Goal: Task Accomplishment & Management: Use online tool/utility

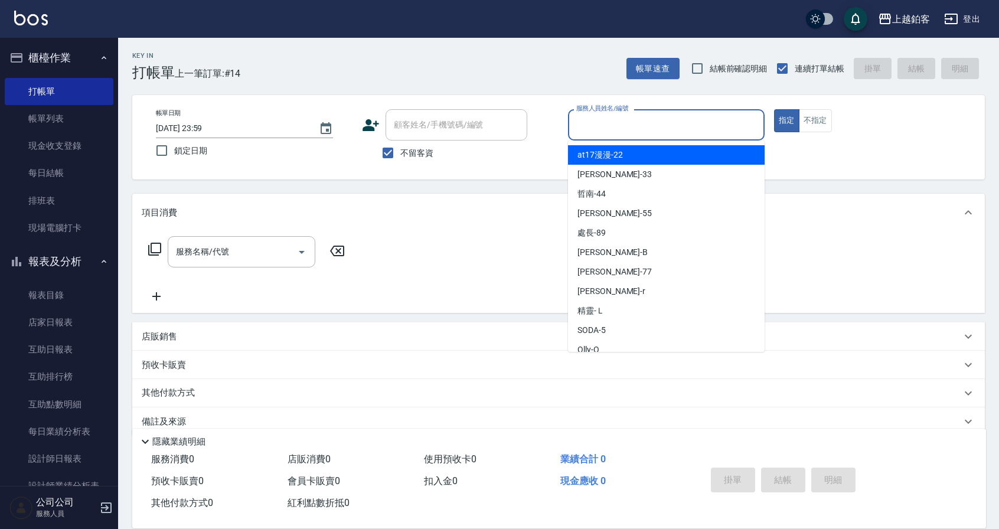
click at [597, 126] on input "服務人員姓名/編號" at bounding box center [666, 125] width 186 height 21
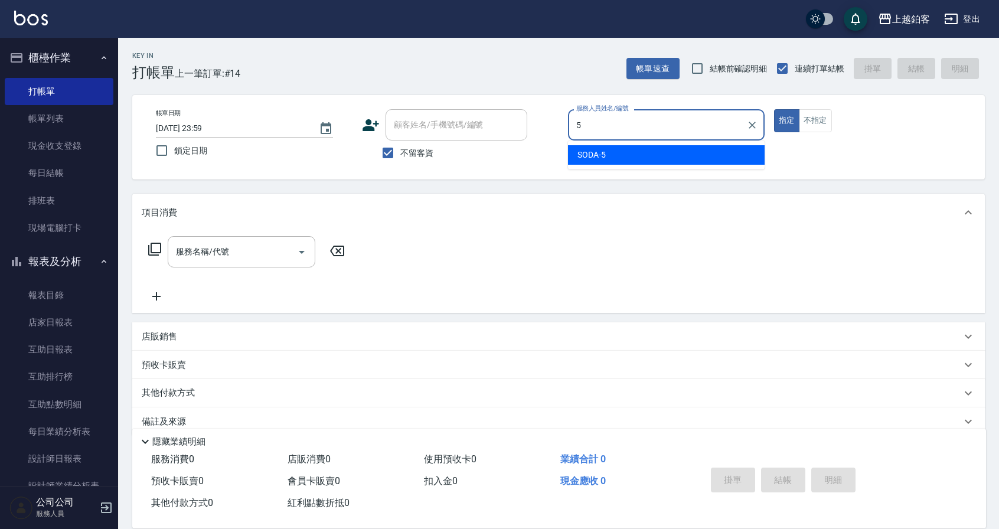
type input "SODA-5"
type button "true"
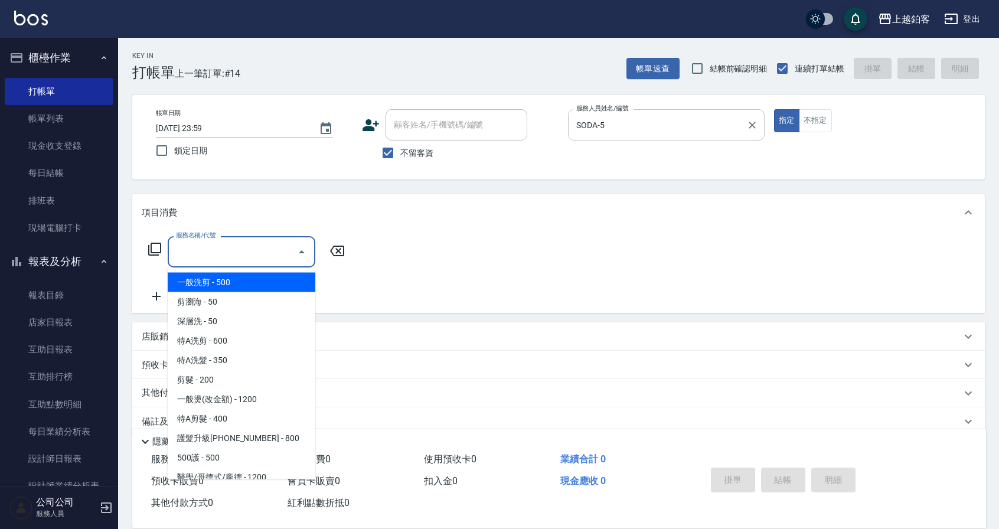
type input "一般洗剪(5)"
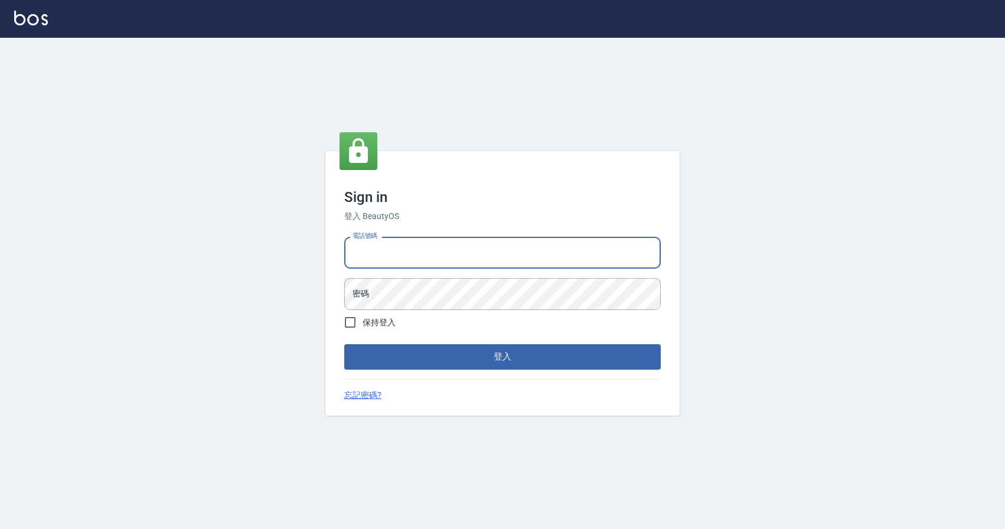
click at [378, 263] on input "電話號碼" at bounding box center [502, 253] width 317 height 32
type input "0424526080"
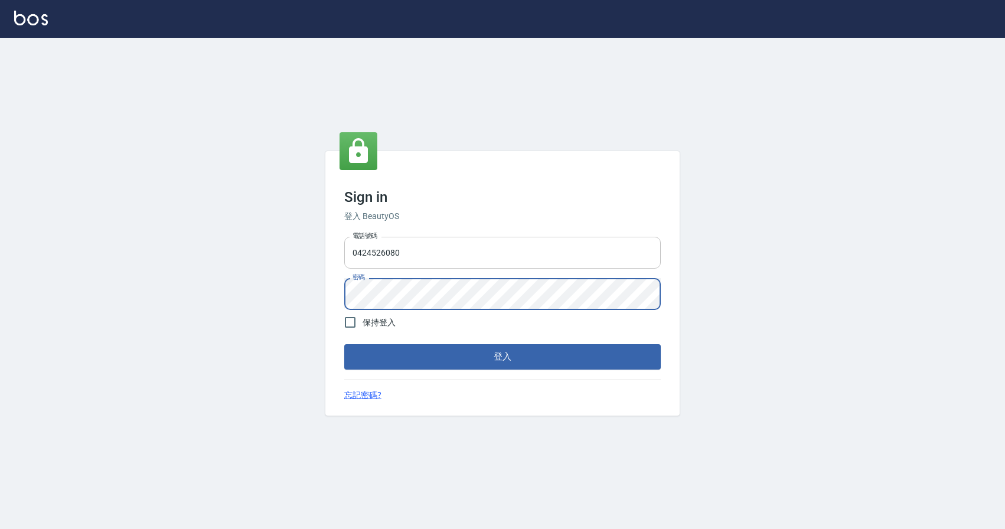
click at [344, 344] on button "登入" at bounding box center [502, 356] width 317 height 25
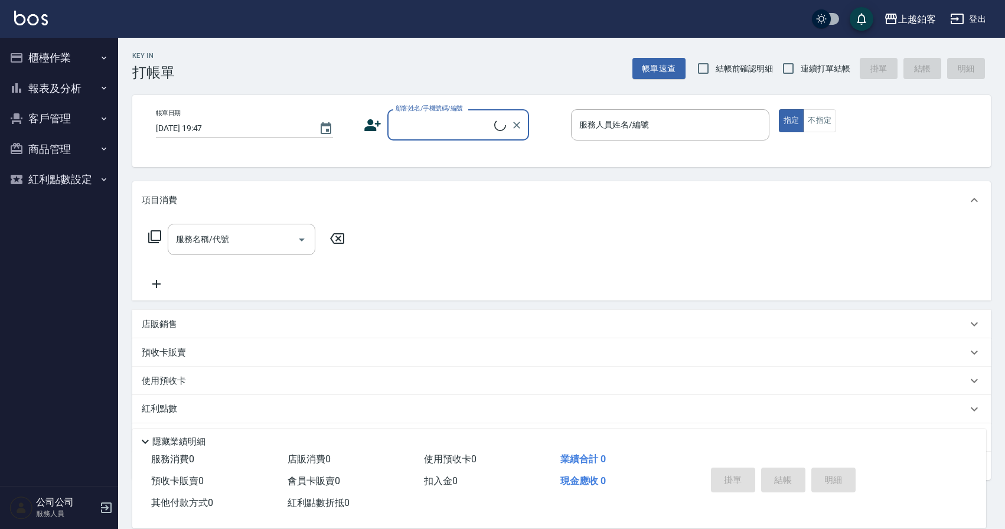
click at [60, 61] on button "櫃檯作業" at bounding box center [59, 58] width 109 height 31
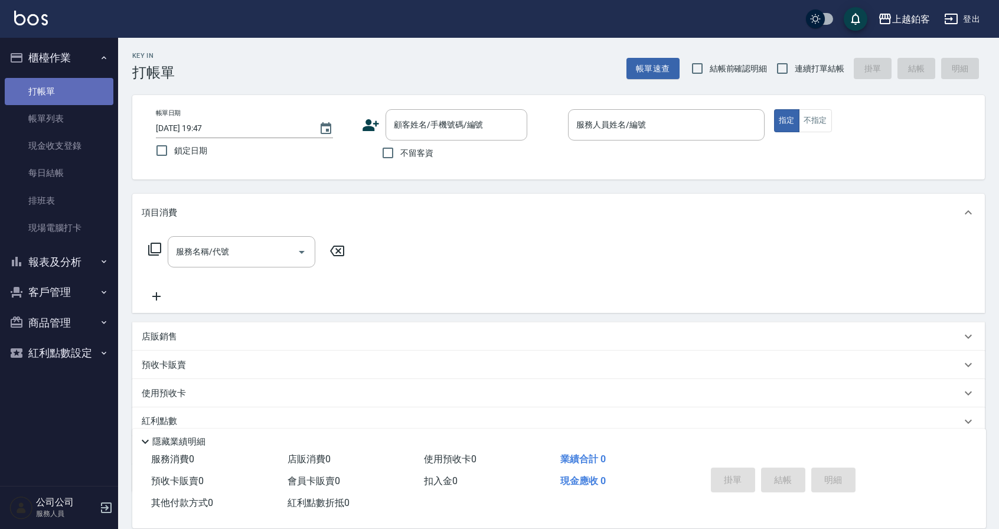
click at [60, 80] on link "打帳單" at bounding box center [59, 91] width 109 height 27
drag, startPoint x: 405, startPoint y: 149, endPoint x: 698, endPoint y: 84, distance: 299.4
click at [410, 148] on span "不留客資" at bounding box center [416, 153] width 33 height 12
click at [400, 148] on input "不留客資" at bounding box center [388, 153] width 25 height 25
checkbox input "true"
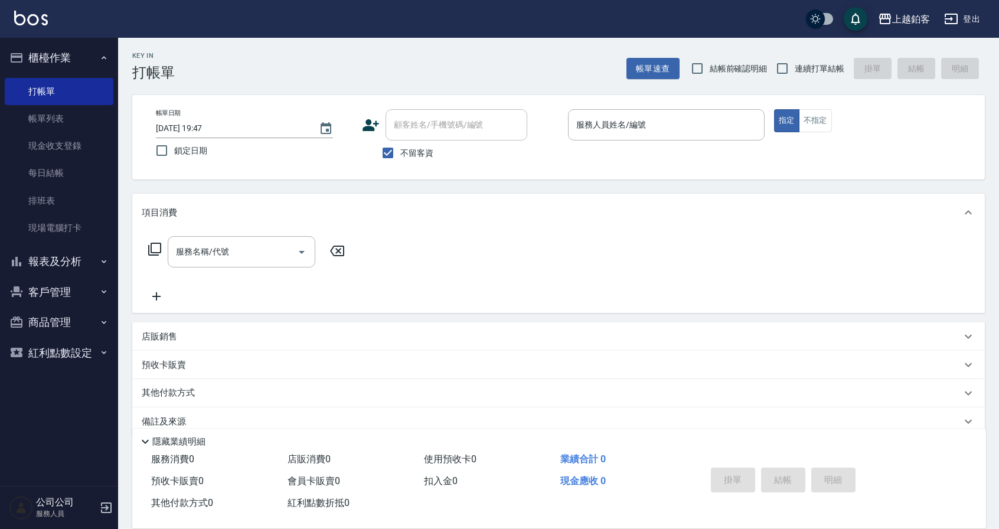
drag, startPoint x: 800, startPoint y: 71, endPoint x: 679, endPoint y: 123, distance: 131.5
click at [800, 71] on span "連續打單結帳" at bounding box center [820, 69] width 50 height 12
click at [795, 71] on input "連續打單結帳" at bounding box center [782, 68] width 25 height 25
checkbox input "true"
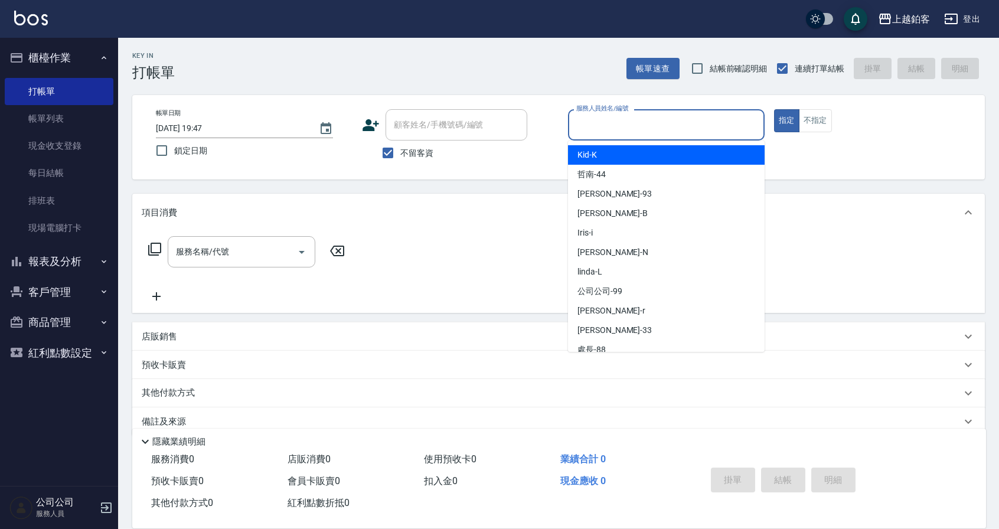
click at [661, 133] on input "服務人員姓名/編號" at bounding box center [666, 125] width 186 height 21
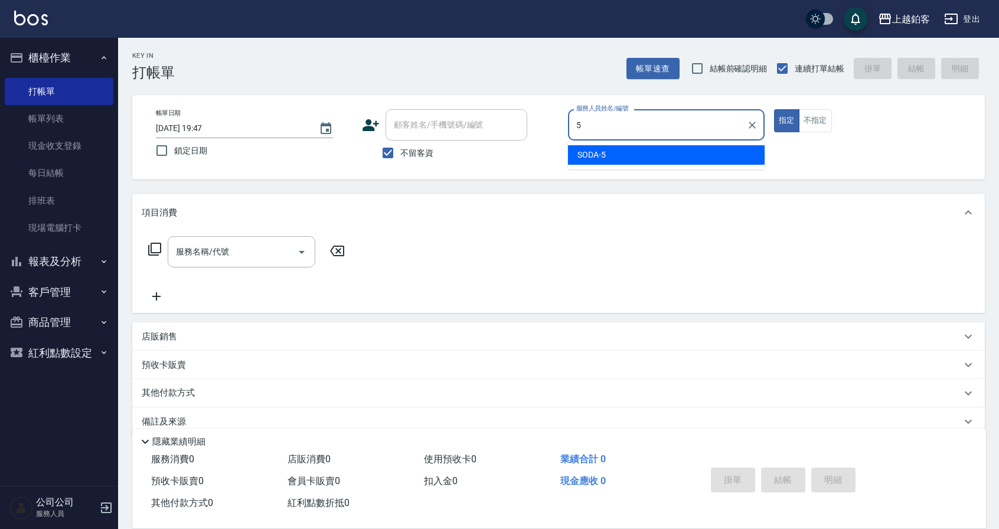
type input "SODA-5"
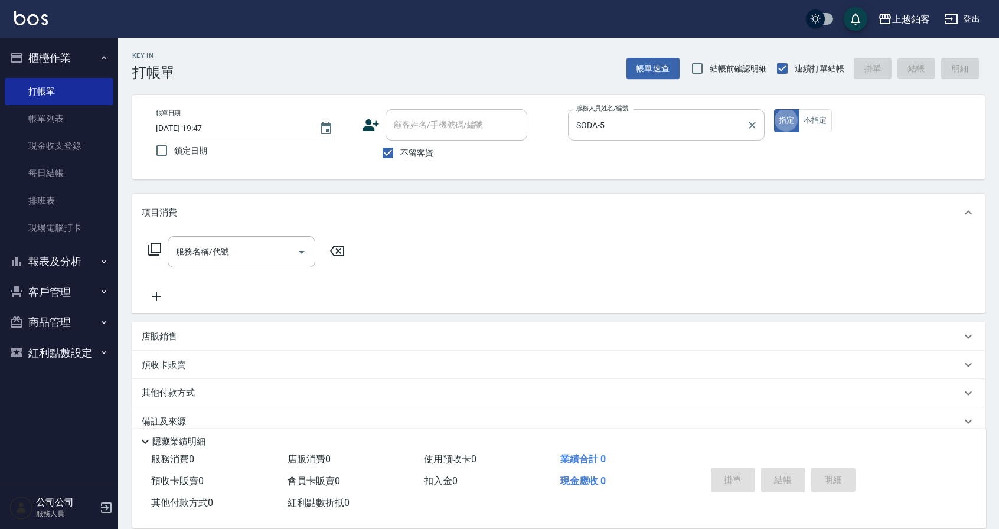
type button "true"
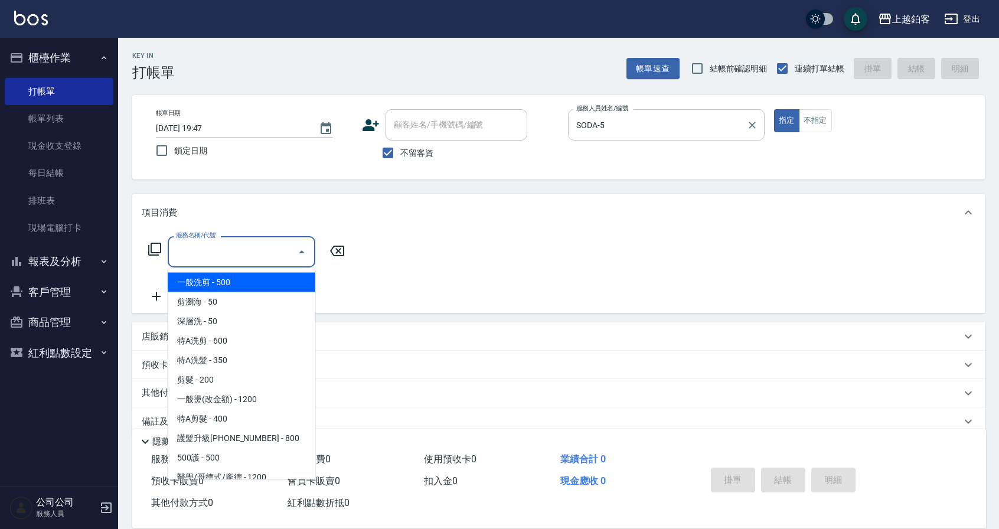
type input "一般洗剪(5)"
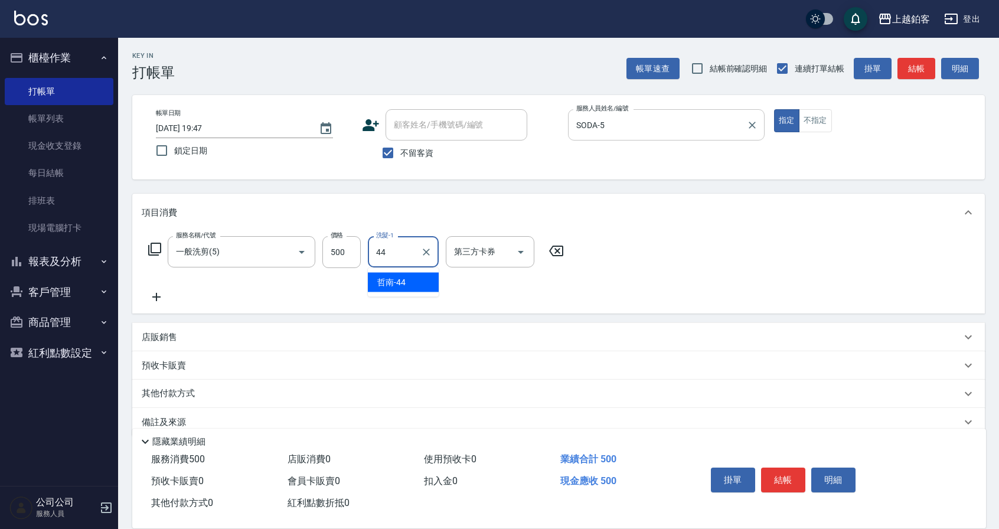
type input "哲南-44"
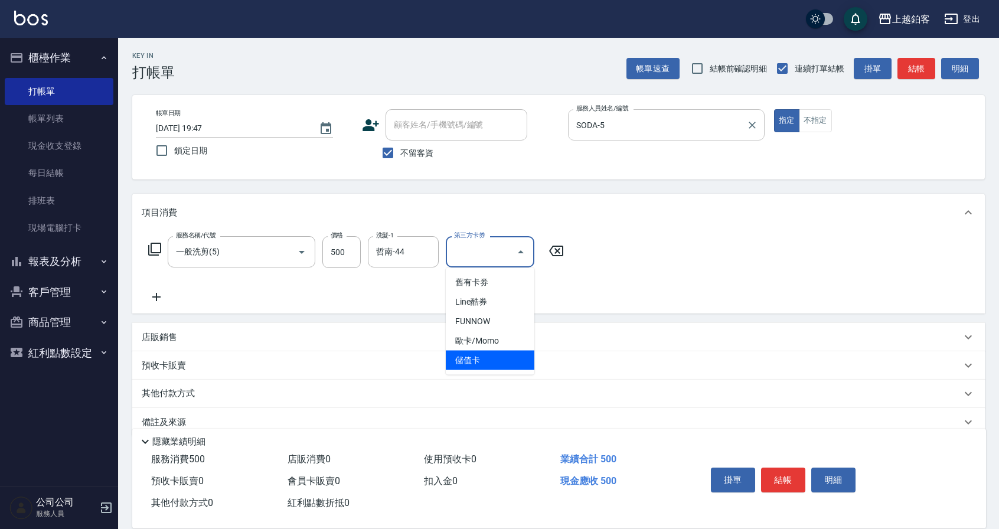
type input "儲值卡"
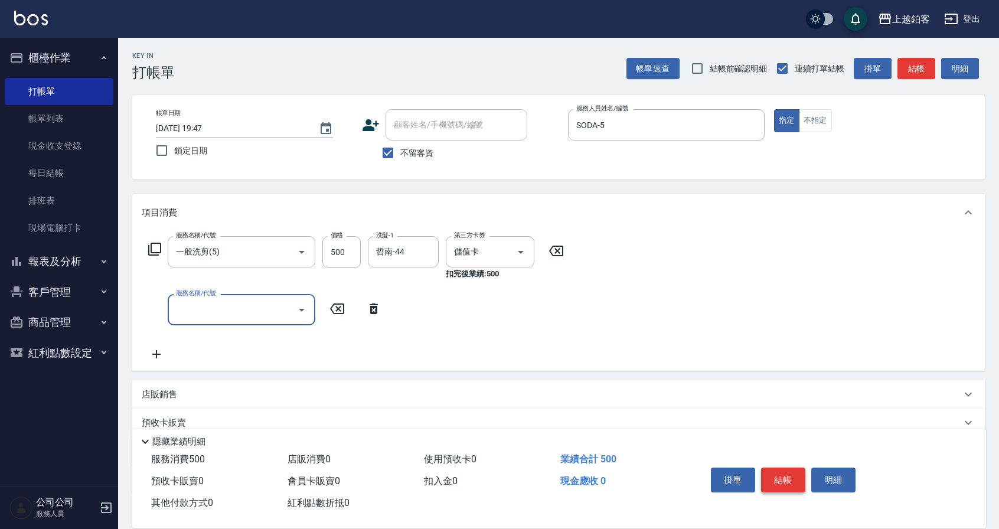
click at [774, 474] on button "結帳" at bounding box center [783, 480] width 44 height 25
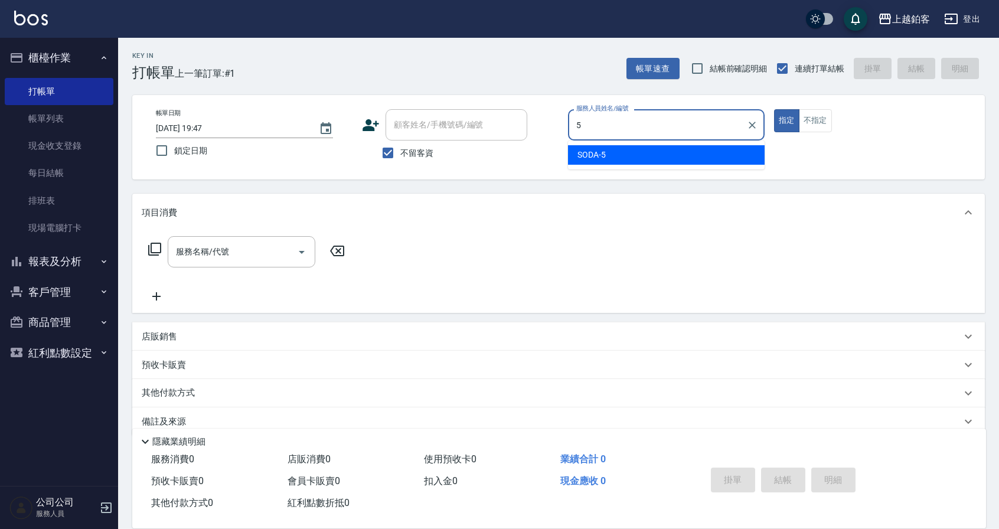
type input "SODA-5"
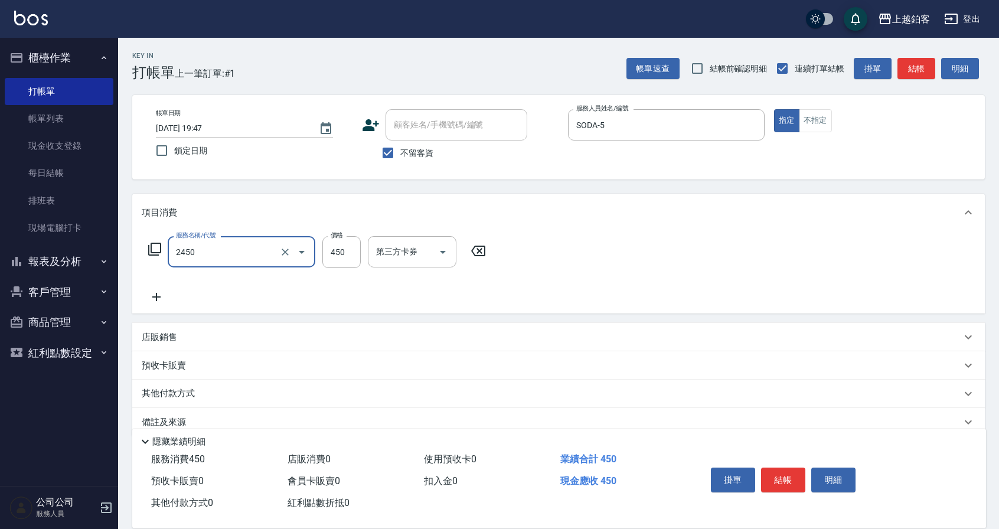
type input "C剪髮套餐(2450)"
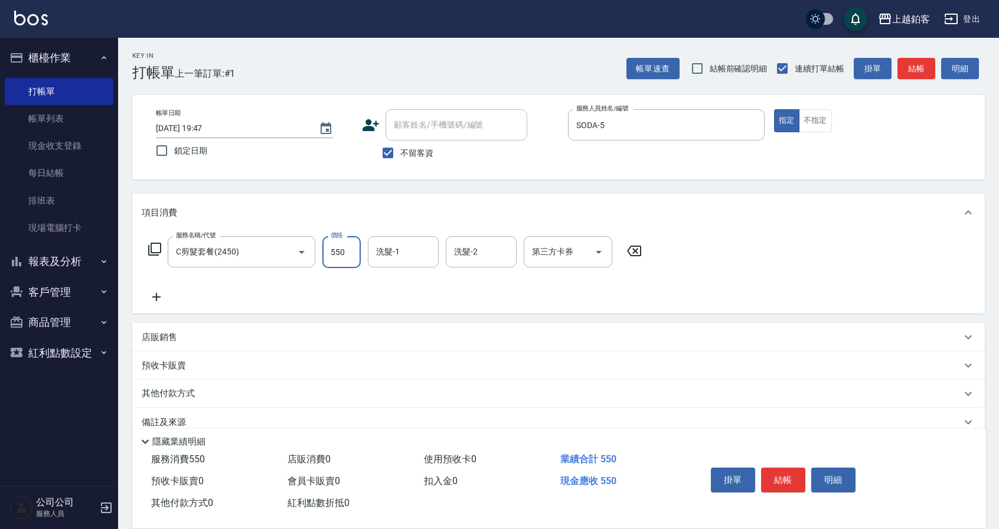
type input "550"
type input "哲南-44"
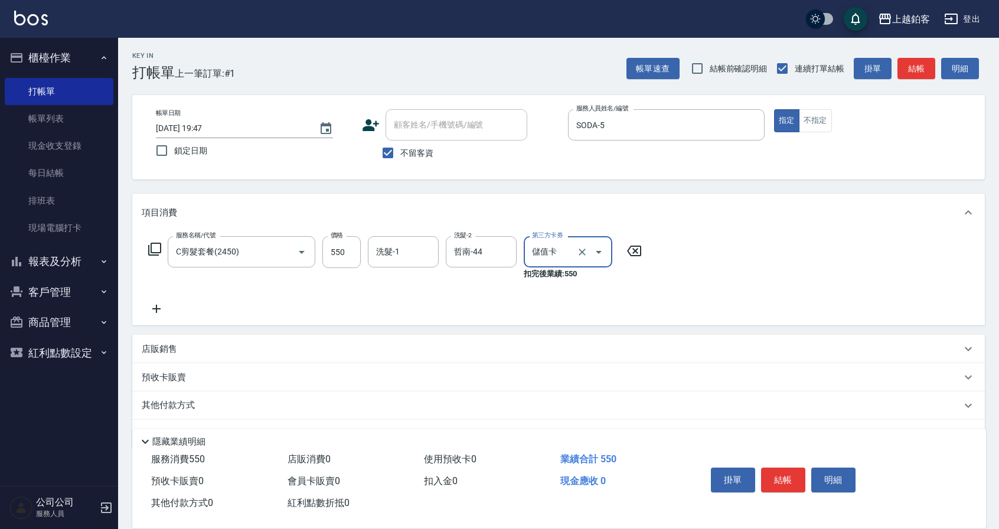
type input "儲值卡"
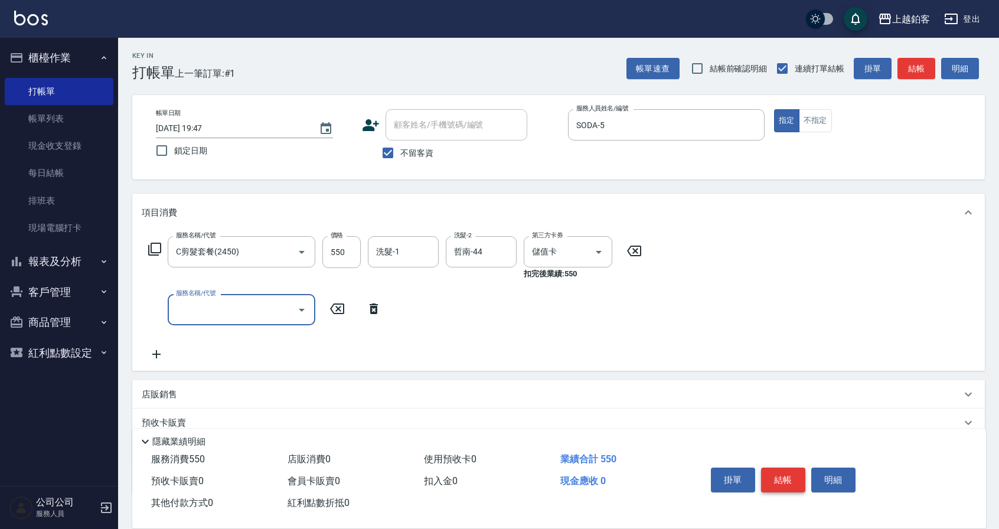
click at [784, 476] on button "結帳" at bounding box center [783, 480] width 44 height 25
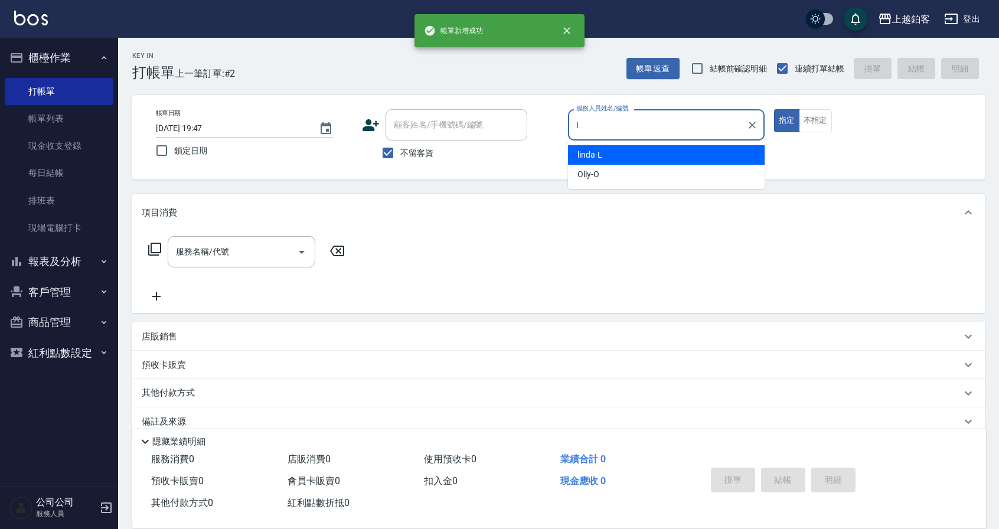
type input "linda-L"
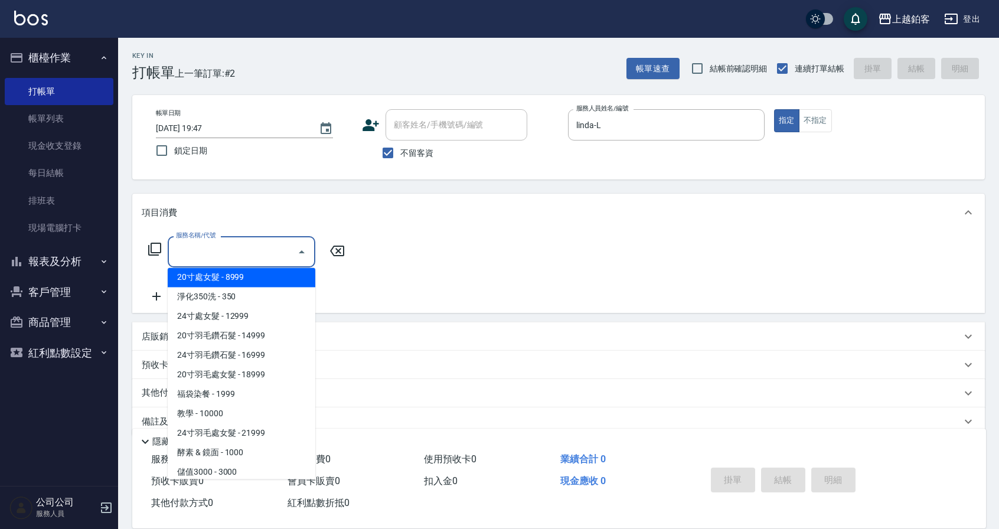
scroll to position [1291, 0]
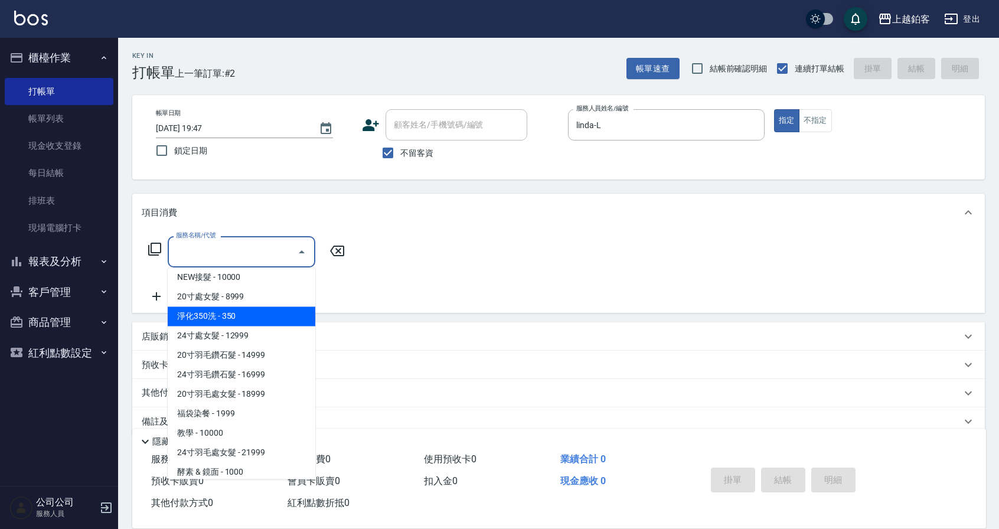
type input "淨化350洗(10020)"
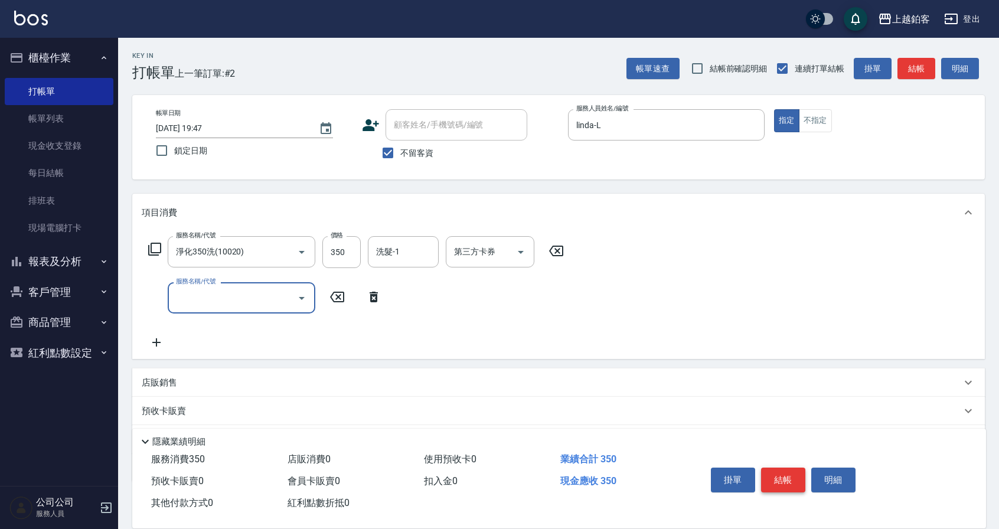
click at [780, 485] on button "結帳" at bounding box center [783, 480] width 44 height 25
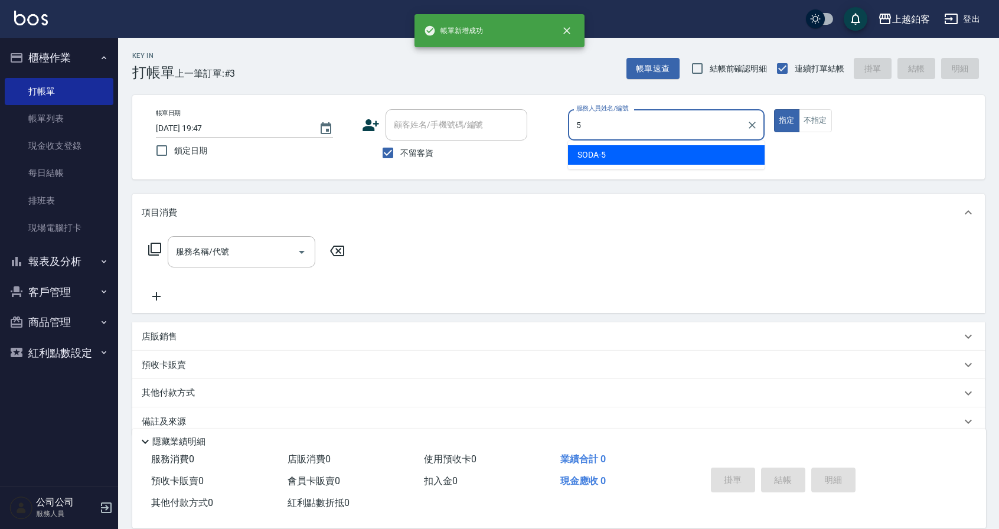
type input "SODA-5"
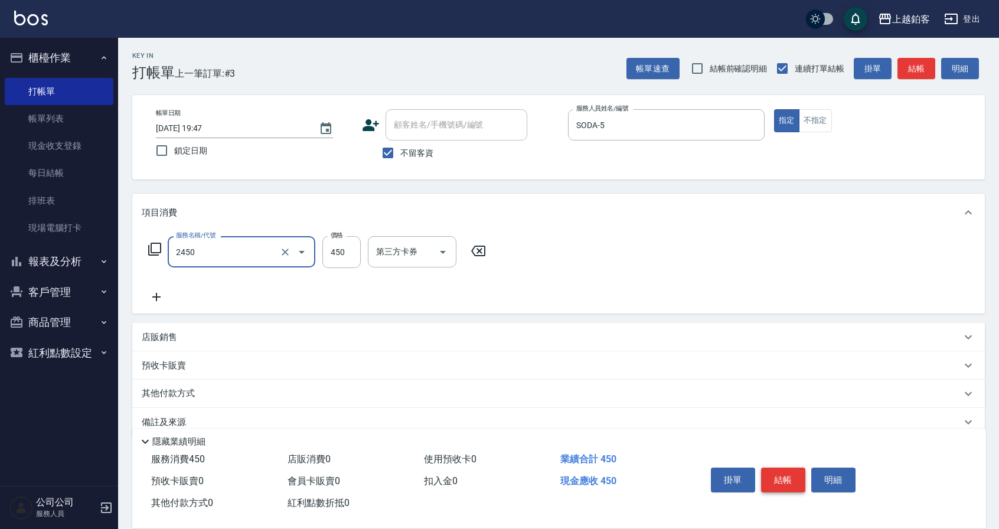
type input "C剪髮套餐(2450)"
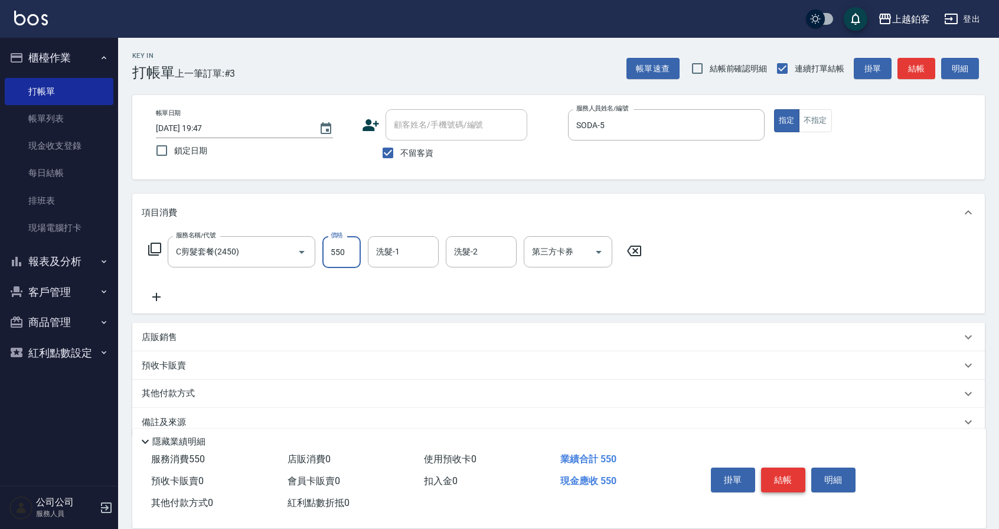
type input "550"
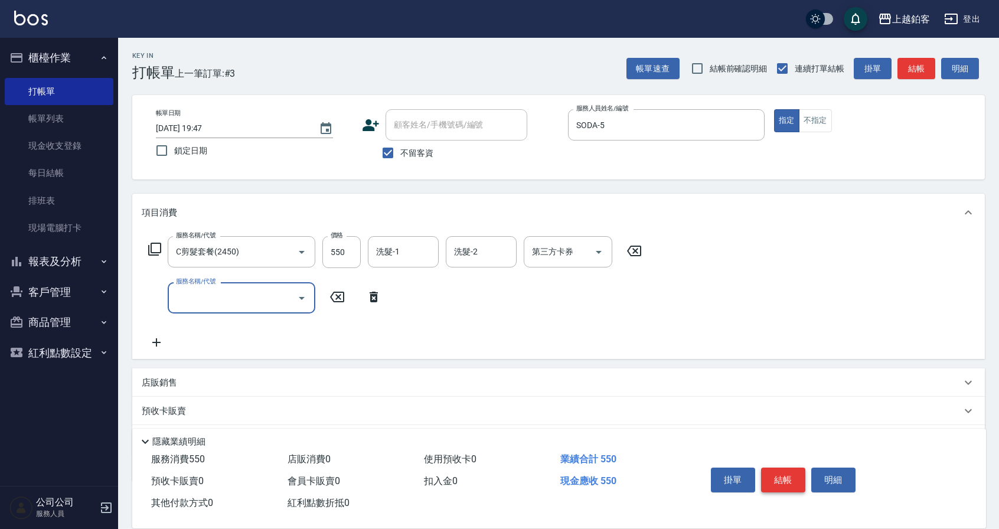
scroll to position [0, 0]
click at [783, 477] on button "結帳" at bounding box center [783, 480] width 44 height 25
type input "2025/10/08 19:48"
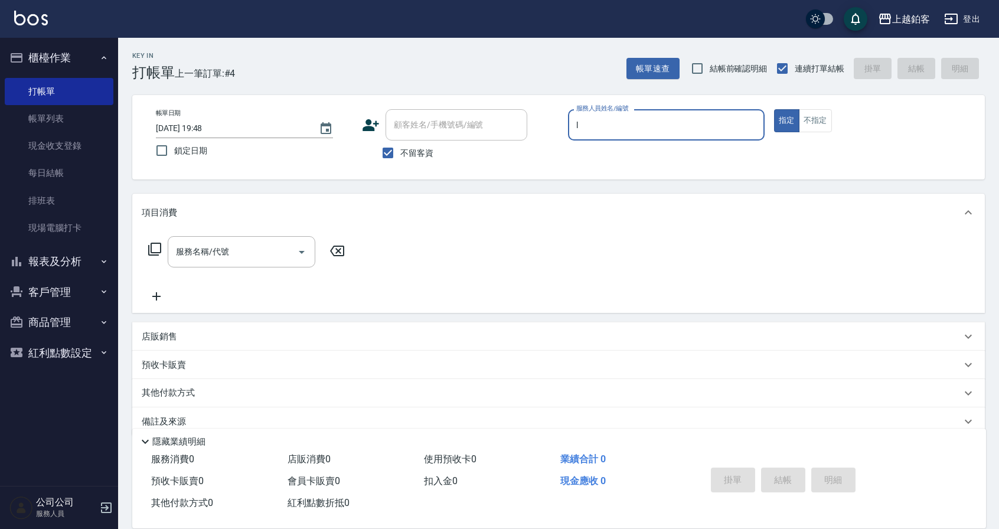
type input "linda-L"
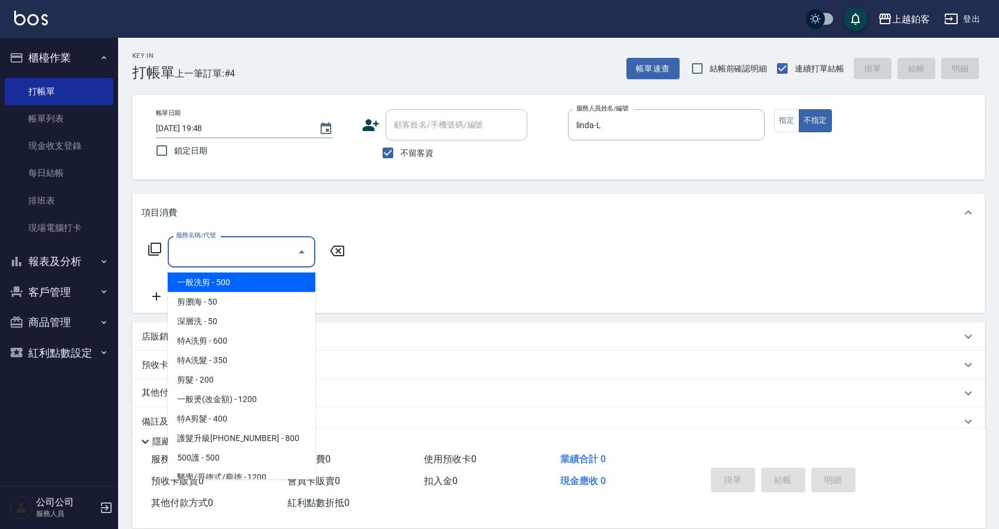
type input "一般洗剪(5)"
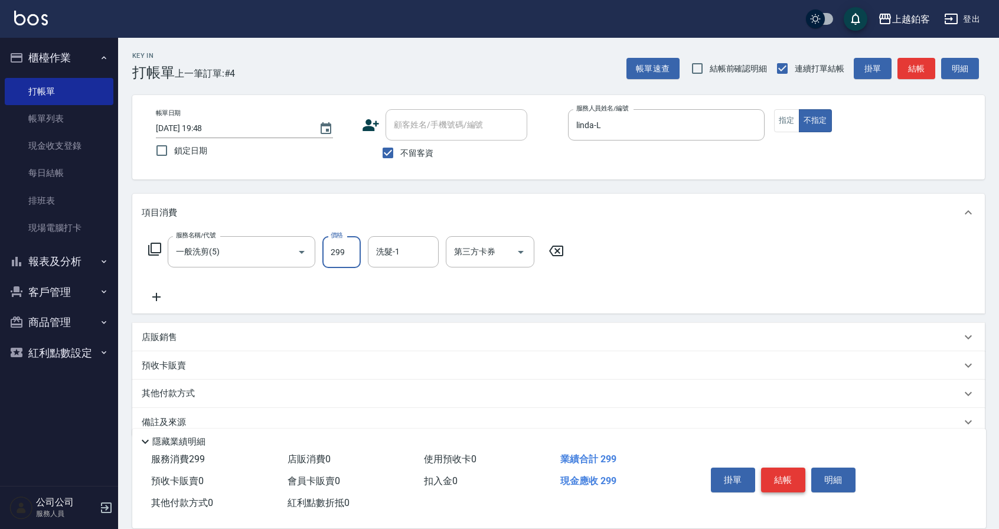
type input "299"
type input "哲南-44"
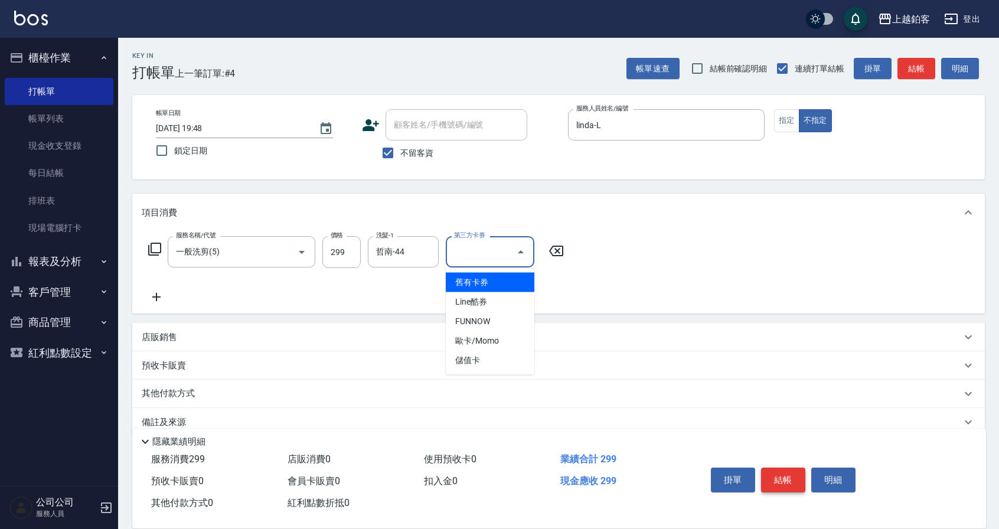
type input "舊有卡券"
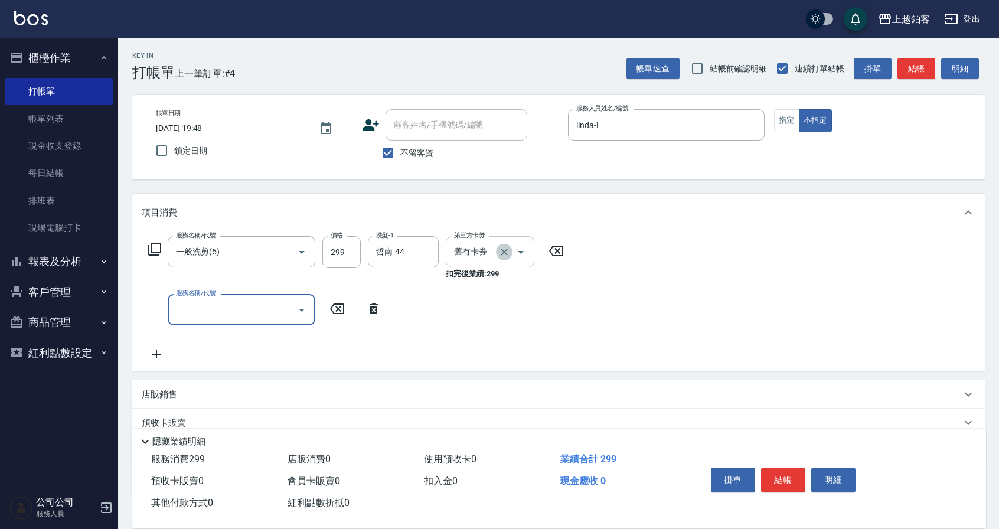
click at [510, 254] on icon "Clear" at bounding box center [504, 252] width 12 height 12
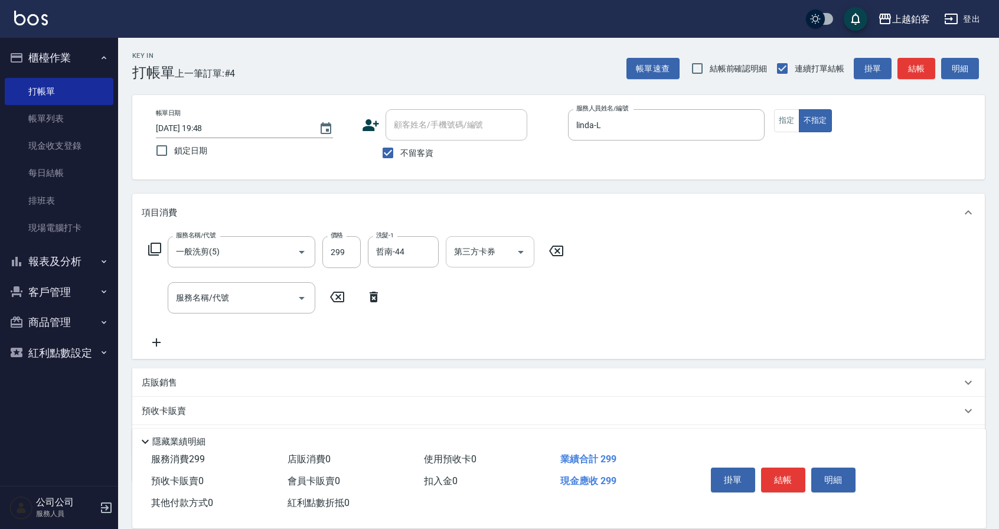
click at [692, 270] on div "服務名稱/代號 一般洗剪(5) 服務名稱/代號 價格 299 價格 洗髮-1 哲南-44 洗髮-1 第三方卡券 第三方卡券 服務名稱/代號 服務名稱/代號" at bounding box center [558, 296] width 853 height 128
click at [784, 483] on button "結帳" at bounding box center [783, 480] width 44 height 25
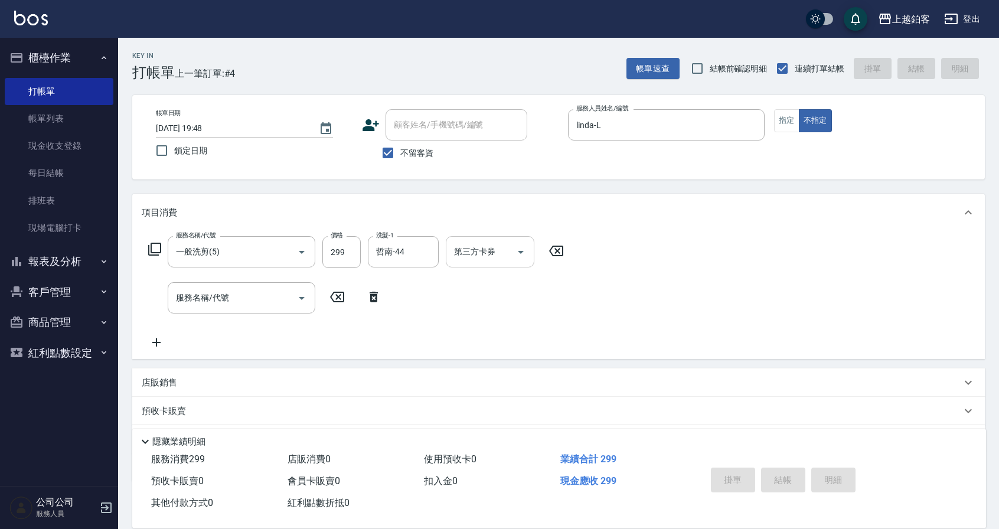
type input "2025/10/08 19:49"
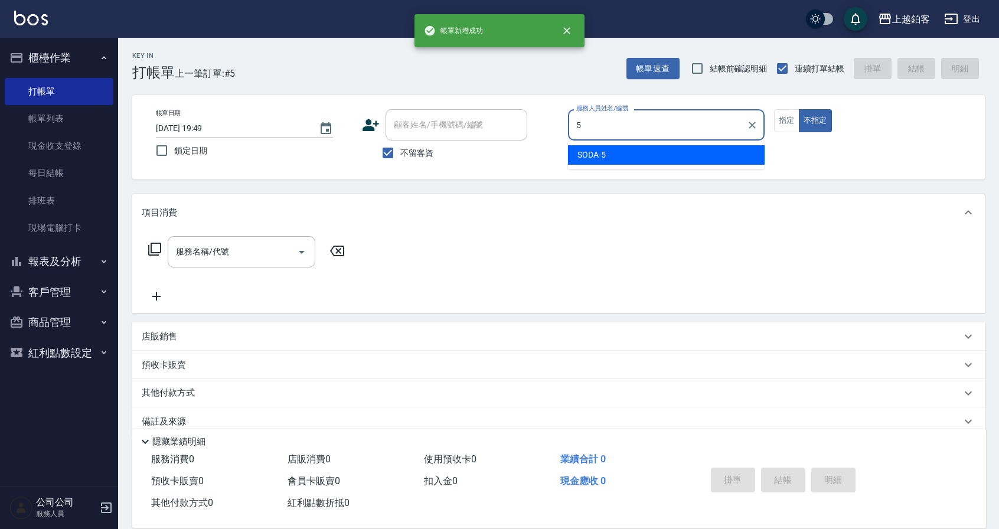
type input "SODA-5"
type button "false"
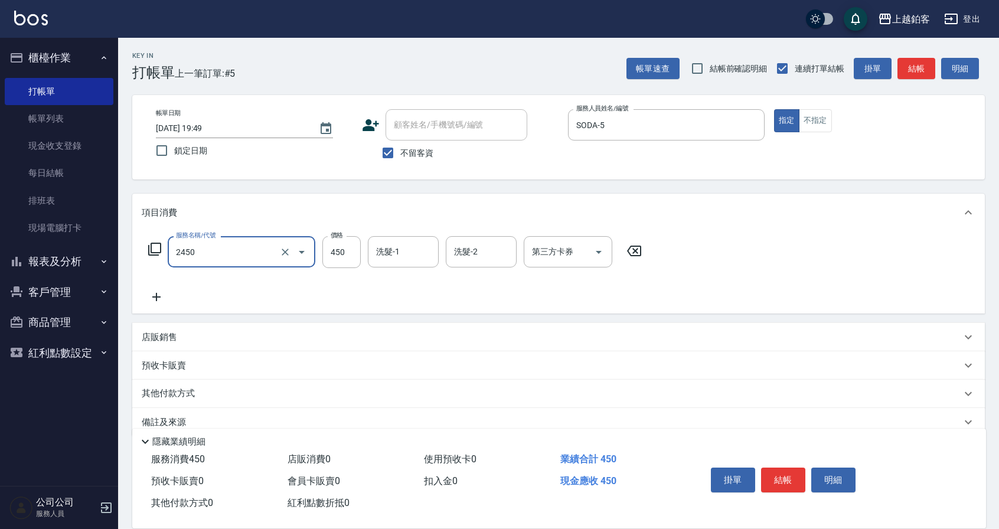
type input "C剪髮套餐(2450)"
type input "550"
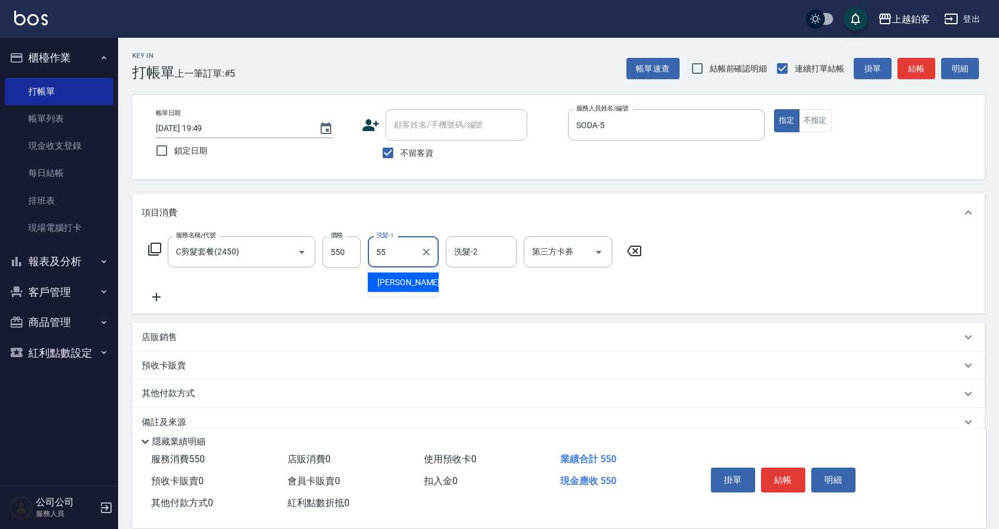
type input "雪莉-55"
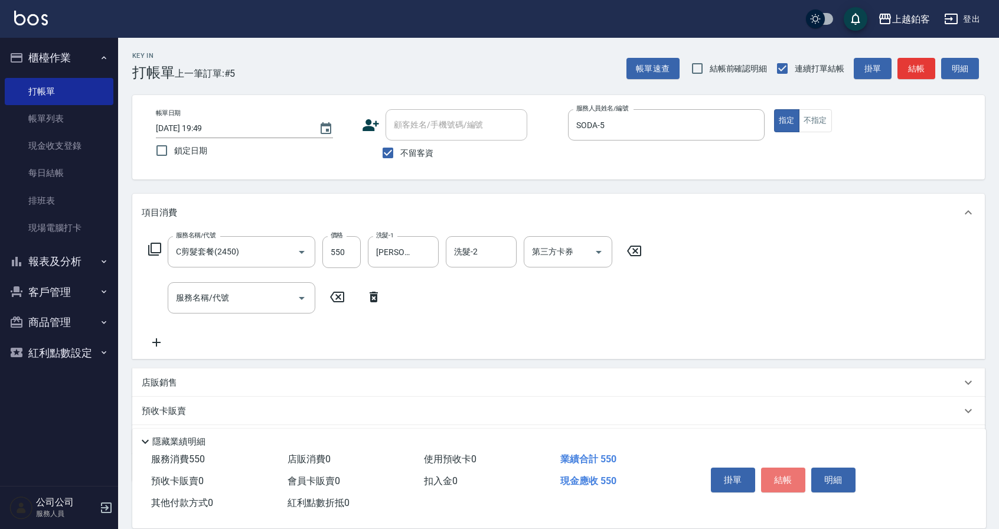
click at [788, 479] on button "結帳" at bounding box center [783, 480] width 44 height 25
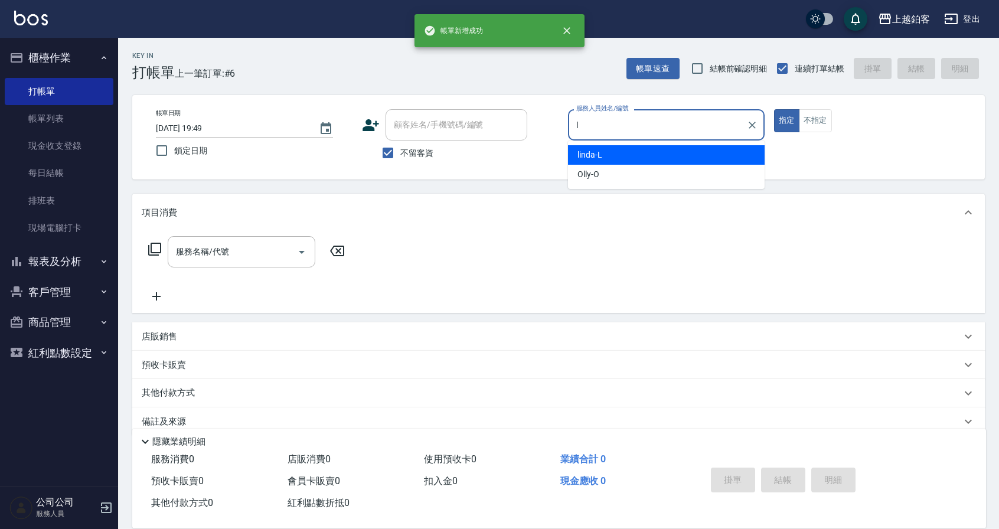
type input "linda-L"
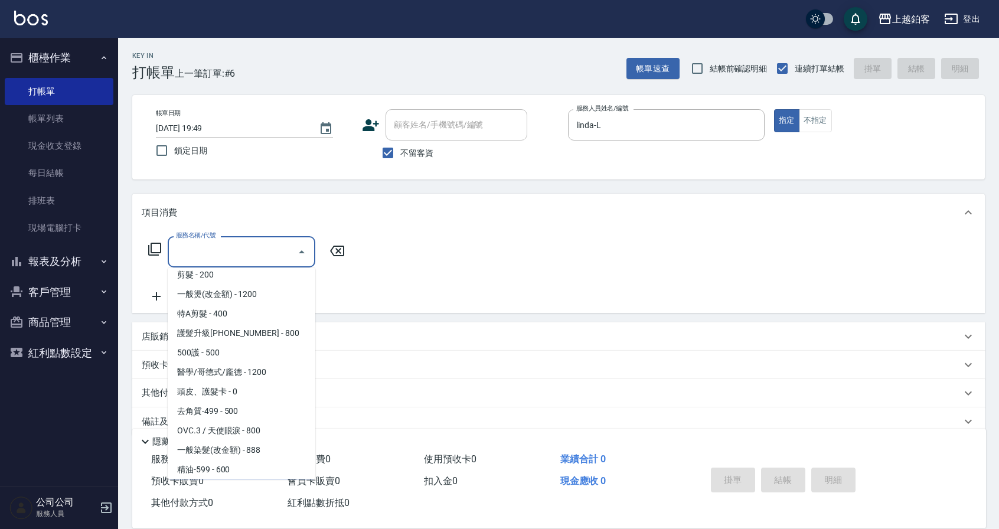
scroll to position [125, 0]
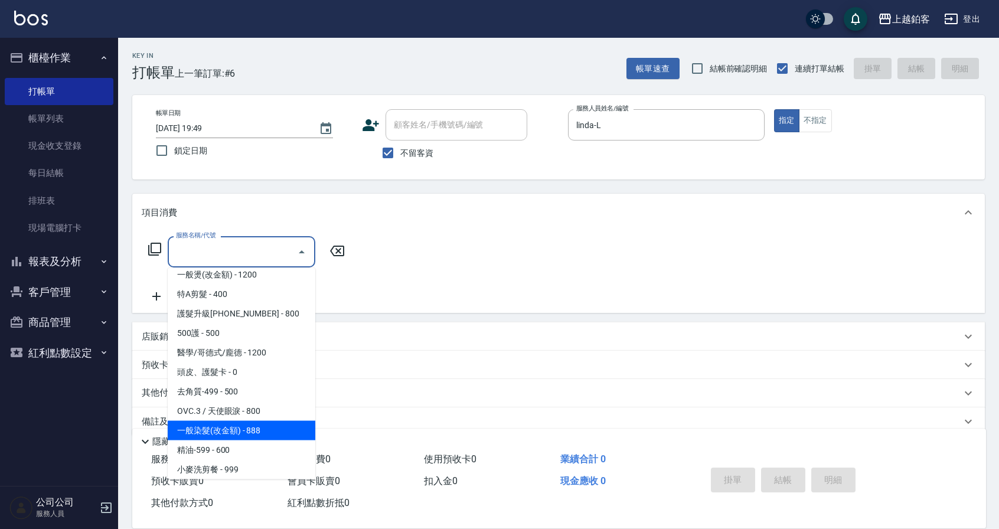
type input "一般染髮(改金額)(501)"
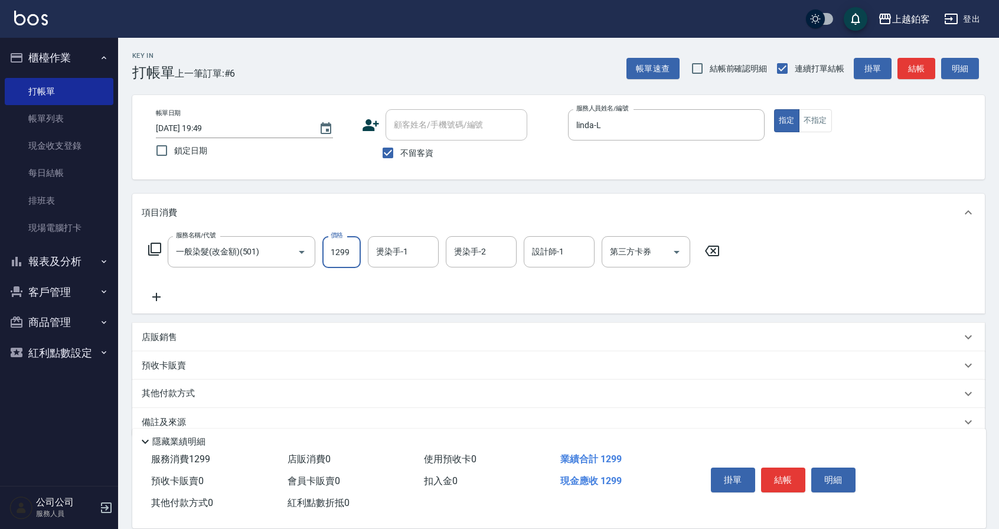
type input "1299"
type input "SODA-5"
type input "雪莉-55"
click at [573, 248] on input "設計師-1" at bounding box center [559, 252] width 60 height 21
type input "linda-L"
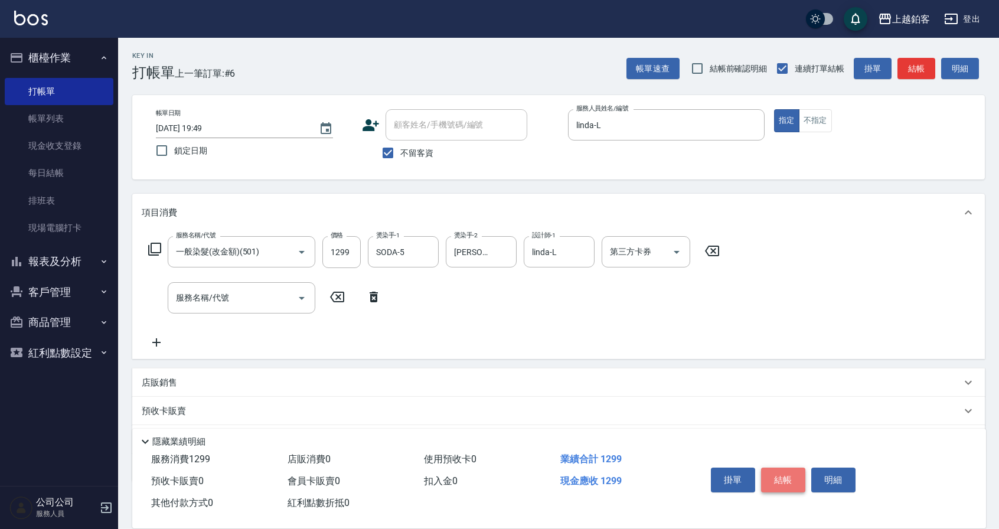
click at [775, 474] on button "結帳" at bounding box center [783, 480] width 44 height 25
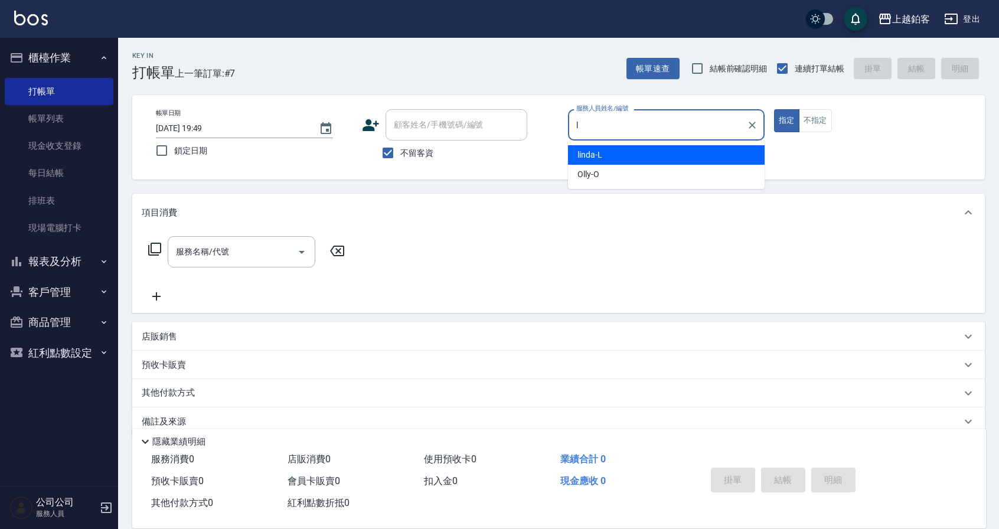
type input "linda-L"
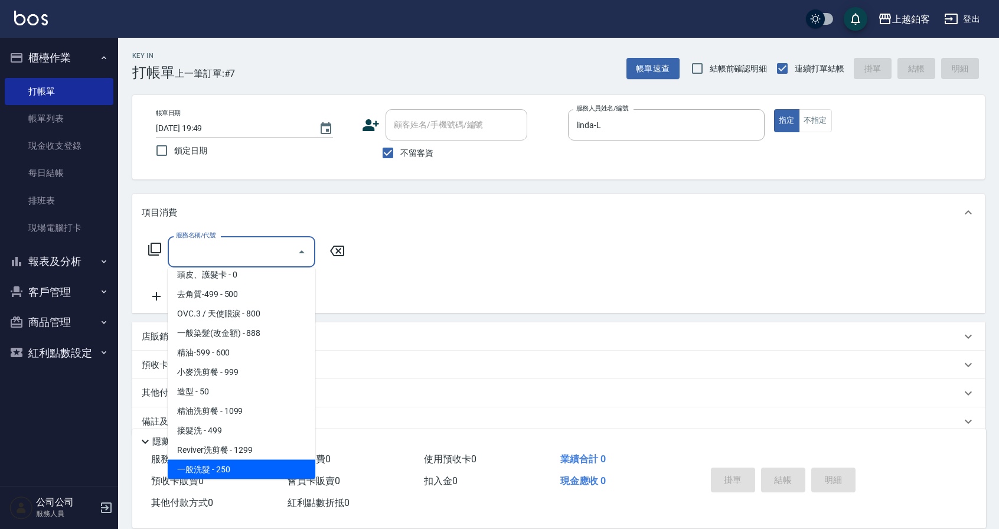
scroll to position [261, 0]
type input "開學季染髮(1980)"
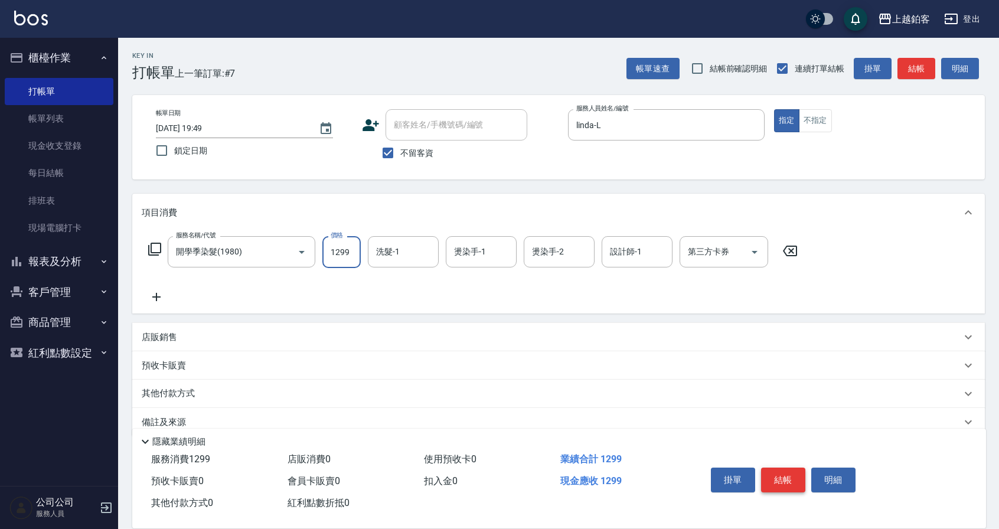
type input "1299"
type input "雪莉-55"
type input "k"
type input "linda-L"
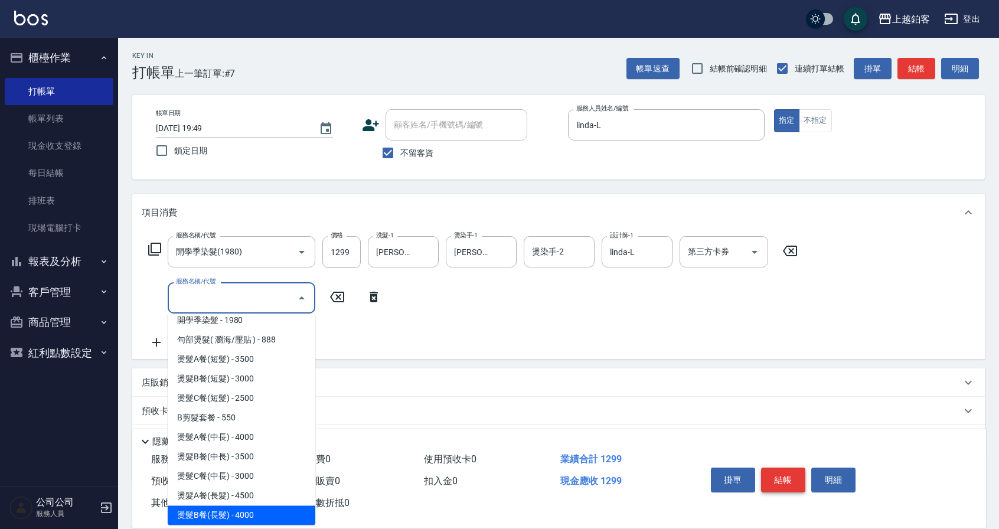
scroll to position [475, 0]
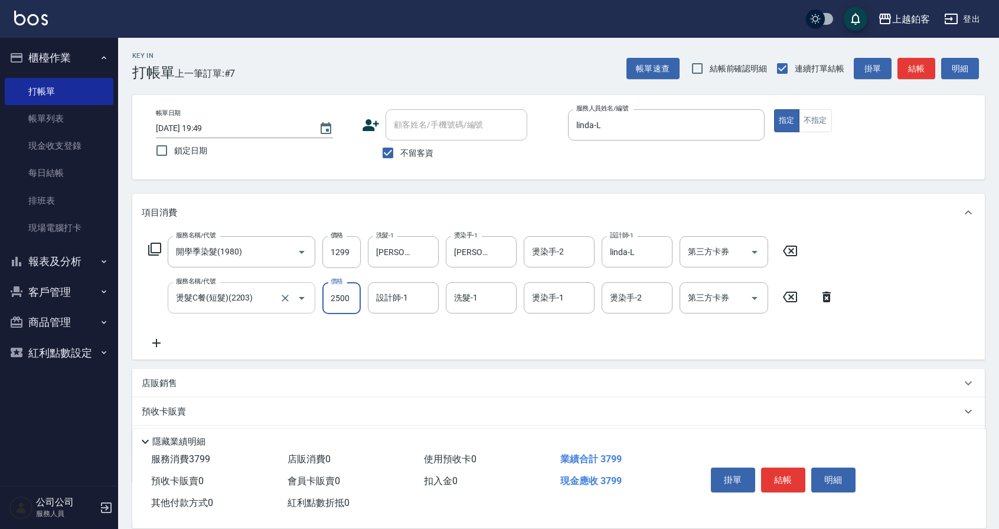
click at [306, 294] on icon "Open" at bounding box center [302, 298] width 14 height 14
click at [299, 303] on icon "Open" at bounding box center [302, 298] width 14 height 14
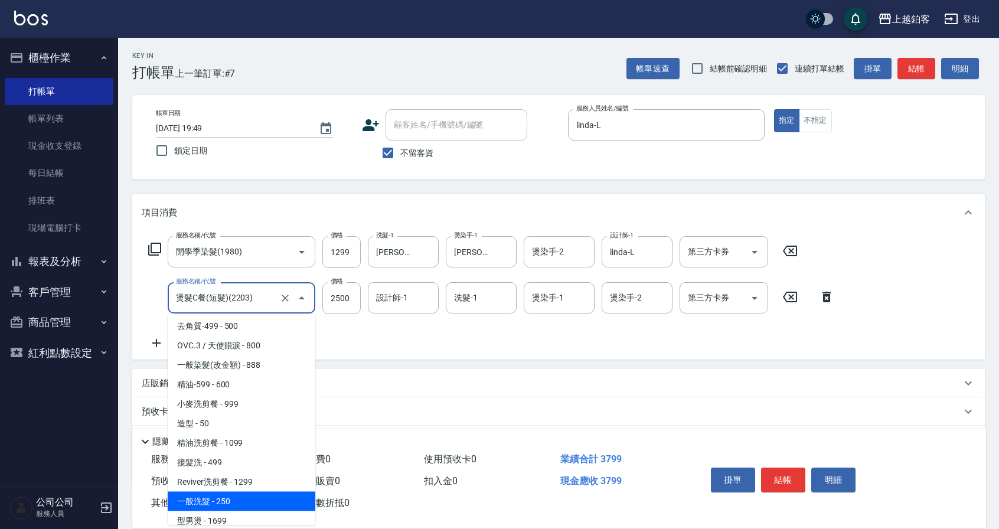
scroll to position [268, 0]
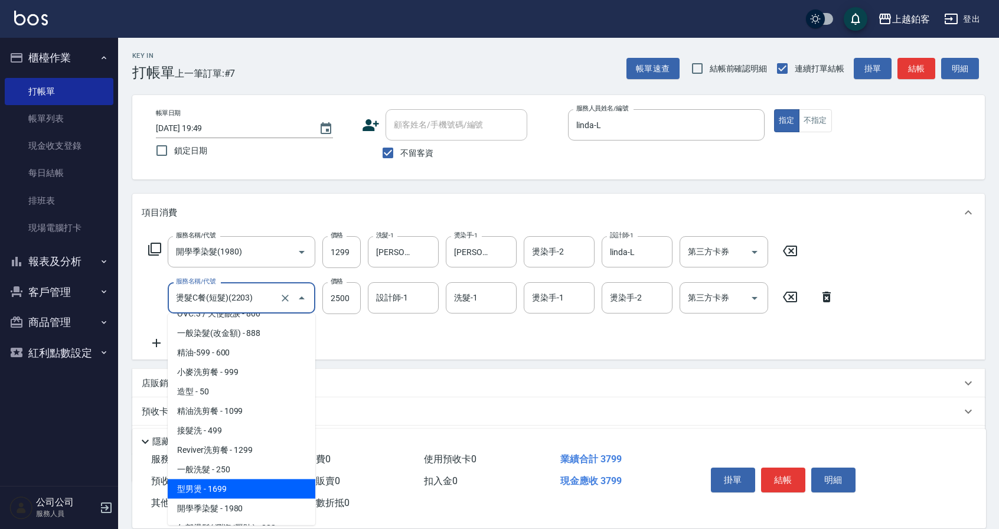
click at [228, 494] on span "型男燙 - 1699" at bounding box center [242, 489] width 148 height 19
type input "型男燙(1699)"
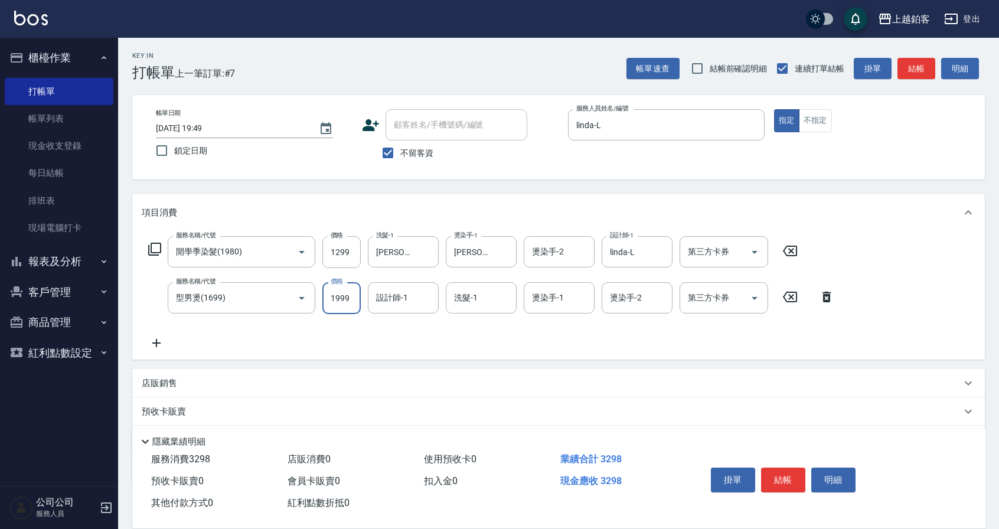
type input "1999"
type input "linda-L"
type input "雪莉-55"
type input "SODA-5"
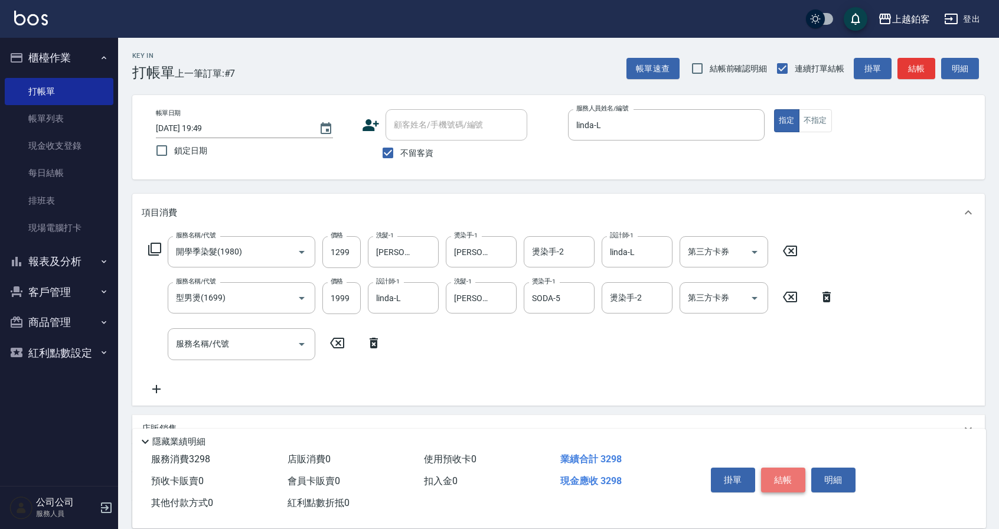
click at [782, 474] on button "結帳" at bounding box center [783, 480] width 44 height 25
type input "2025/10/08 19:51"
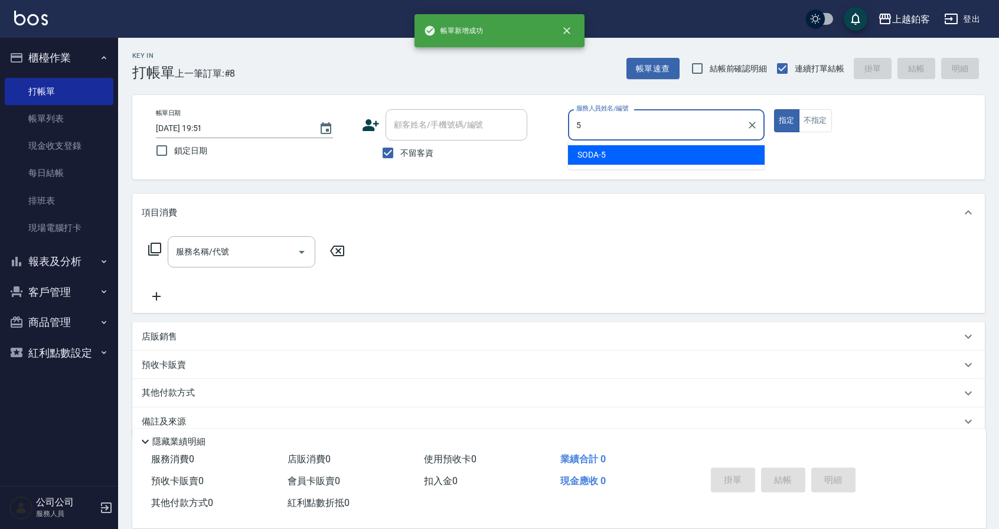
type input "SODA-5"
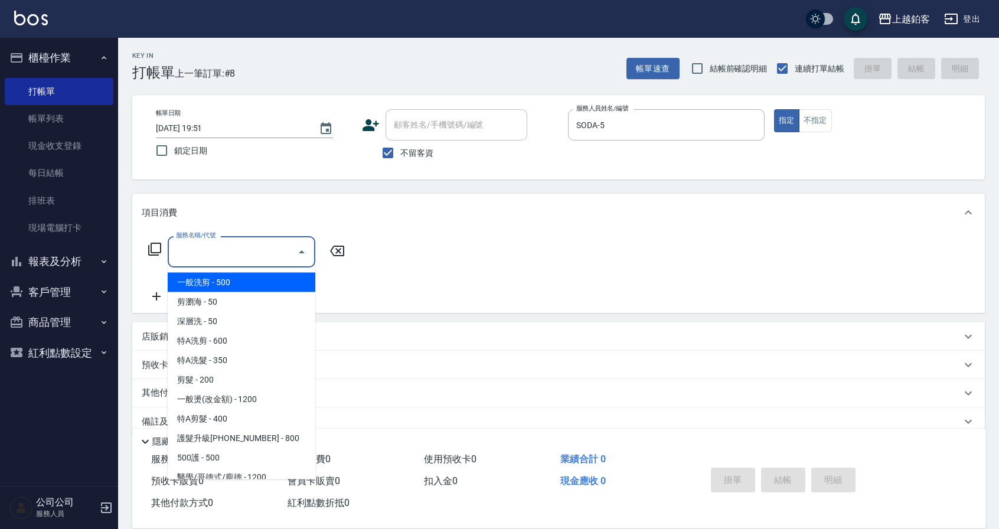
type input "一般洗剪(5)"
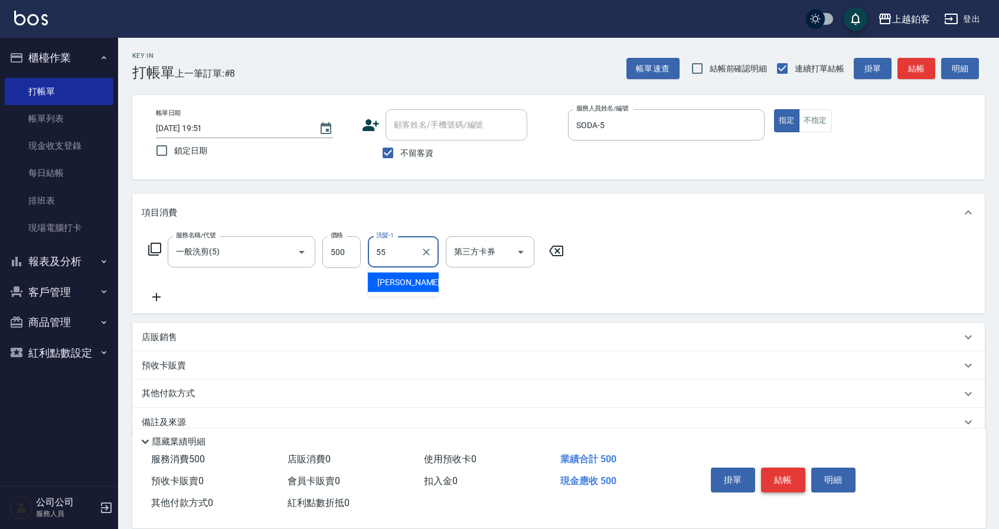
type input "雪莉-55"
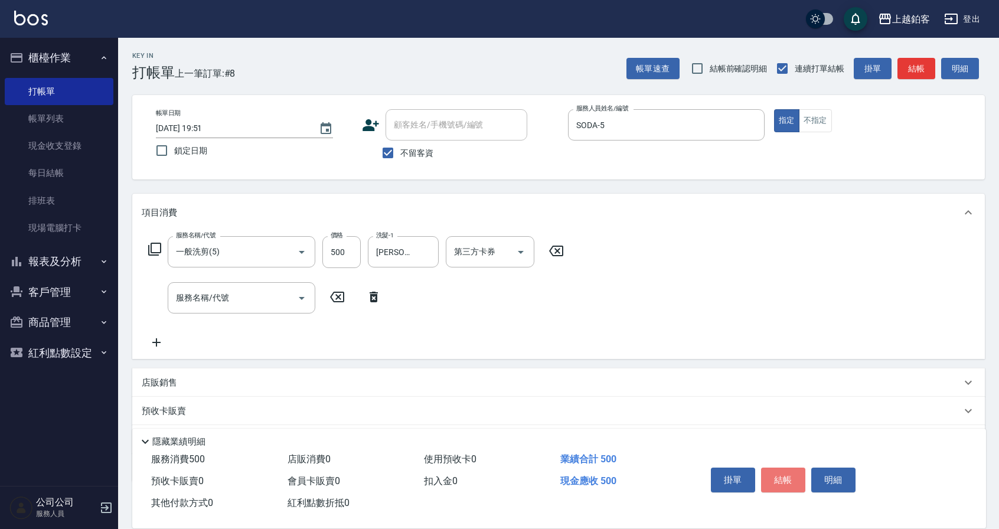
click at [777, 477] on button "結帳" at bounding box center [783, 480] width 44 height 25
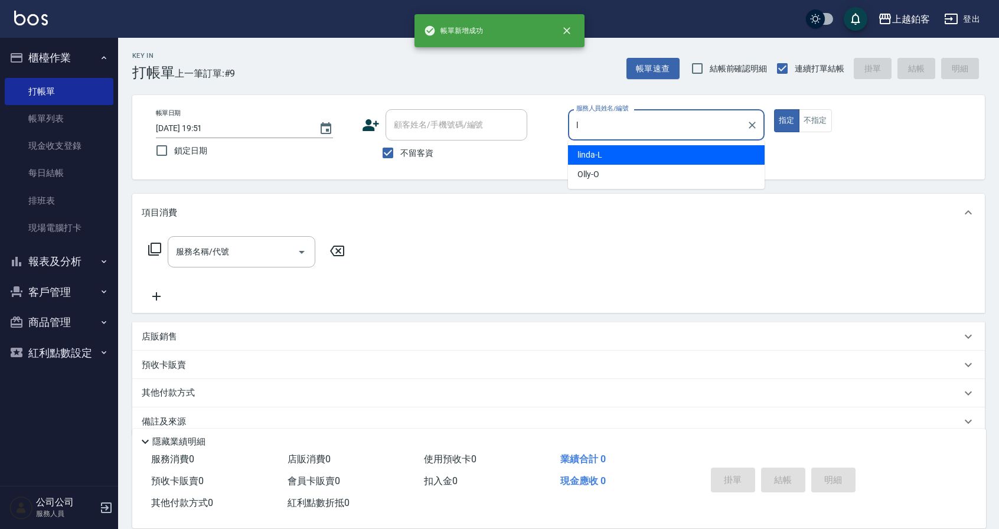
type input "linda-L"
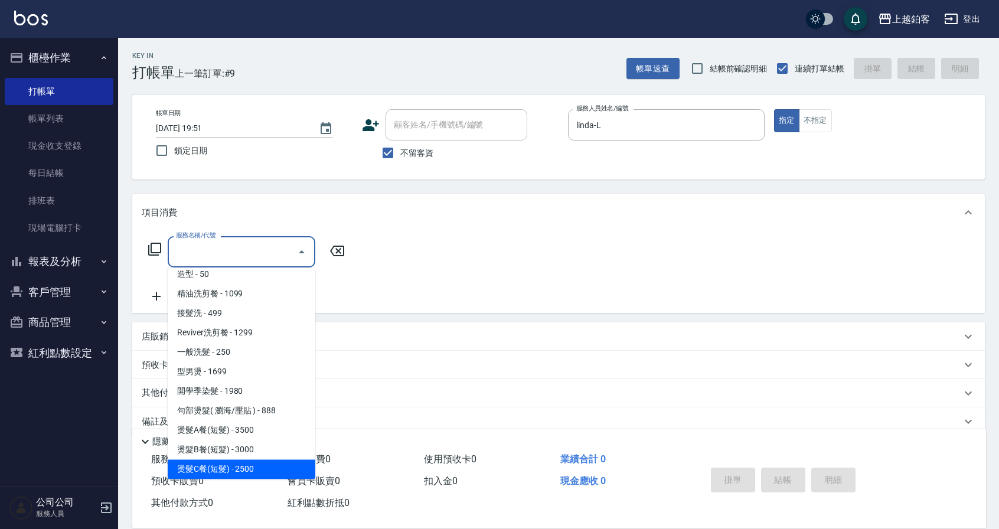
scroll to position [359, 0]
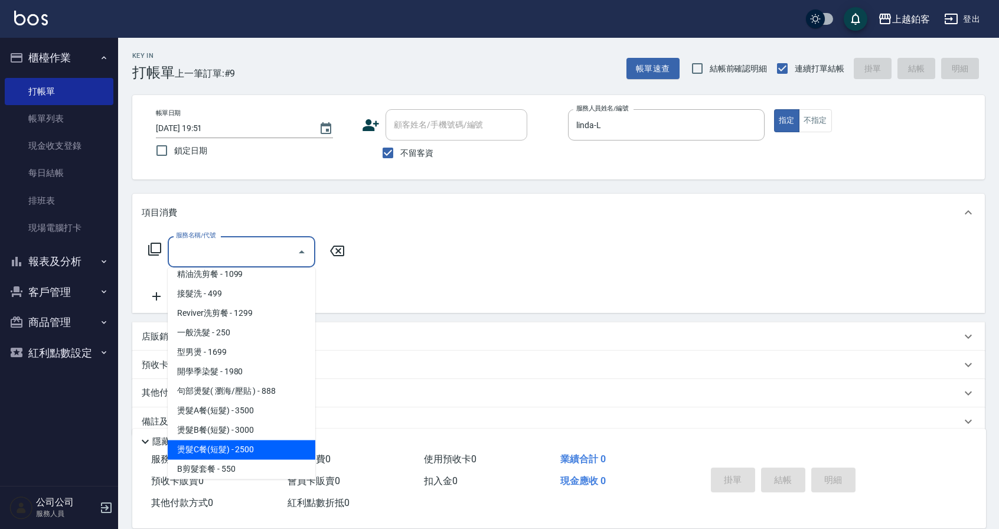
type input "燙髮C餐(短髮)(2203)"
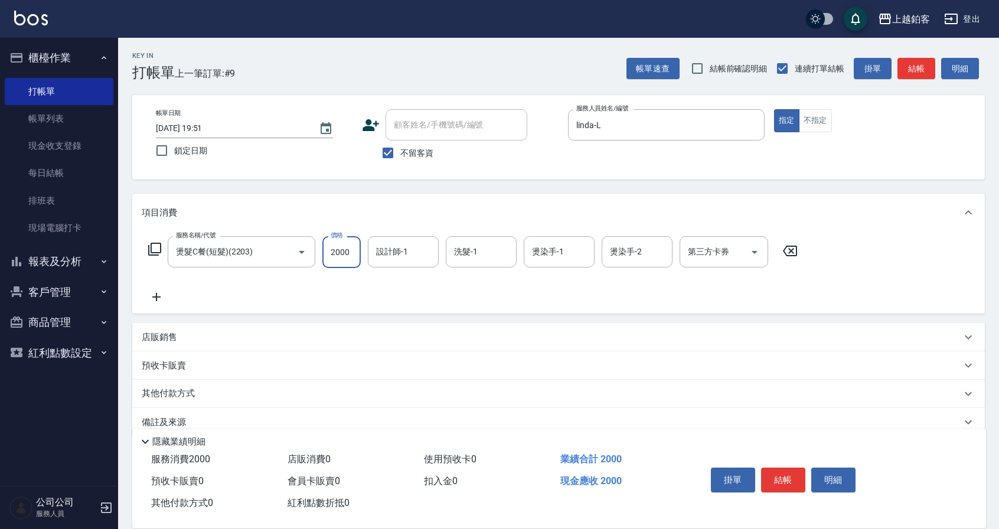
type input "2000"
type input "linda-L"
type input "雪莉-55"
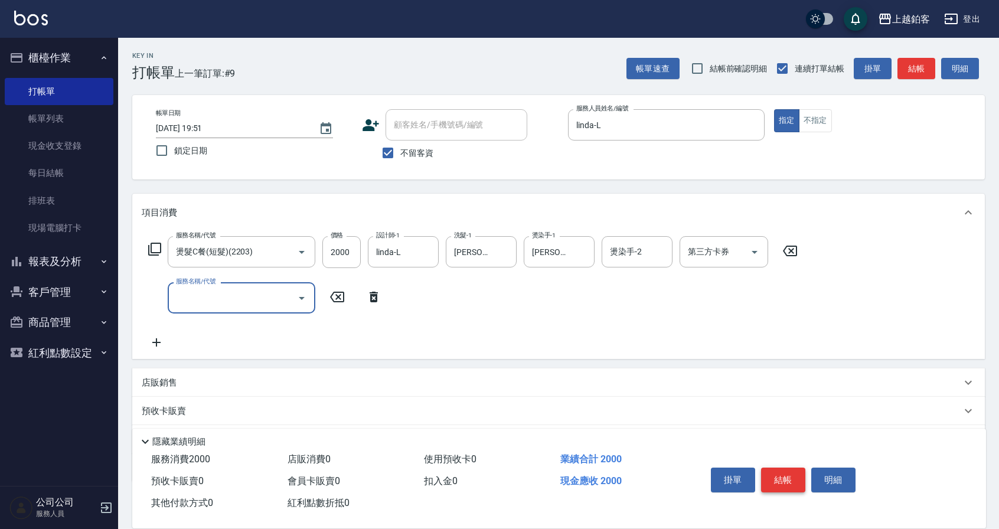
click at [773, 482] on button "結帳" at bounding box center [783, 480] width 44 height 25
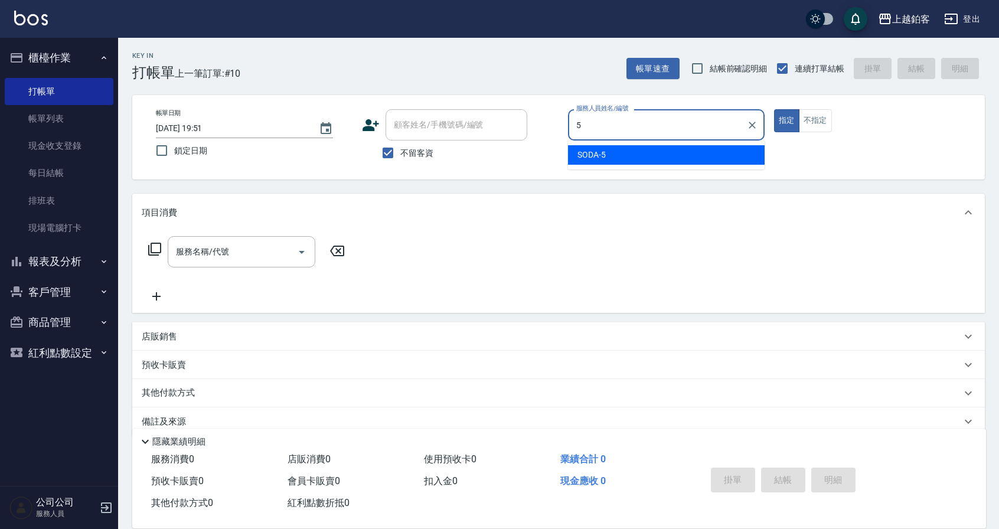
type input "SODA-5"
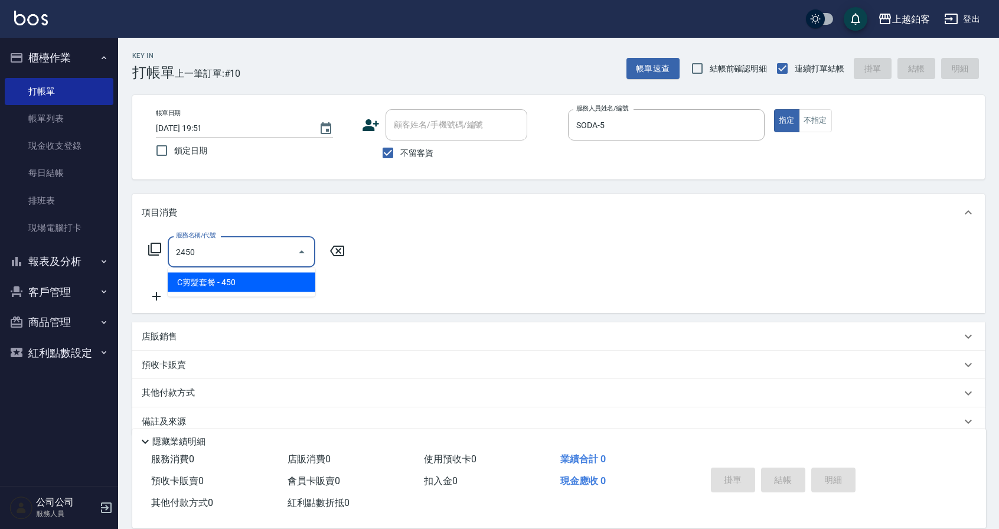
type input "C剪髮套餐(2450)"
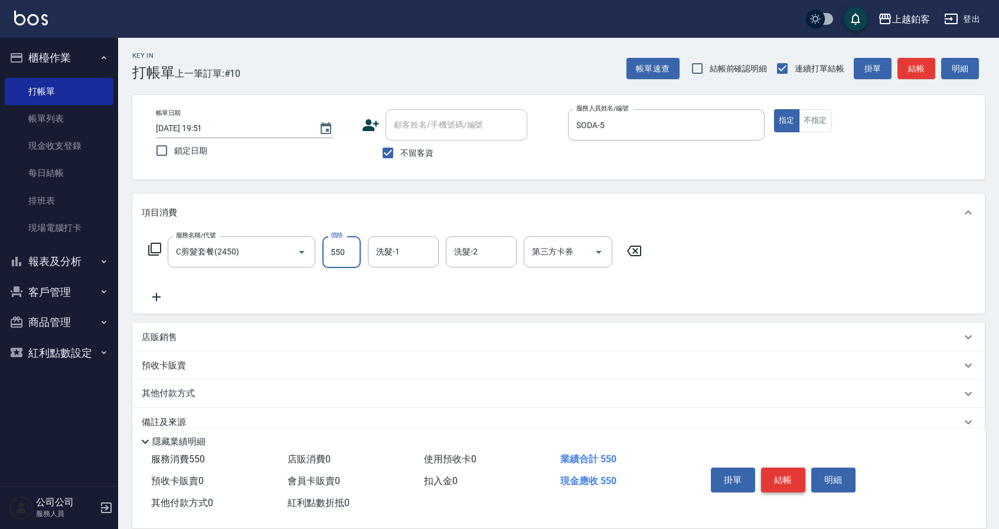
type input "550"
type input "雪莉-55"
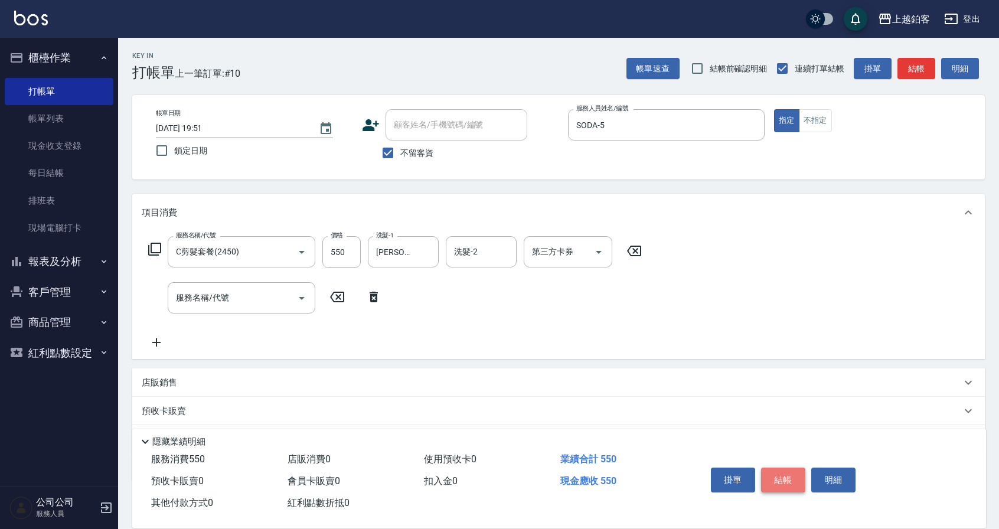
click at [774, 474] on button "結帳" at bounding box center [783, 480] width 44 height 25
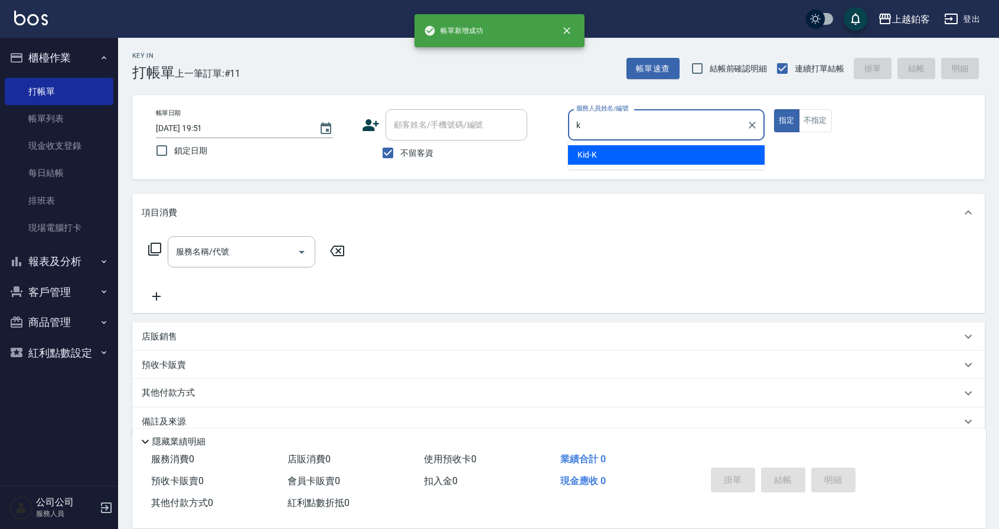
type input "Kid-K"
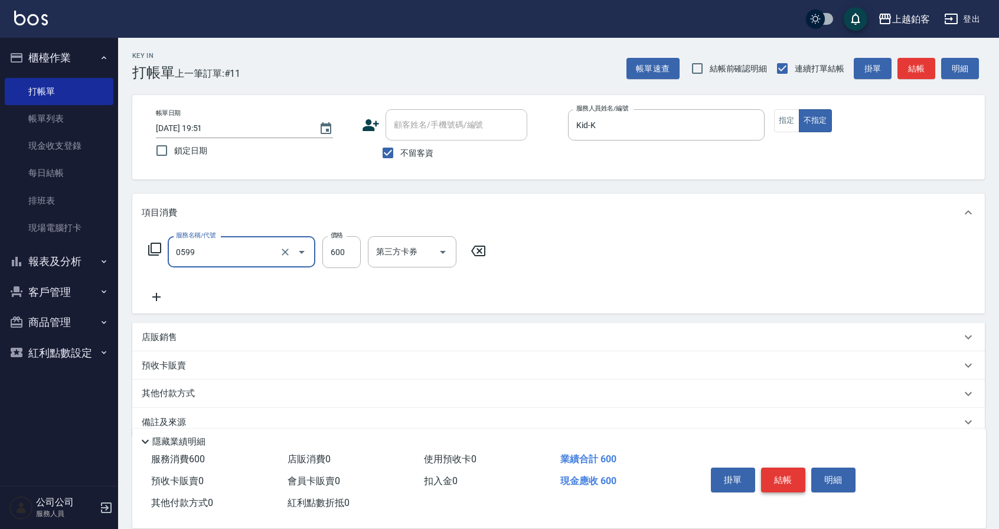
type input "精油-599(0599)"
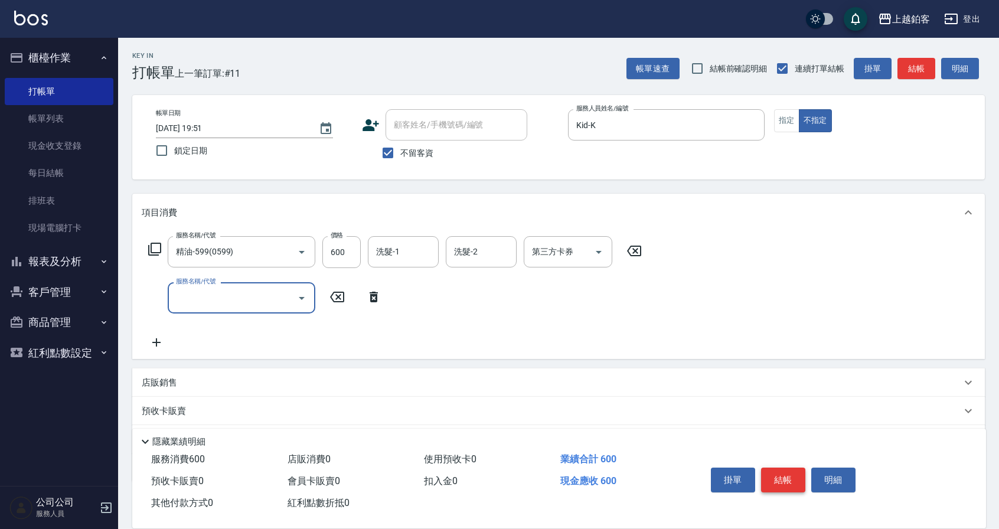
click at [783, 469] on button "結帳" at bounding box center [783, 480] width 44 height 25
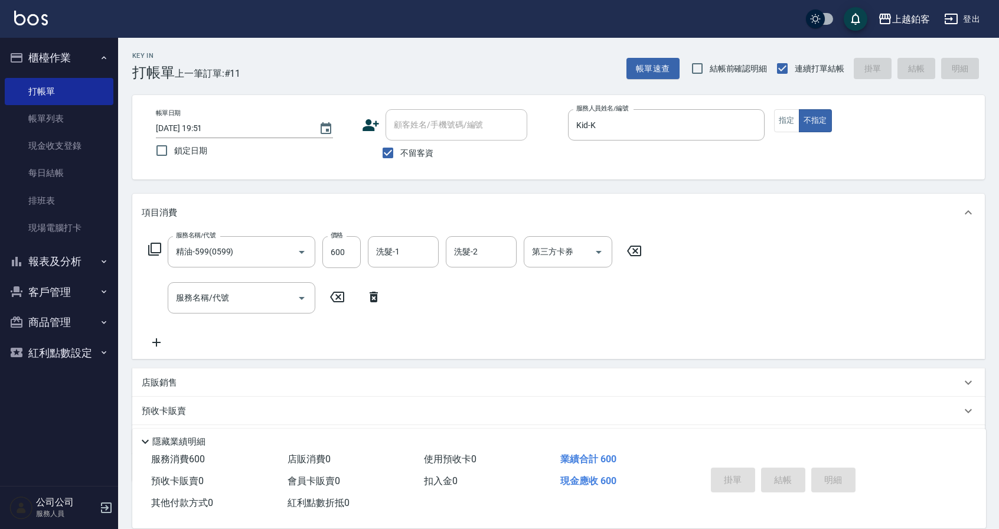
type input "2025/10/08 19:52"
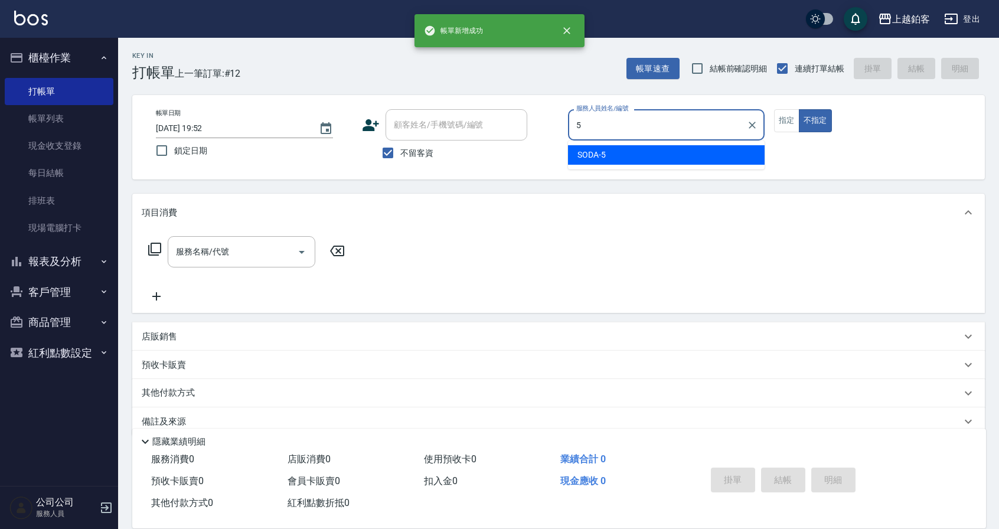
type input "SODA-5"
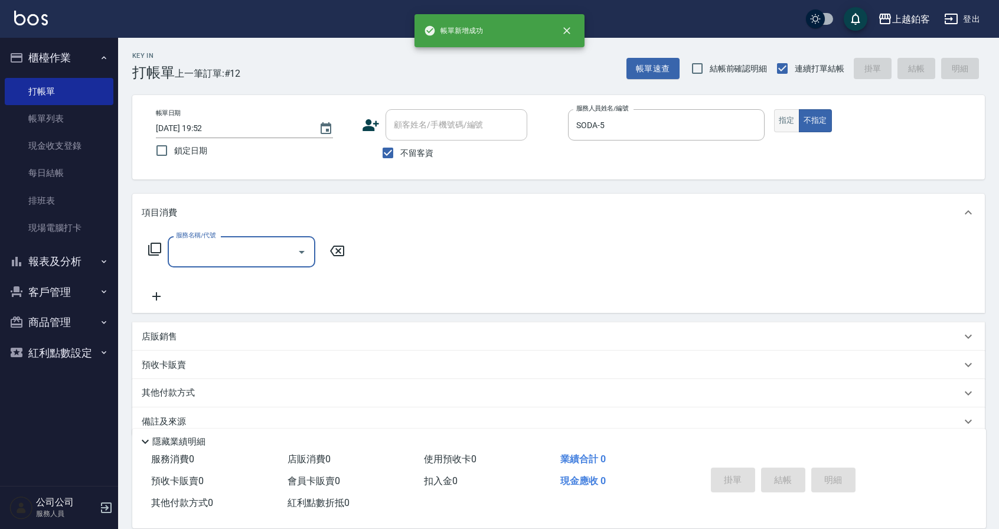
scroll to position [4, 0]
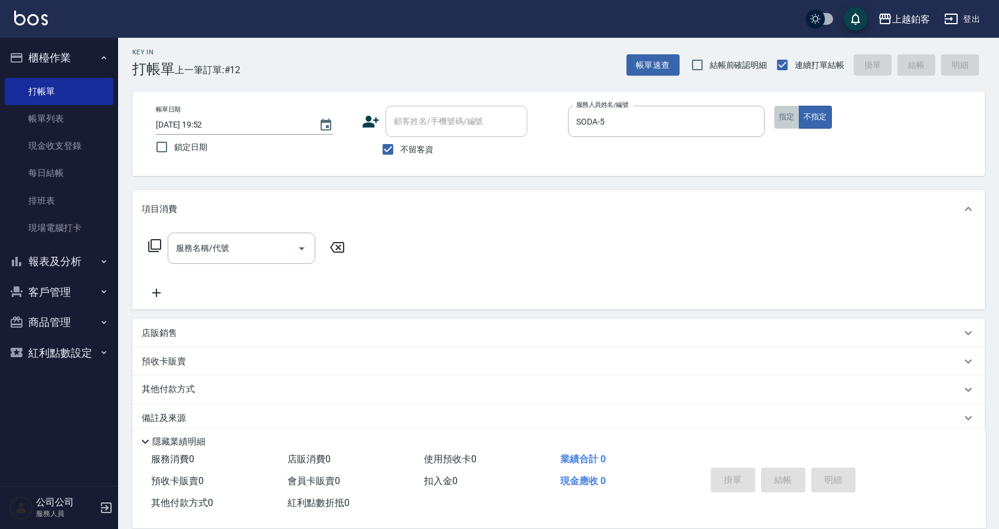
click at [776, 120] on button "指定" at bounding box center [786, 117] width 25 height 23
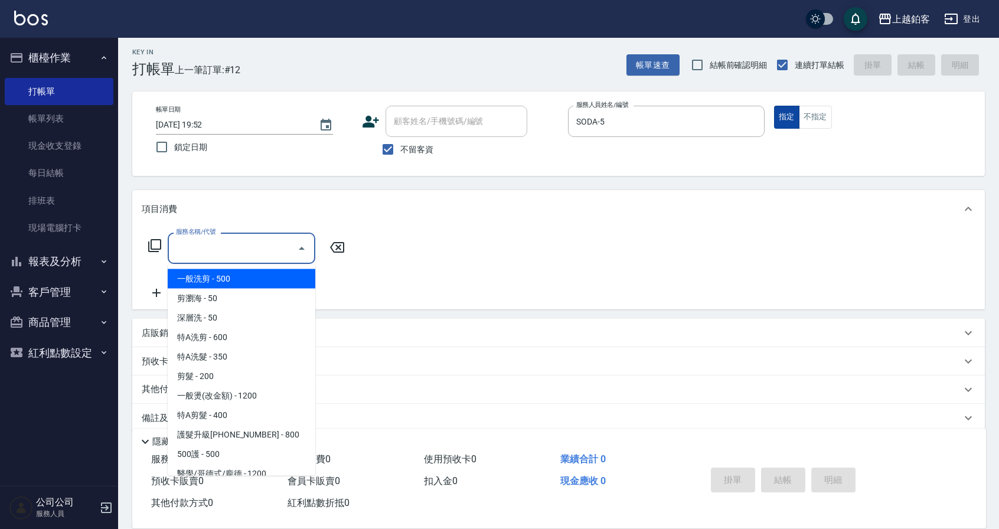
type input "一般洗剪(5)"
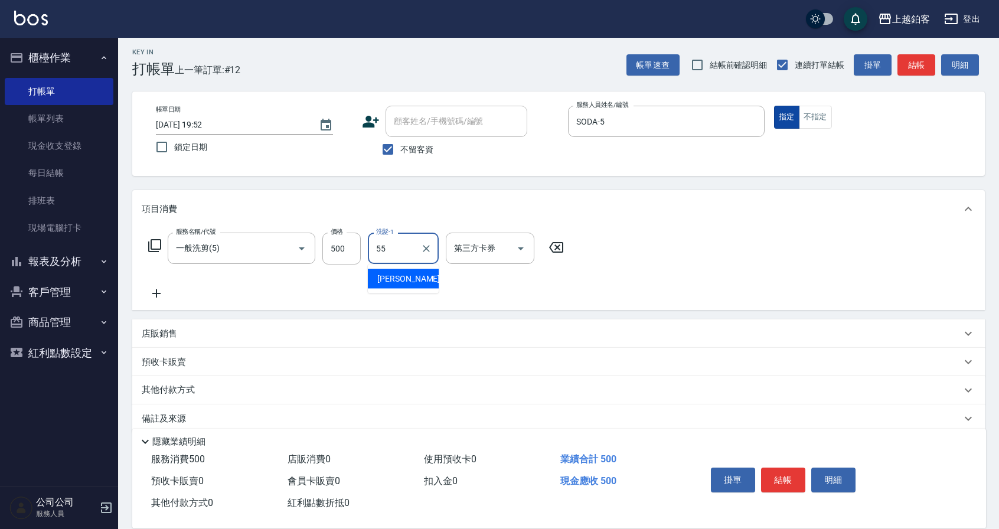
type input "雪莉-55"
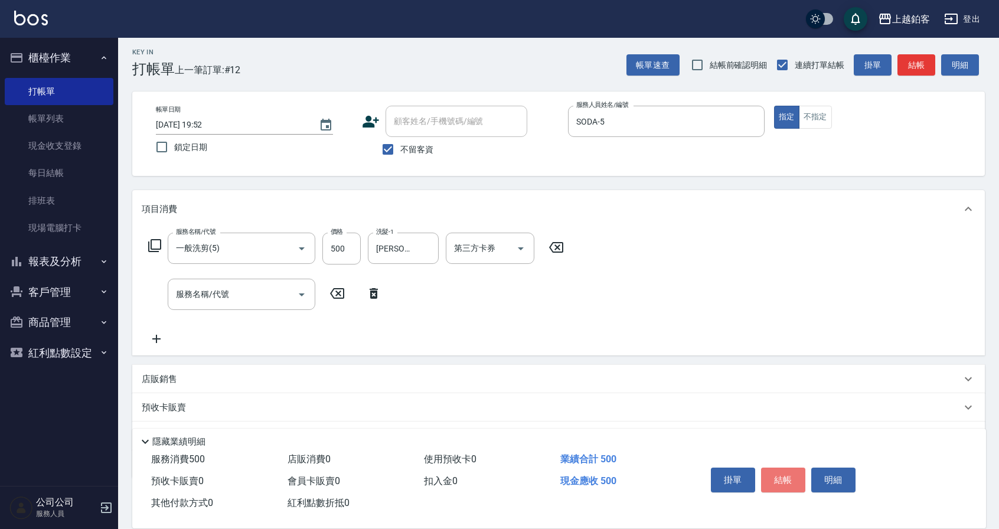
click at [785, 483] on button "結帳" at bounding box center [783, 480] width 44 height 25
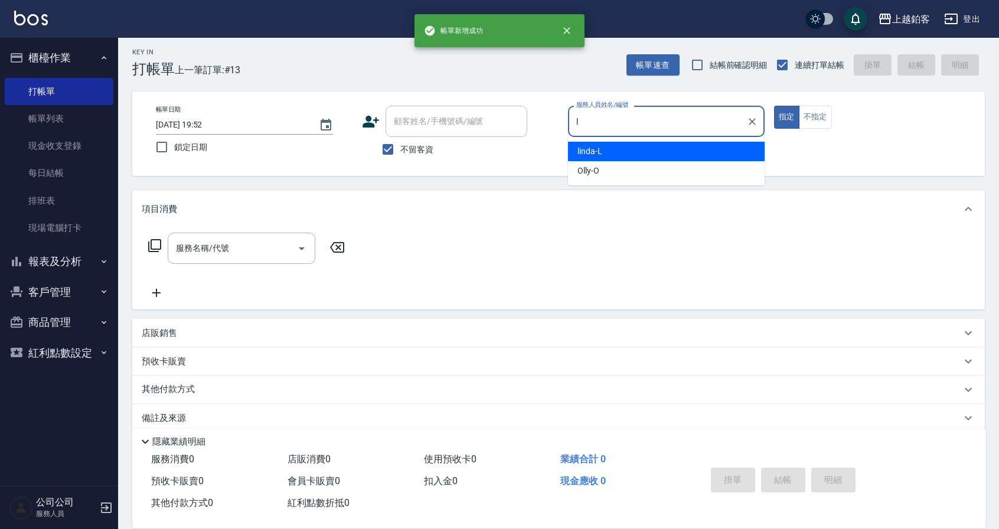
type input "linda-L"
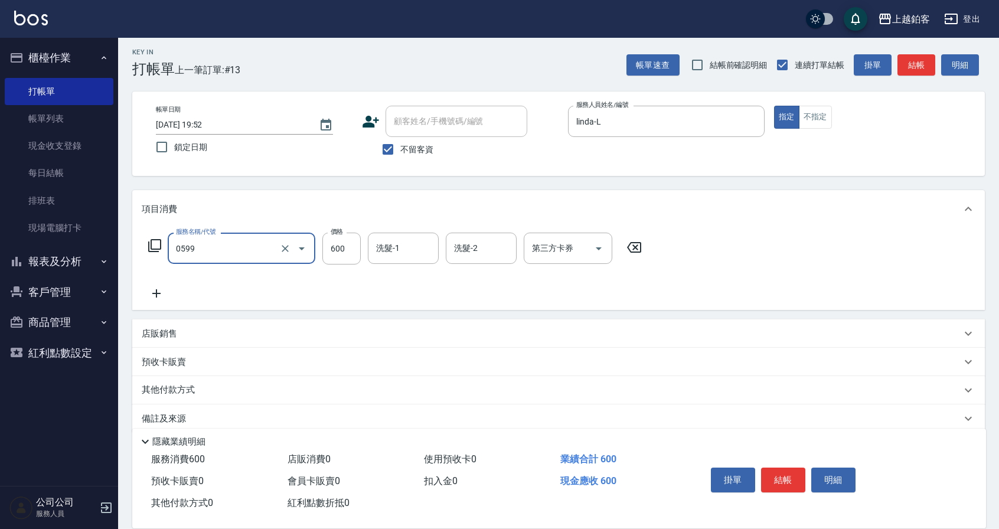
type input "精油-599(0599)"
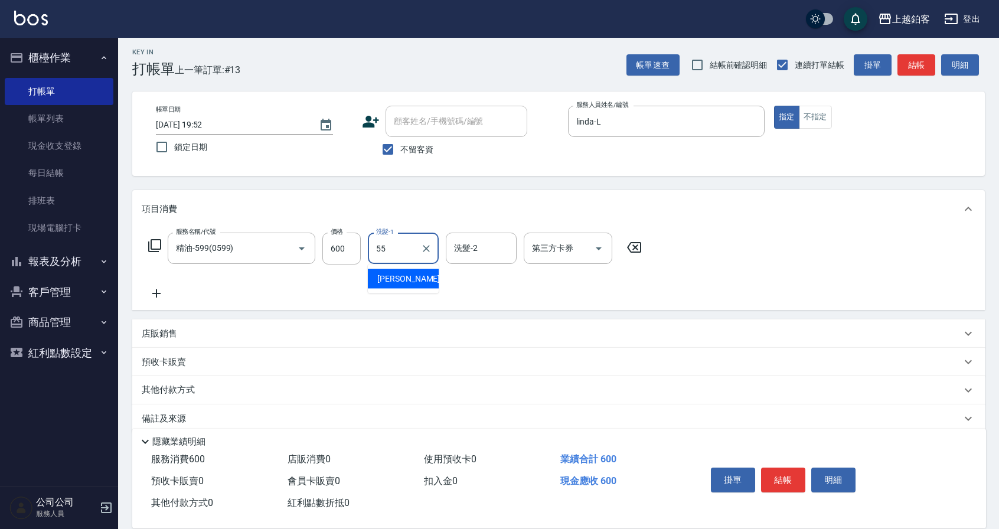
type input "雪莉-55"
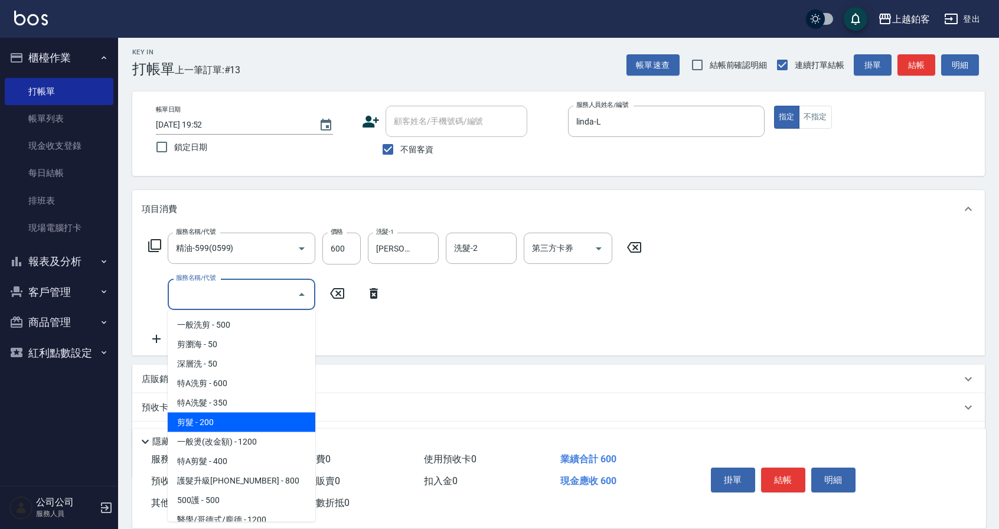
type input "剪髮(200)"
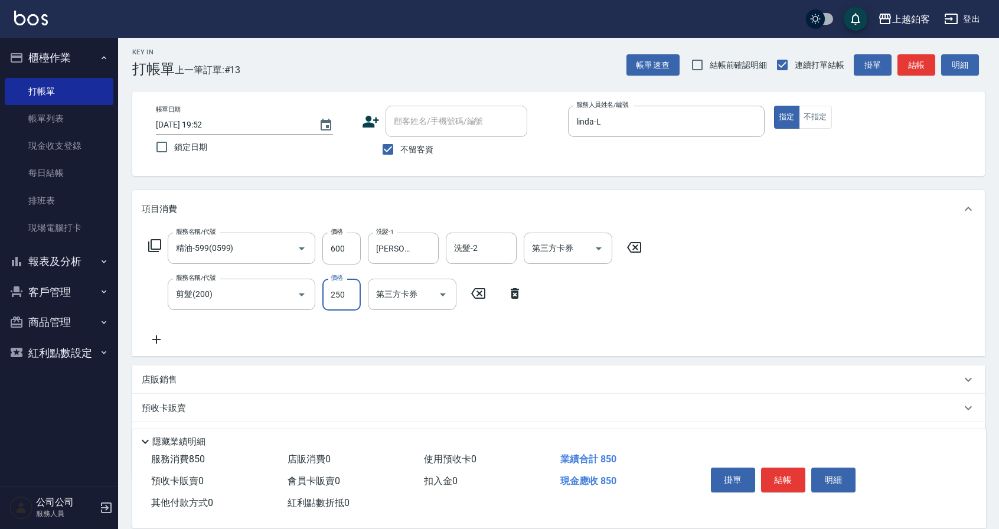
type input "250"
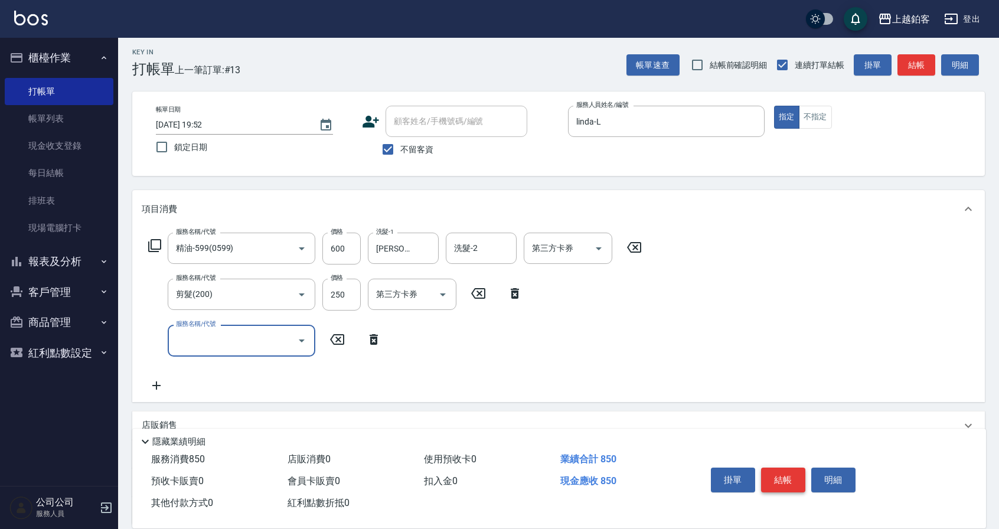
click at [768, 472] on button "結帳" at bounding box center [783, 480] width 44 height 25
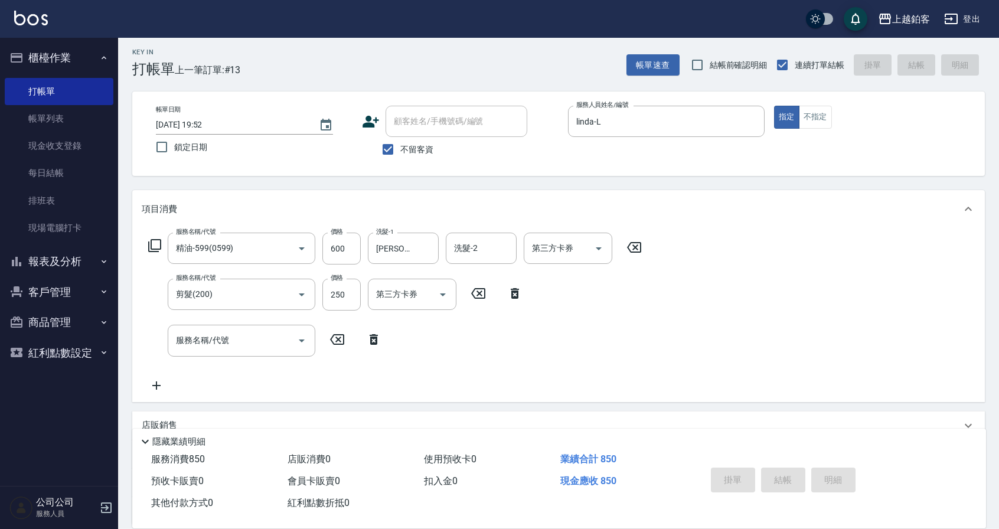
type input "2025/10/08 19:53"
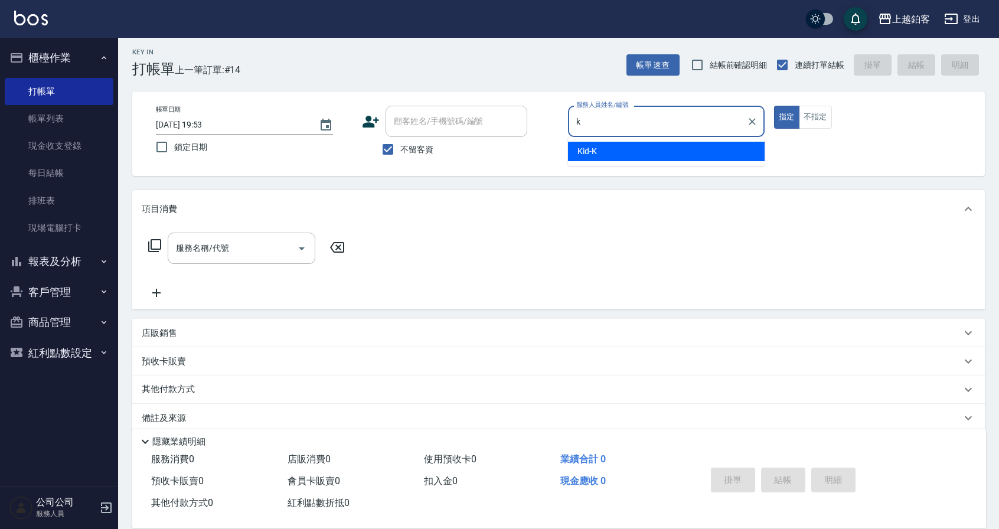
type input "Kid-K"
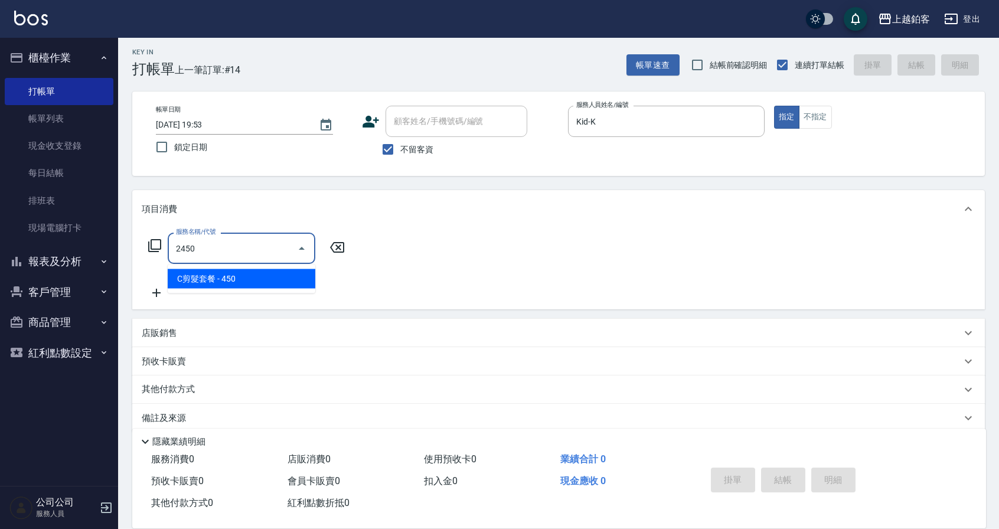
type input "C剪髮套餐(2450)"
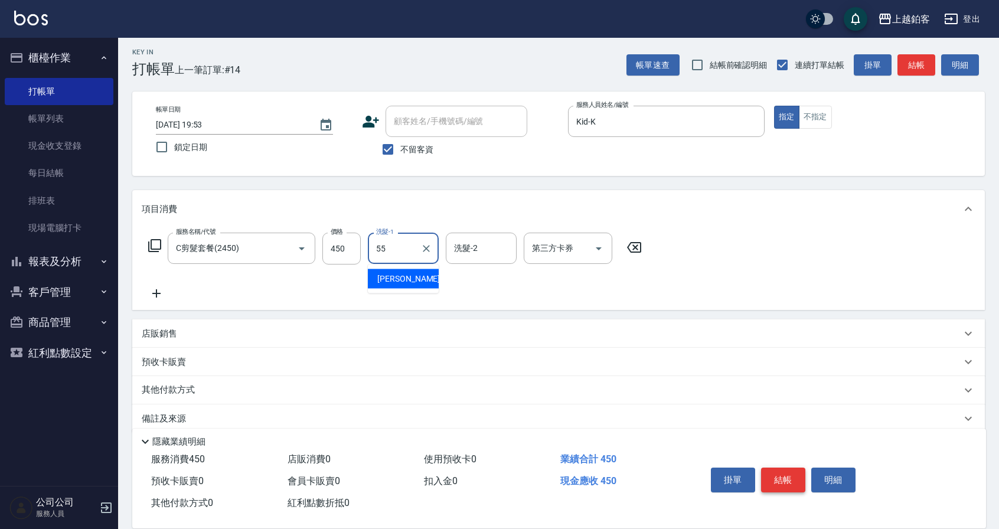
type input "雪莉-55"
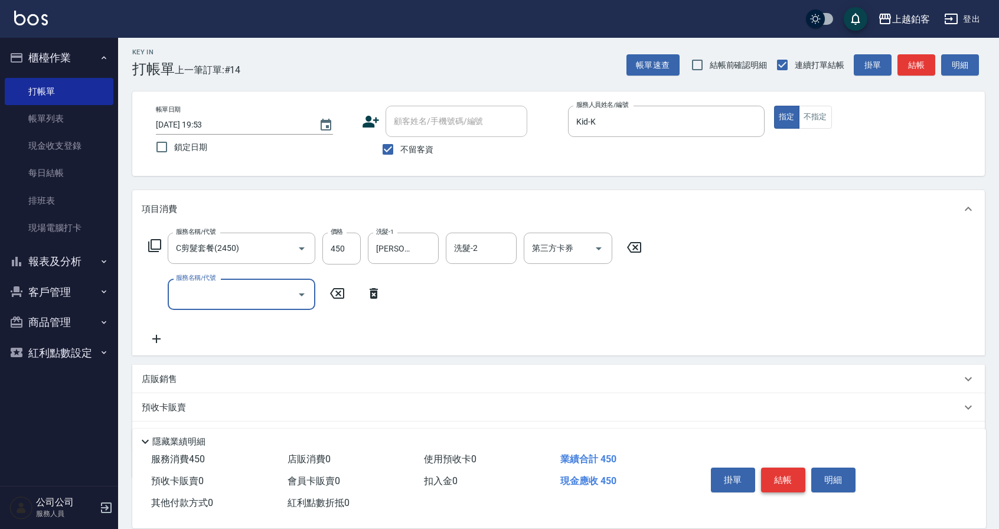
click at [792, 472] on button "結帳" at bounding box center [783, 480] width 44 height 25
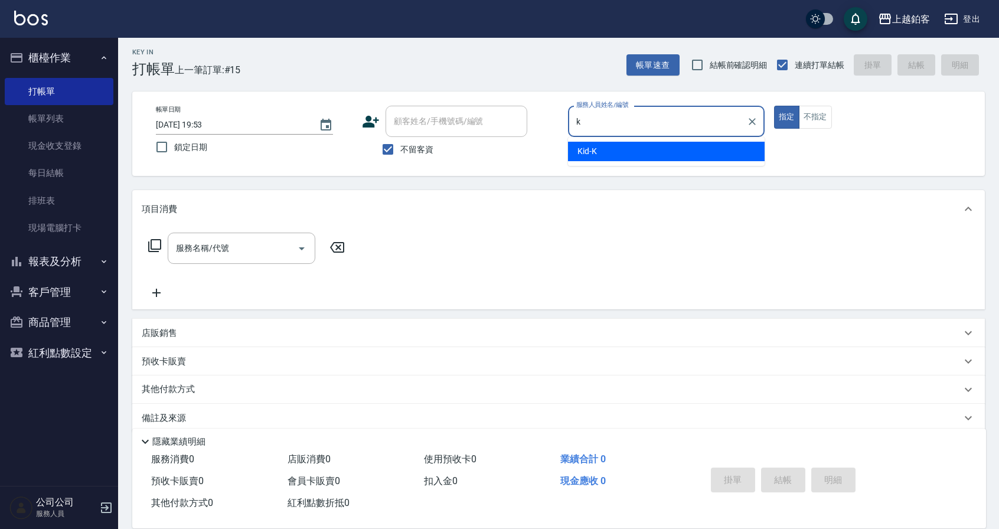
type input "Kid-K"
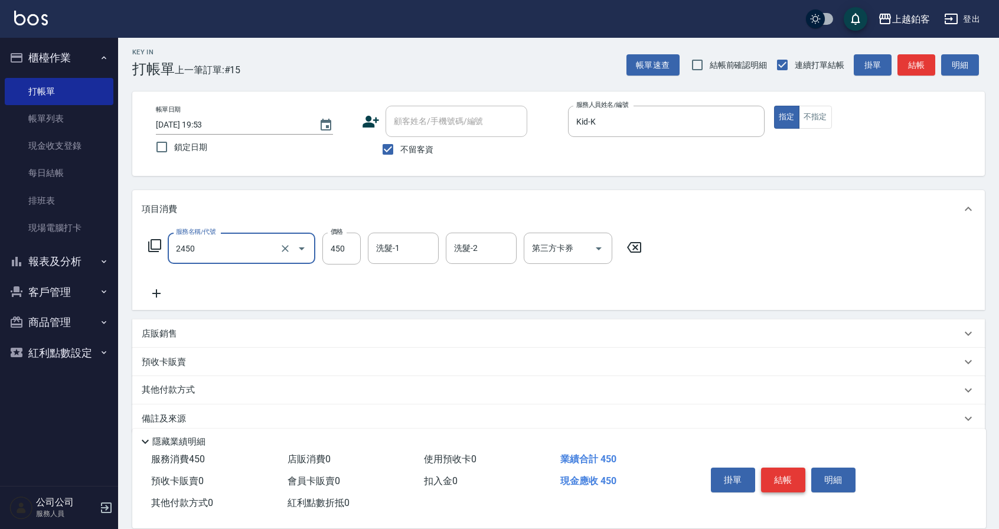
type input "C剪髮套餐(2450)"
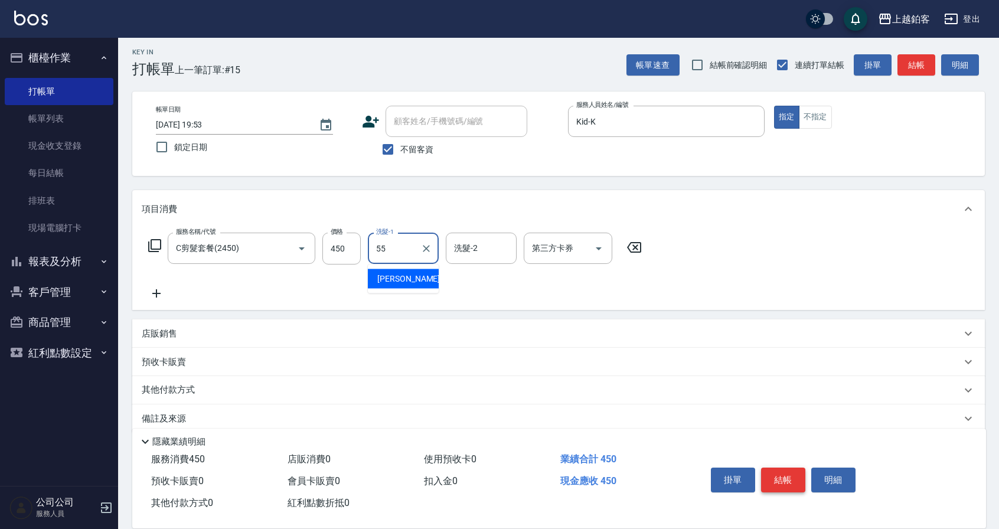
type input "雪莉-55"
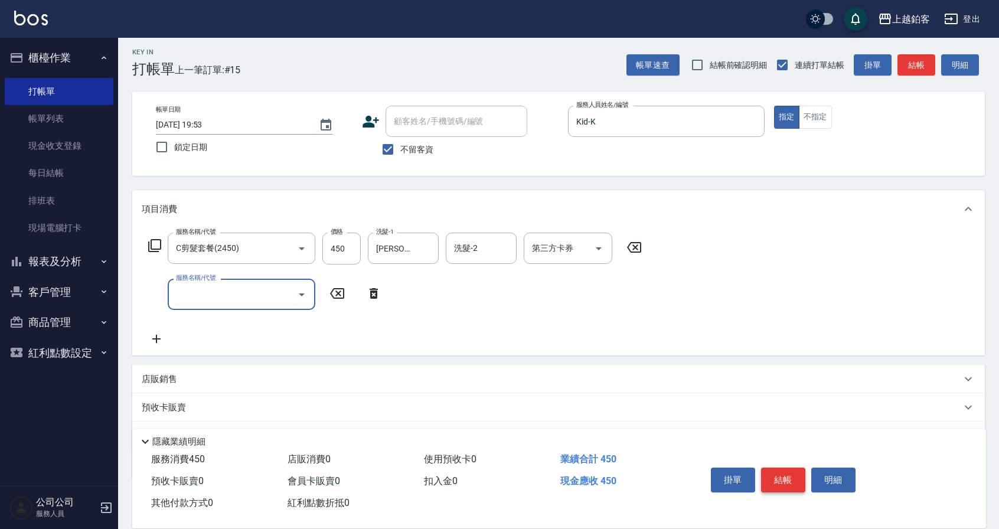
click at [783, 477] on button "結帳" at bounding box center [783, 480] width 44 height 25
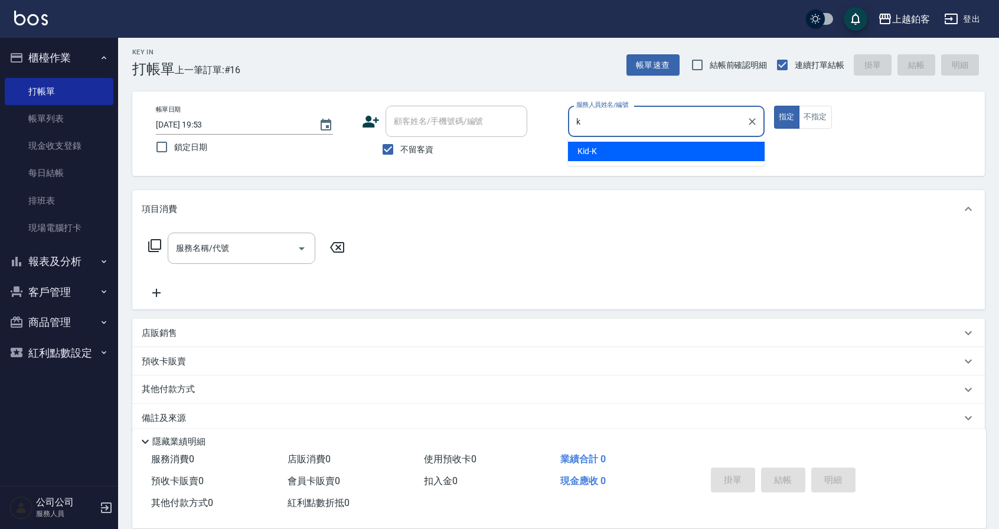
type input "Kid-K"
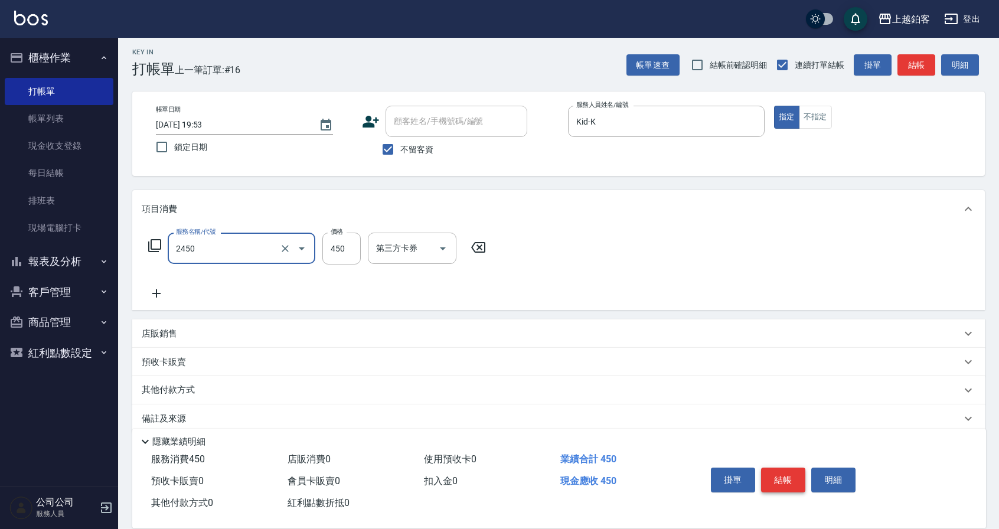
type input "C剪髮套餐(2450)"
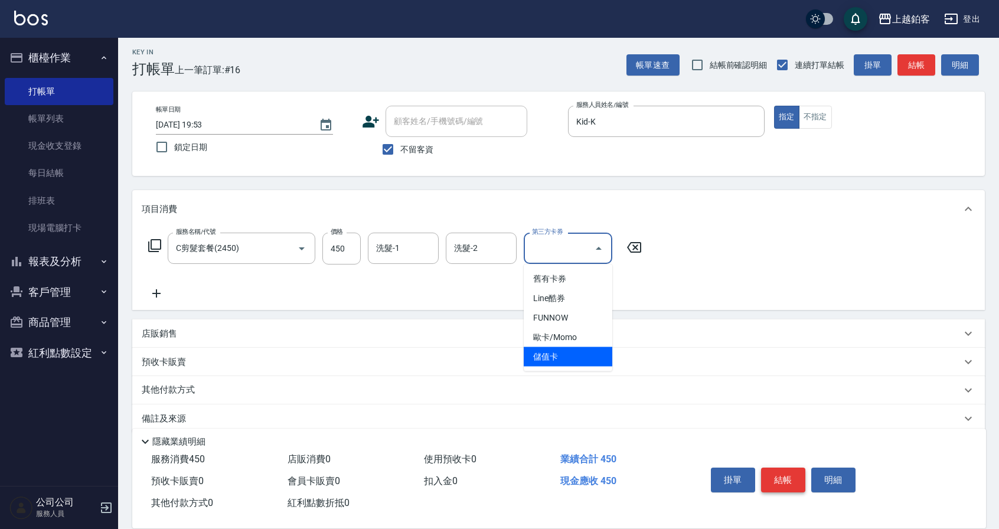
type input "儲值卡"
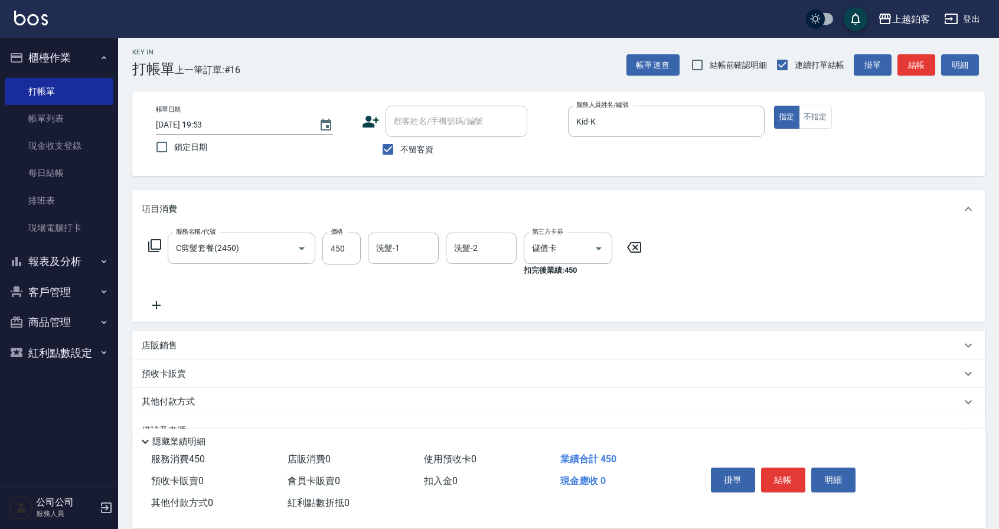
click at [705, 204] on div "項目消費" at bounding box center [552, 209] width 820 height 12
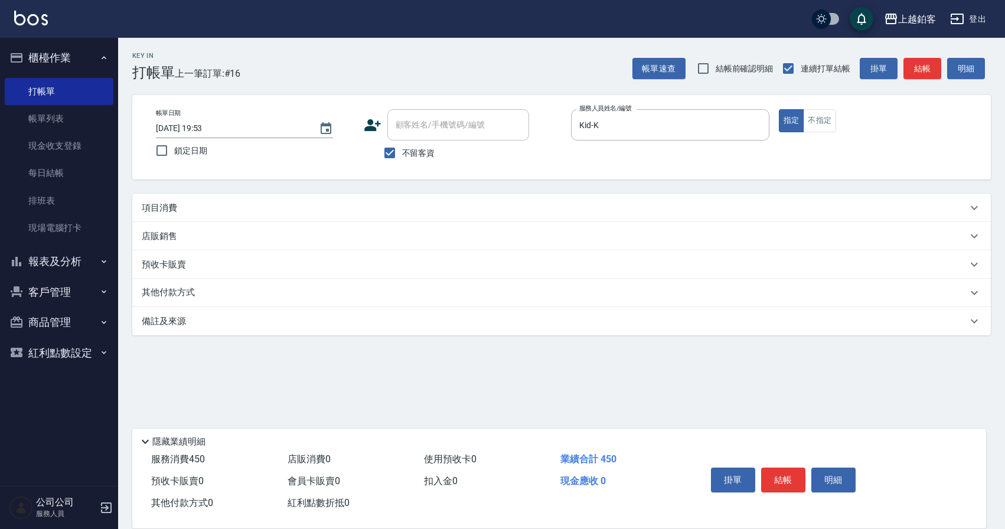
click at [333, 210] on div "項目消費" at bounding box center [555, 208] width 826 height 12
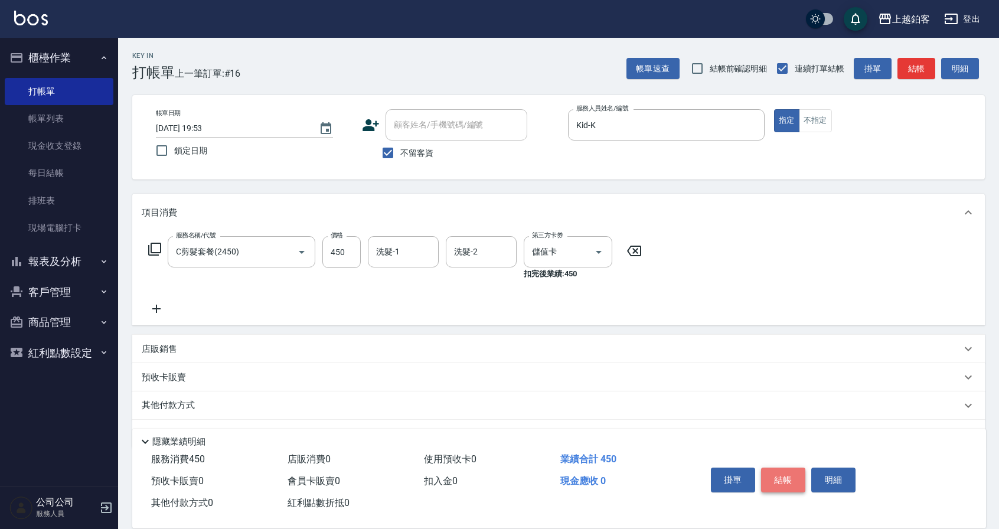
click at [786, 477] on button "結帳" at bounding box center [783, 480] width 44 height 25
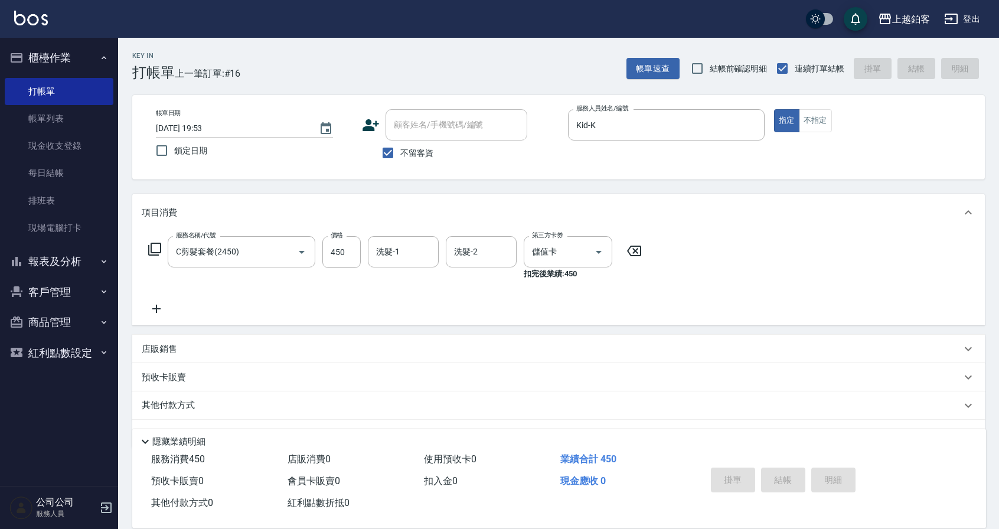
type input "2025/10/08 19:54"
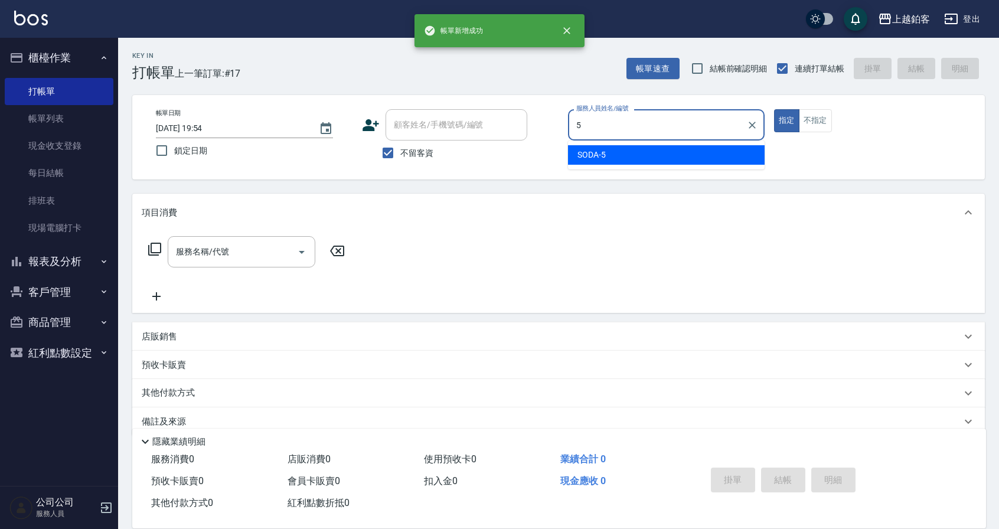
type input "SODA-5"
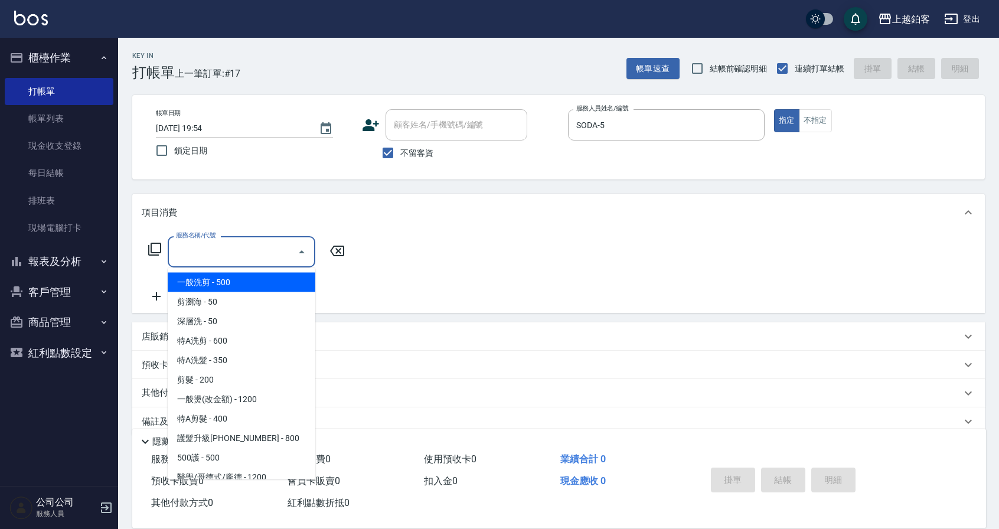
type input "一般洗剪(5)"
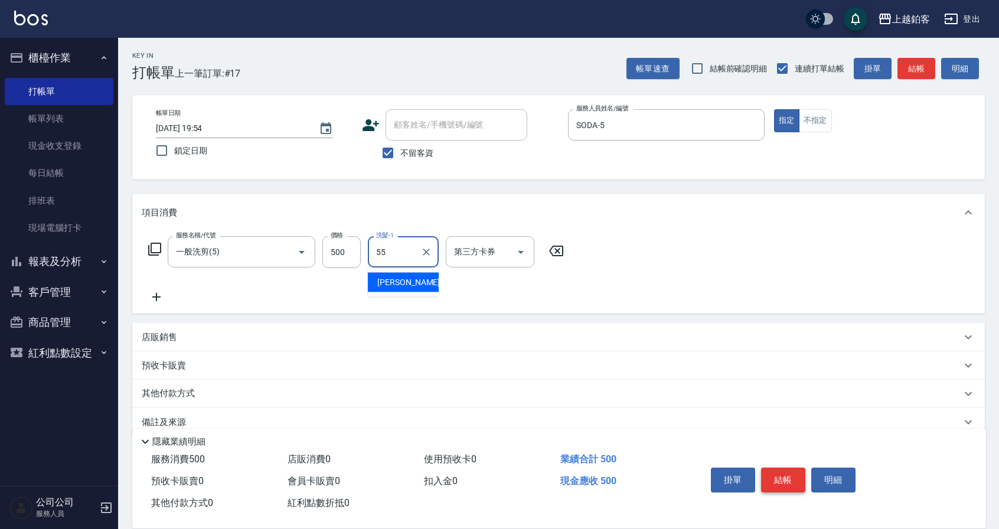
type input "雪莉-55"
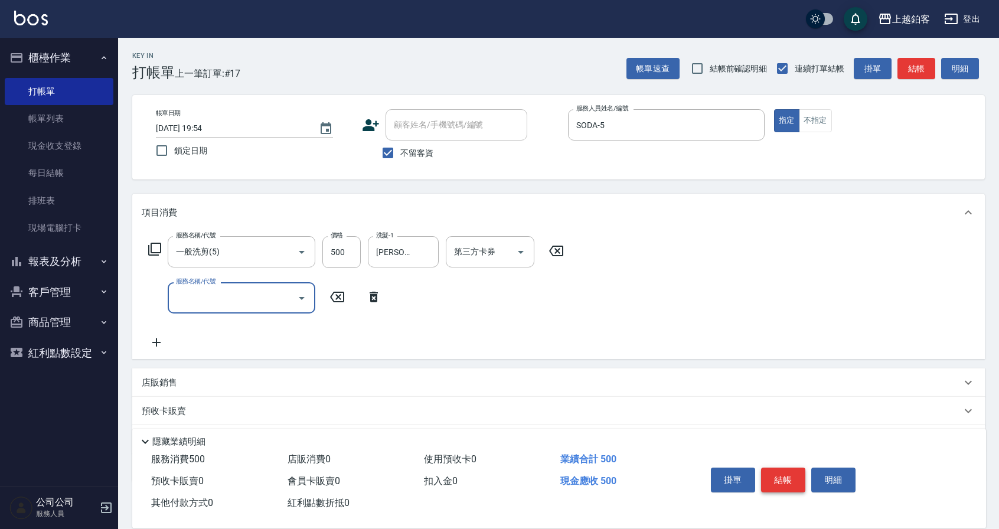
click at [778, 477] on button "結帳" at bounding box center [783, 480] width 44 height 25
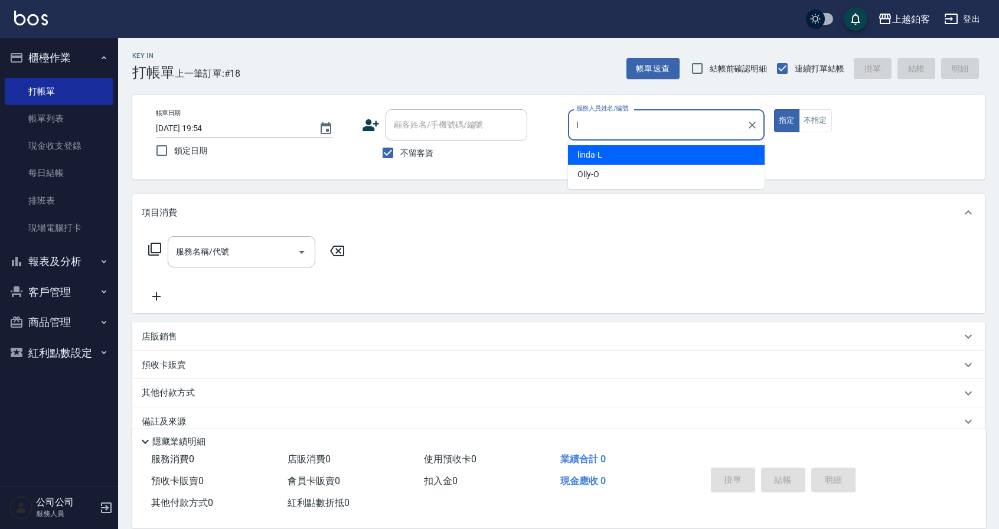
type input "linda-L"
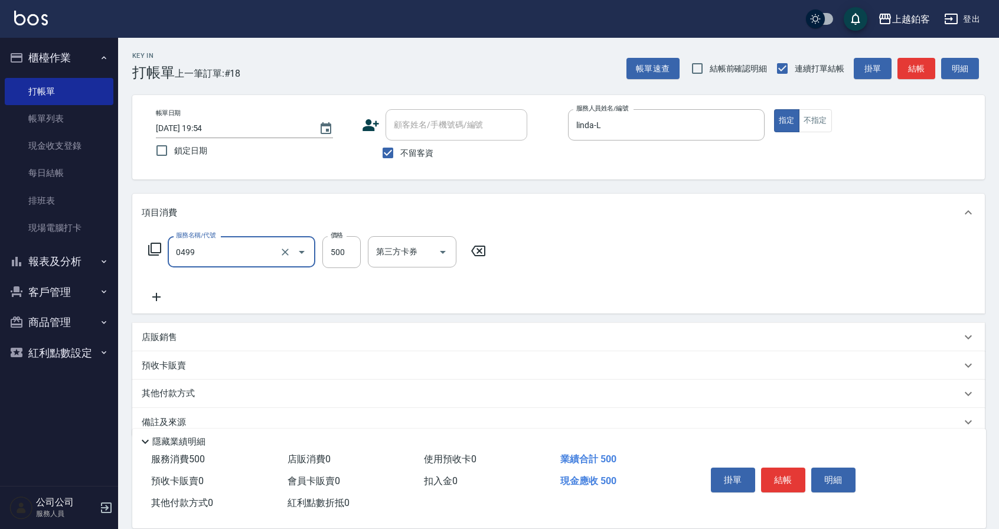
type input "去角質-499(0499)"
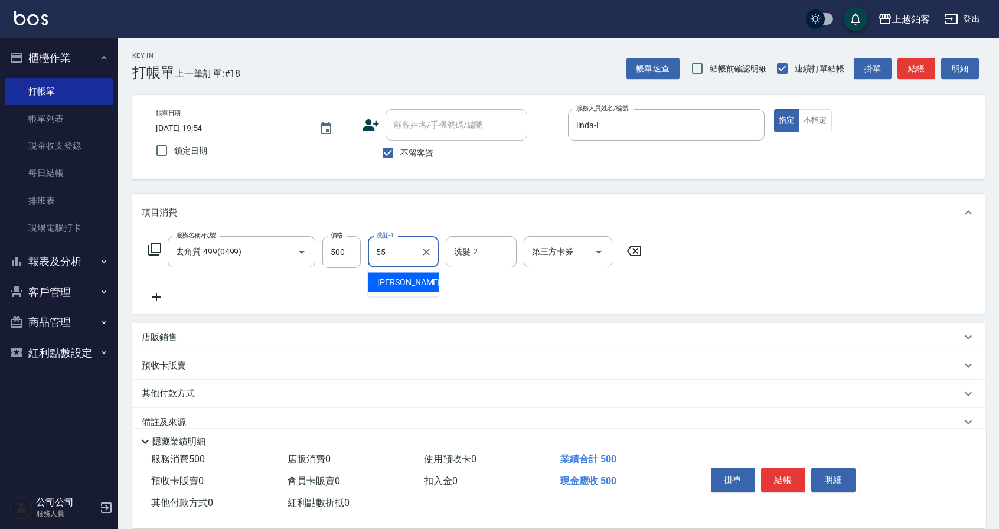
type input "雪莉-55"
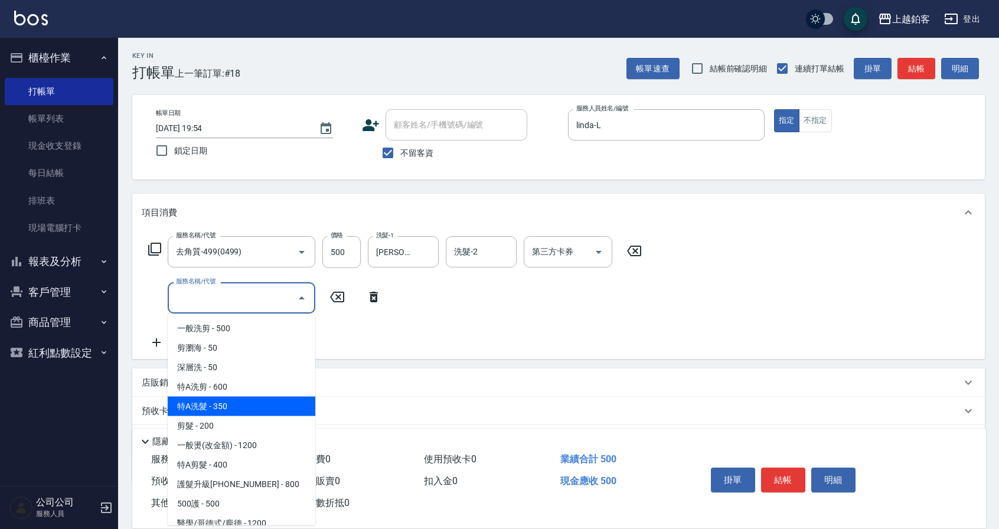
type input "剪髮(200)"
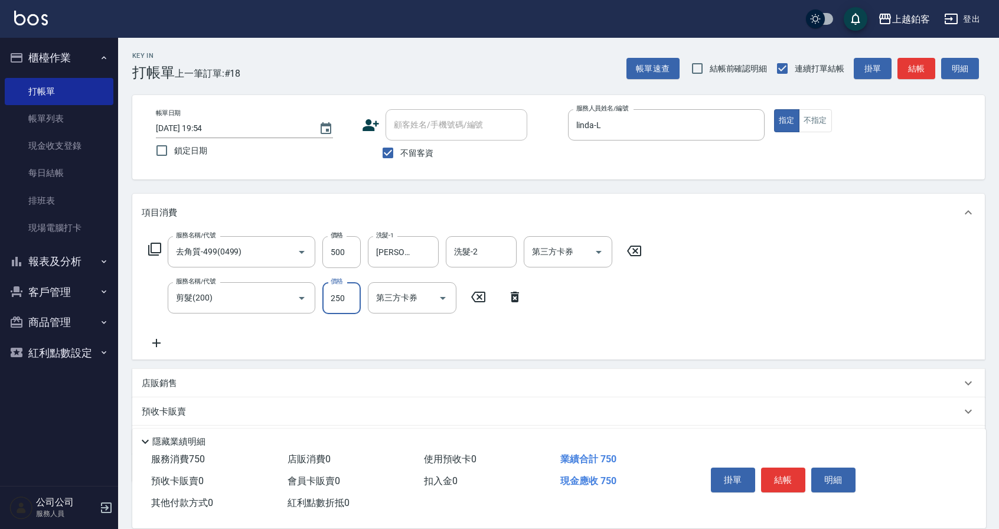
type input "250"
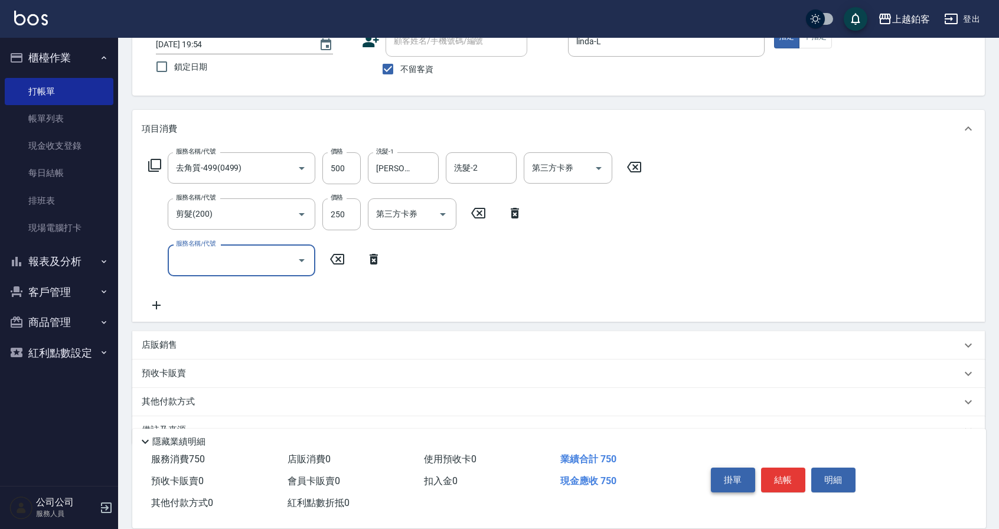
scroll to position [89, 0]
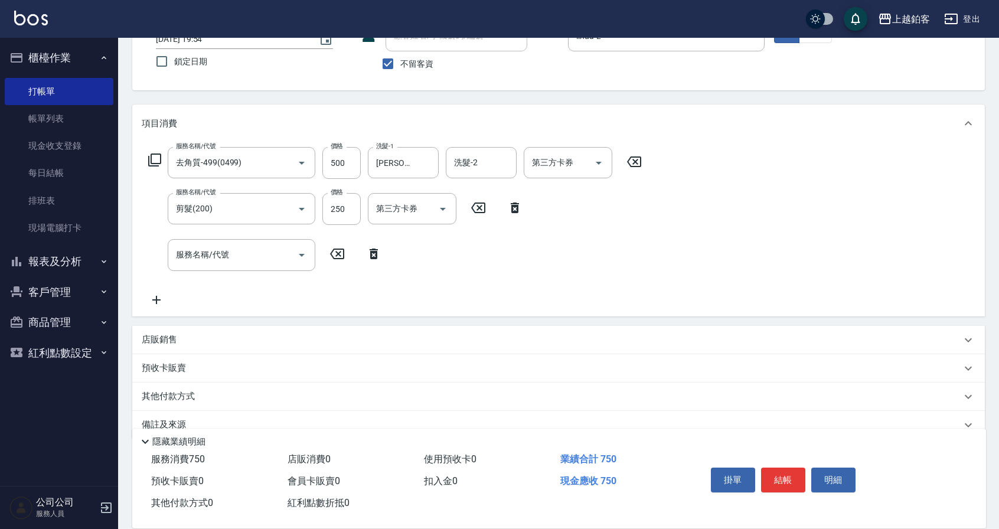
click at [150, 338] on p "店販銷售" at bounding box center [159, 340] width 35 height 12
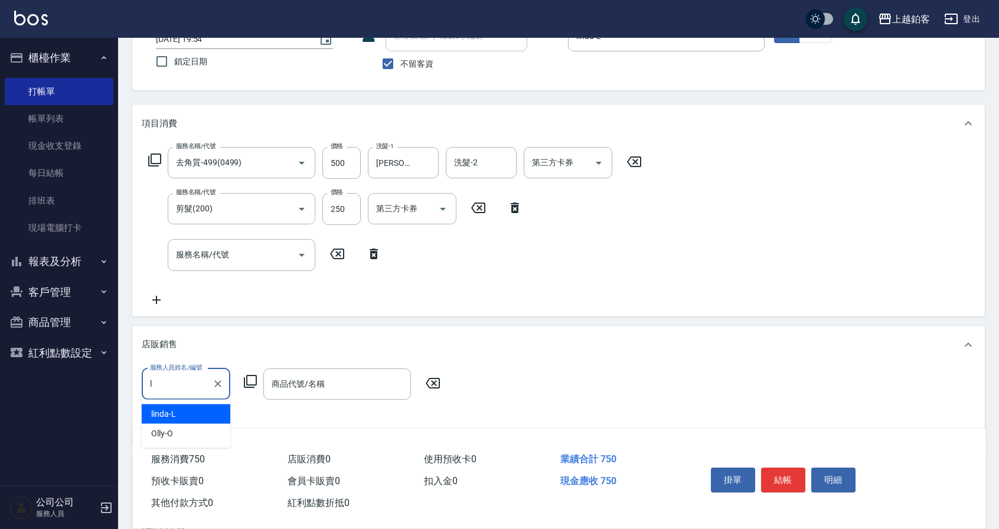
type input "linda-L"
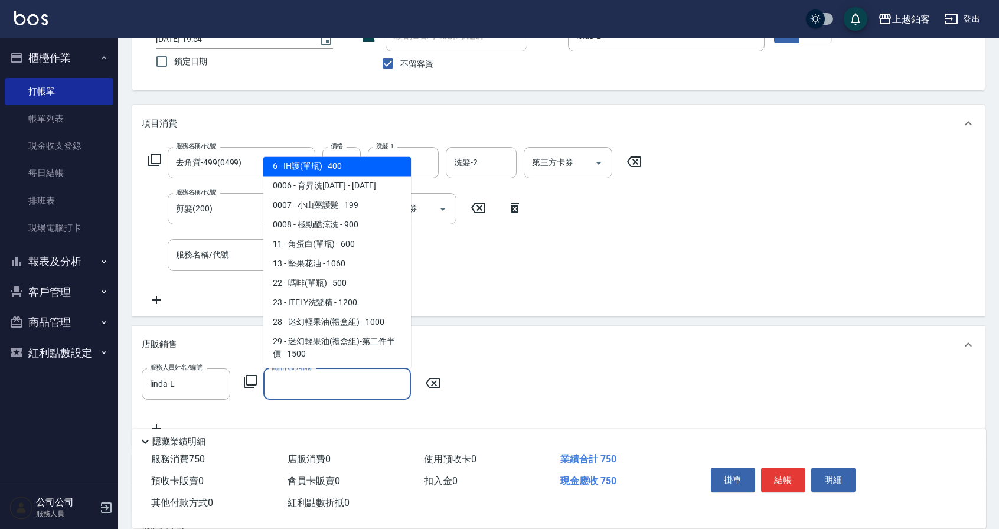
scroll to position [278, 0]
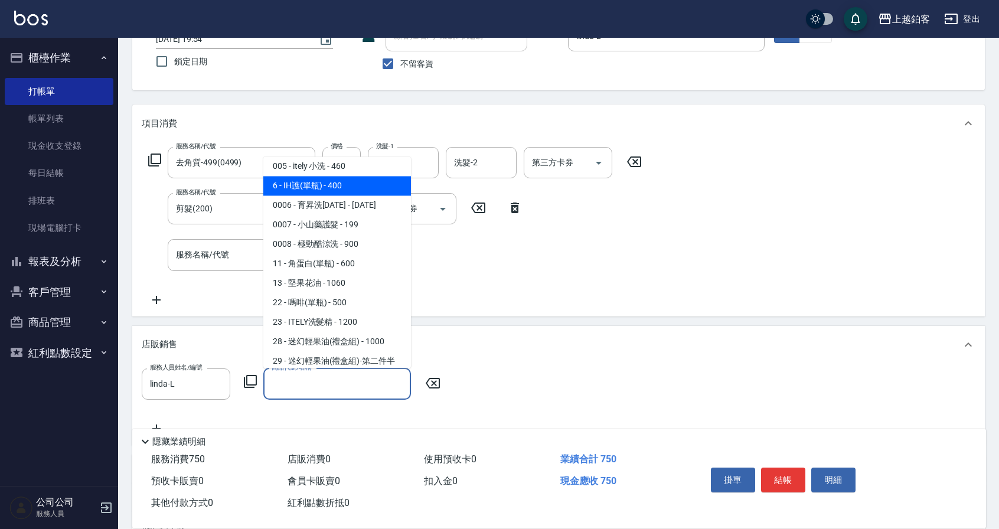
type input "IH護(單瓶)"
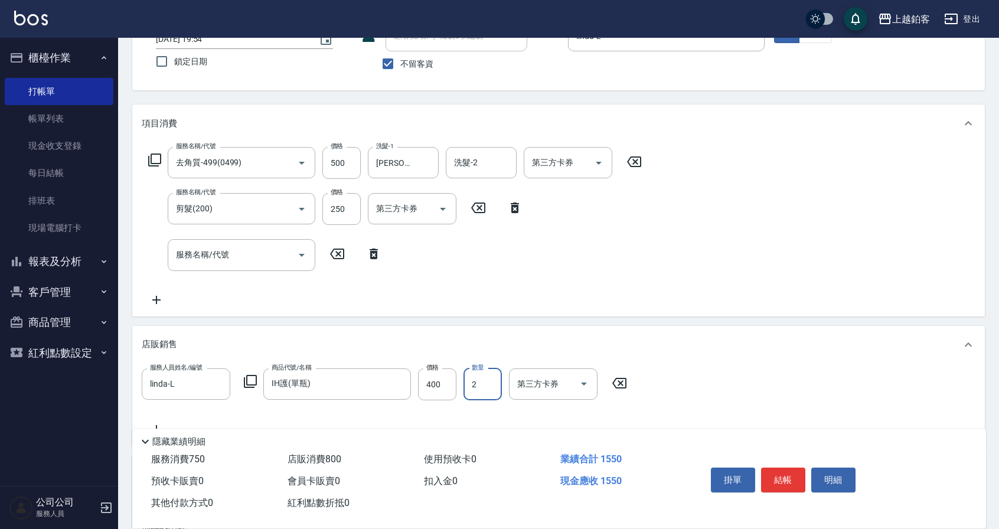
type input "2"
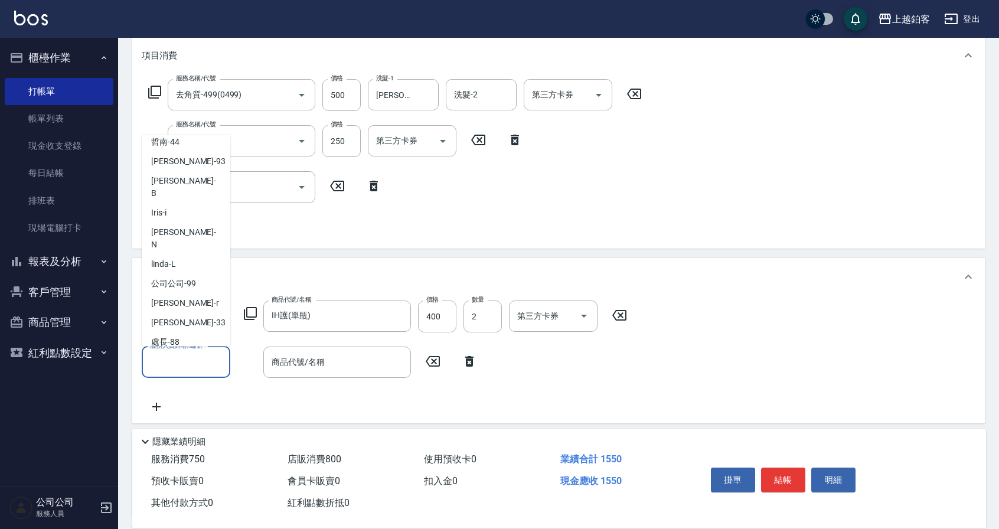
scroll to position [47, 0]
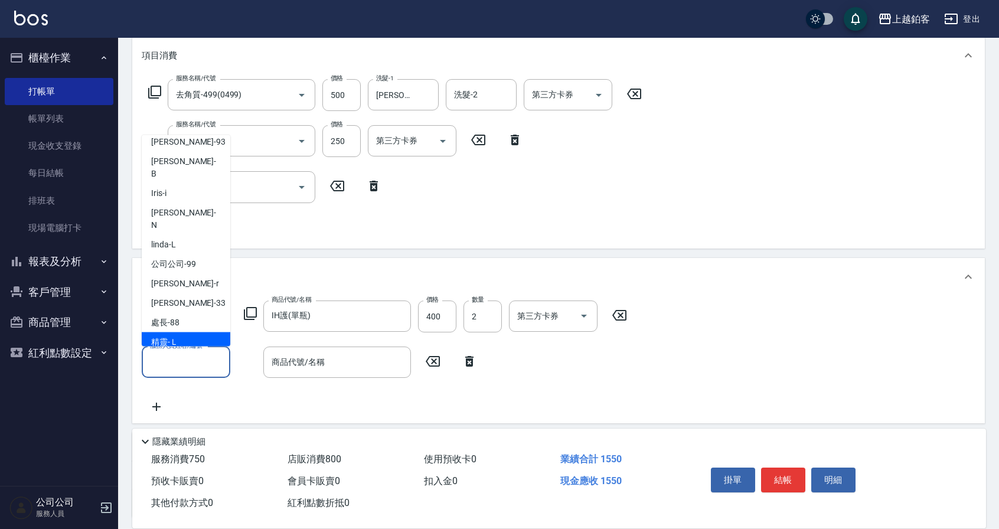
type input "精靈-Ｌ"
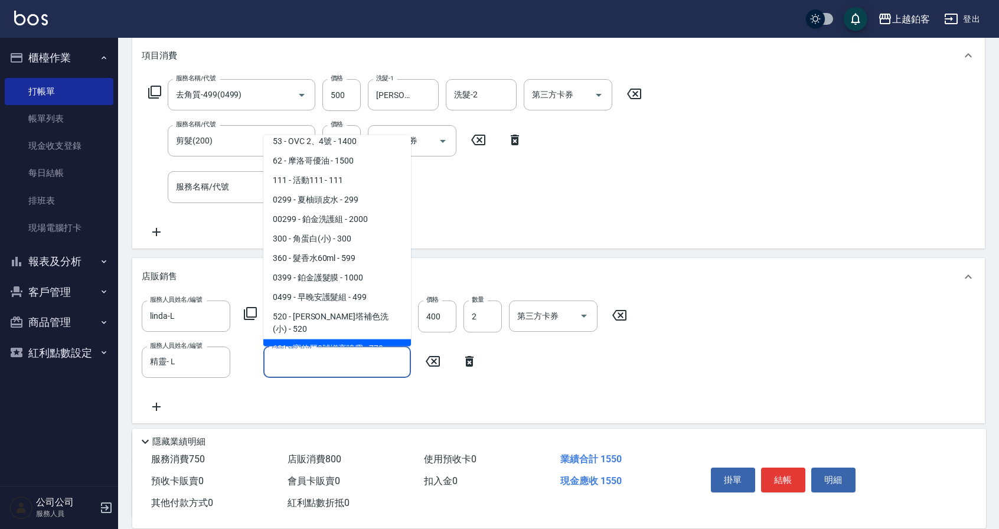
scroll to position [702, 0]
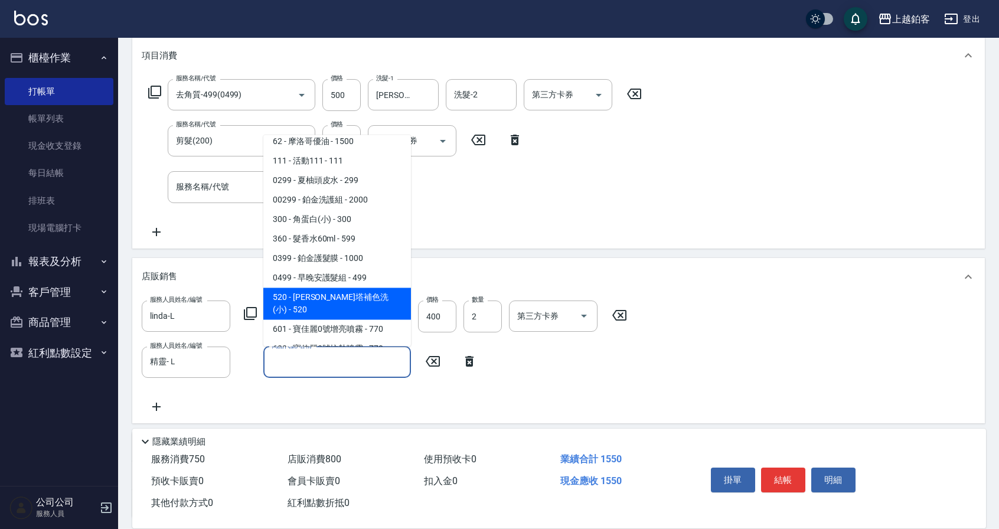
type input "[PERSON_NAME]塔補色洗(小)"
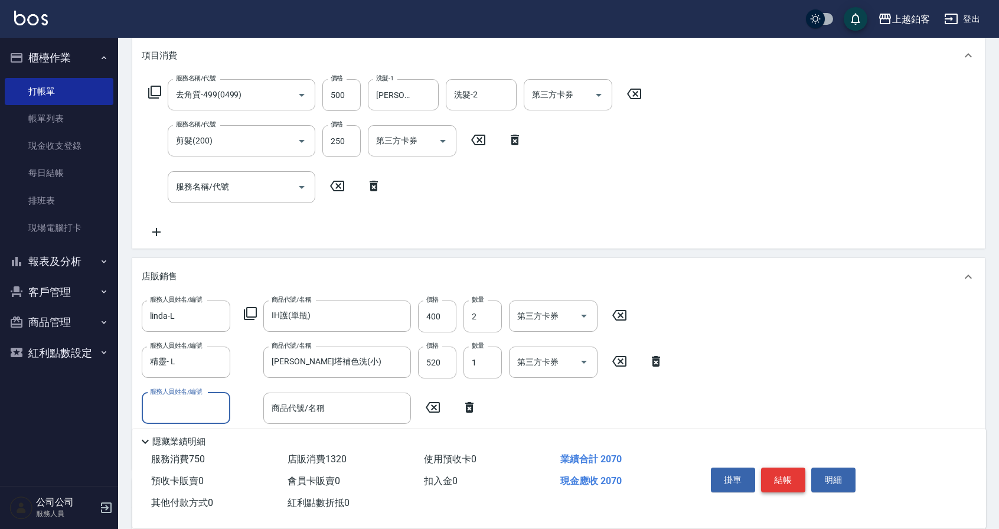
click at [774, 470] on button "結帳" at bounding box center [783, 480] width 44 height 25
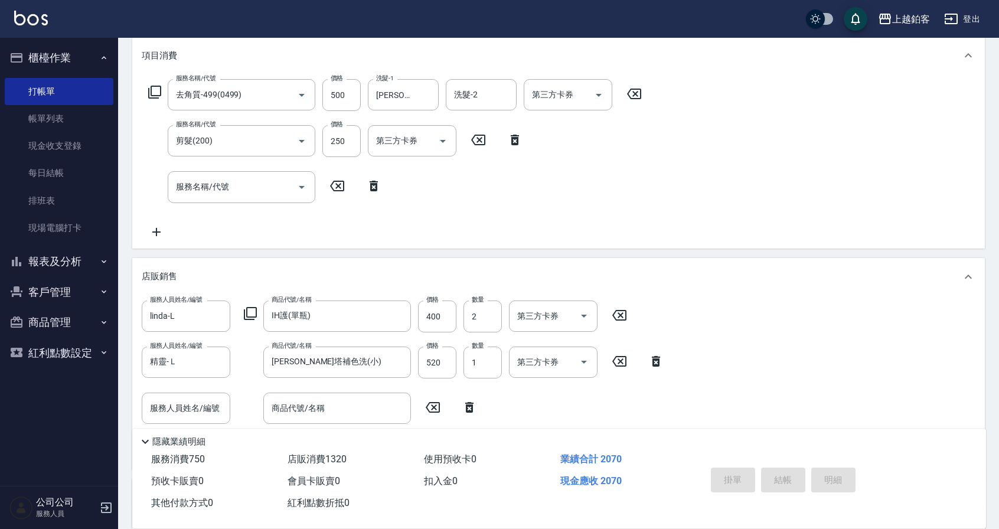
type input "2025/10/08 19:56"
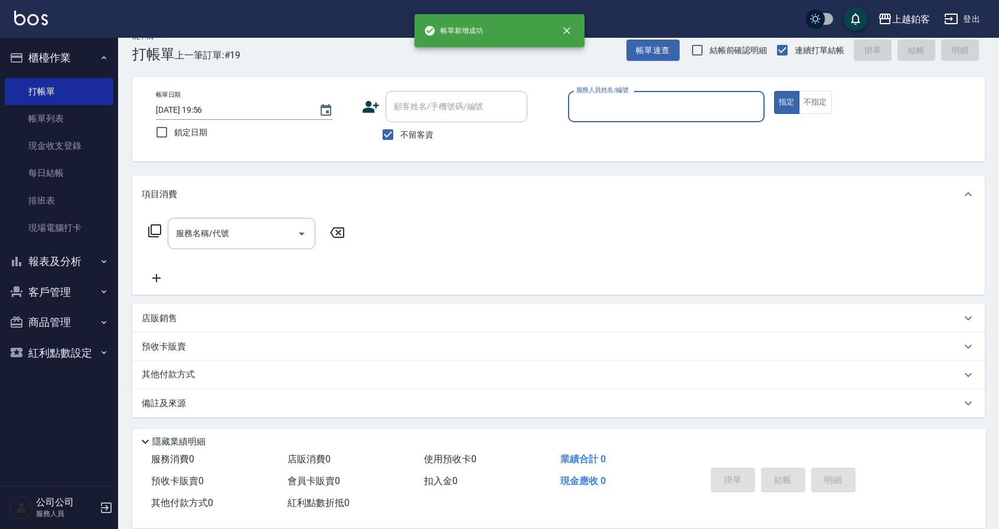
scroll to position [18, 0]
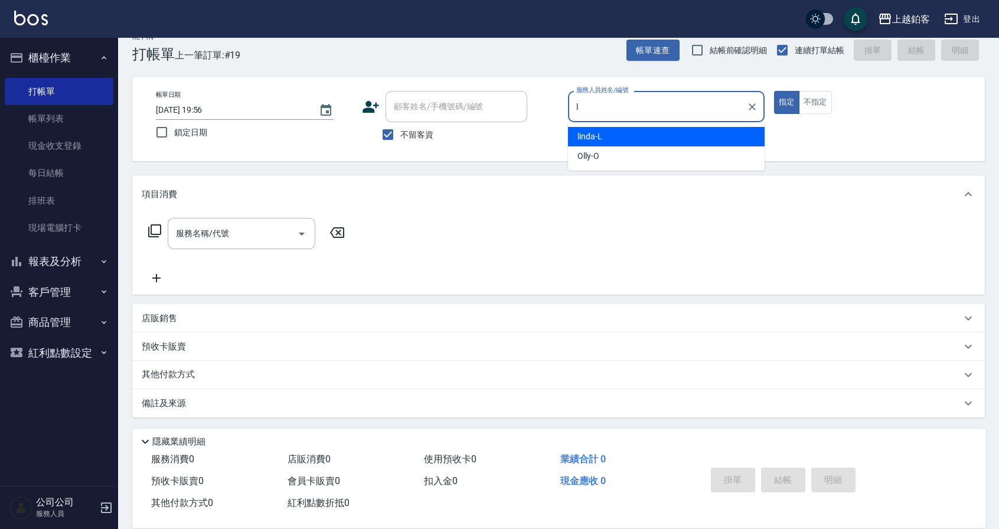
type input "linda-L"
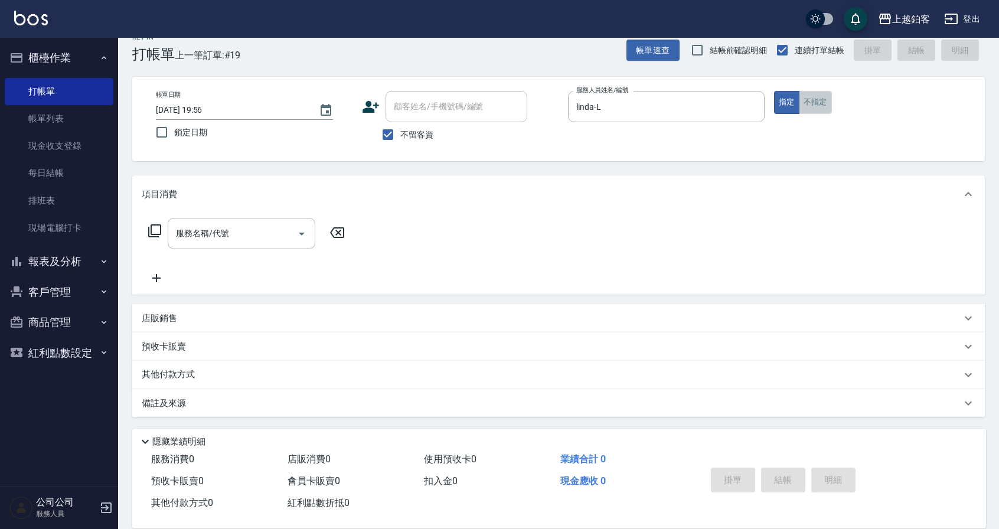
click at [809, 105] on button "不指定" at bounding box center [815, 102] width 33 height 23
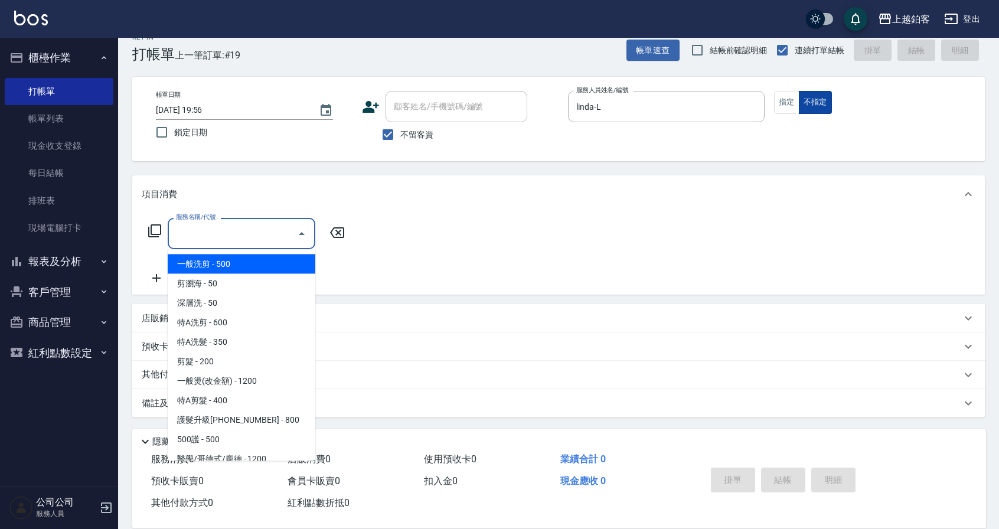
type input "一般洗剪(5)"
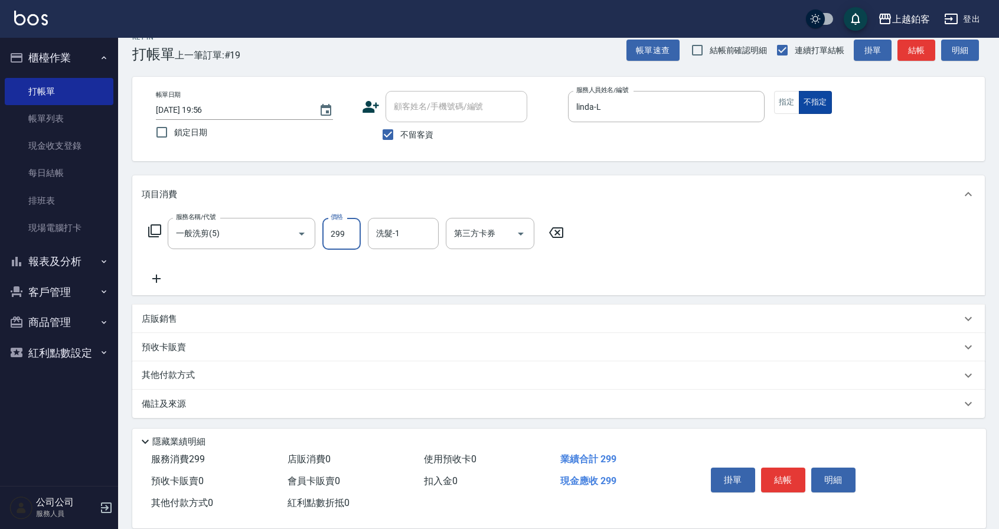
type input "299"
type input "哲南-44"
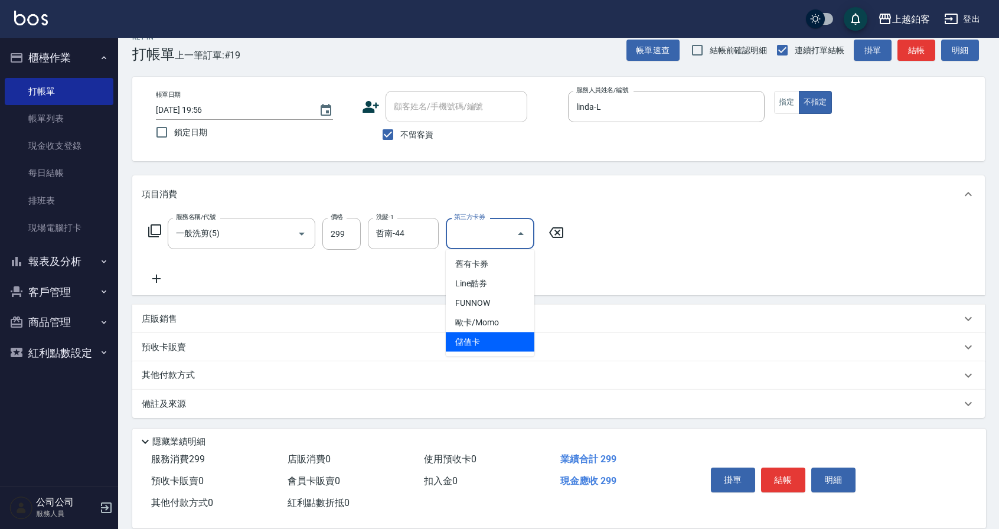
click at [671, 207] on div "項目消費" at bounding box center [558, 194] width 853 height 38
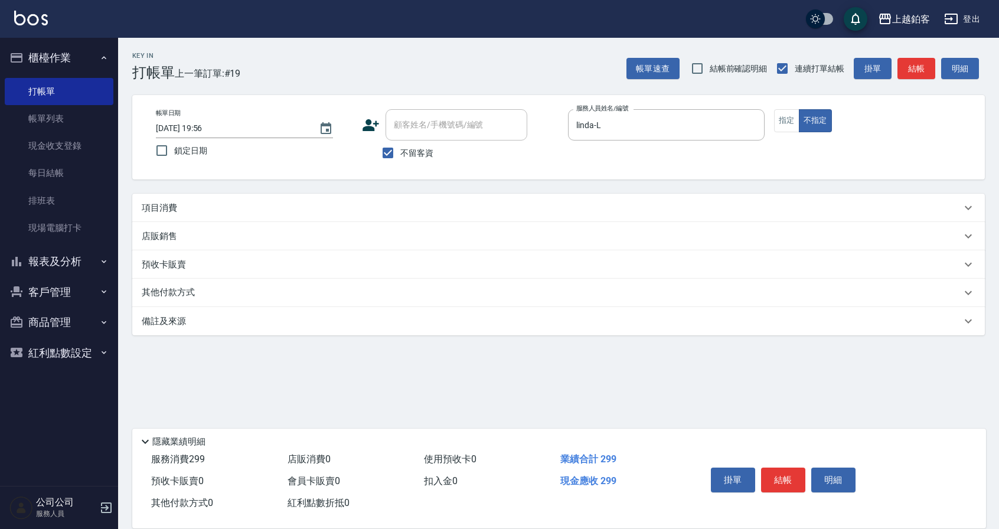
scroll to position [0, 0]
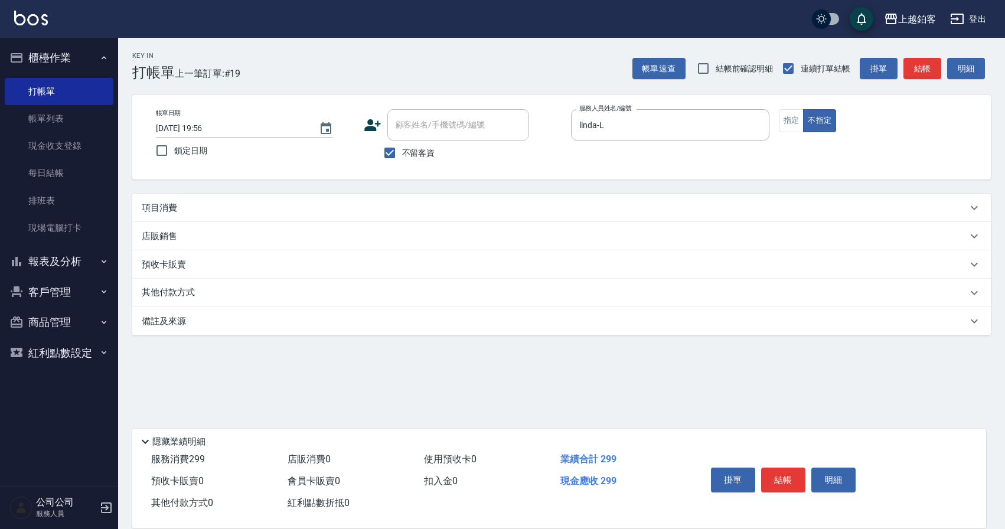
click at [499, 211] on div "項目消費" at bounding box center [555, 208] width 826 height 12
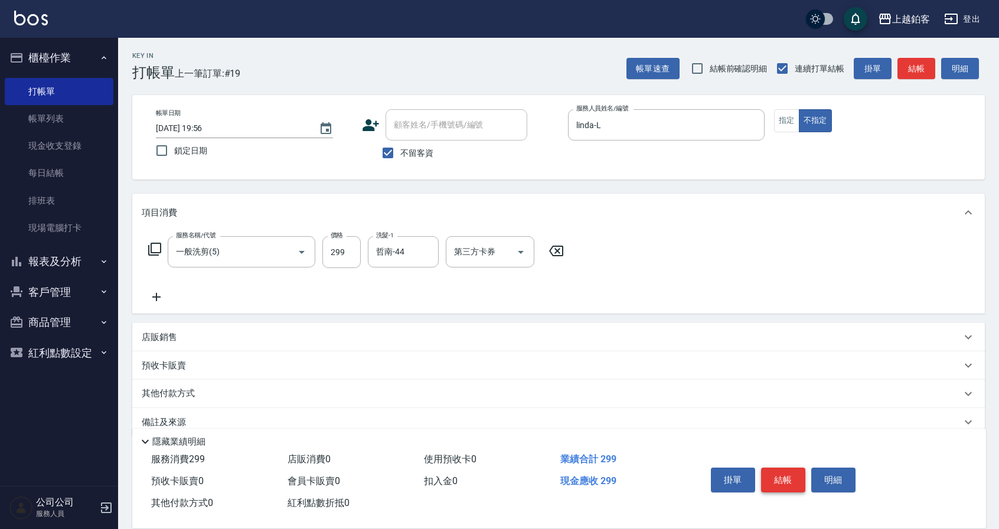
click at [781, 474] on button "結帳" at bounding box center [783, 480] width 44 height 25
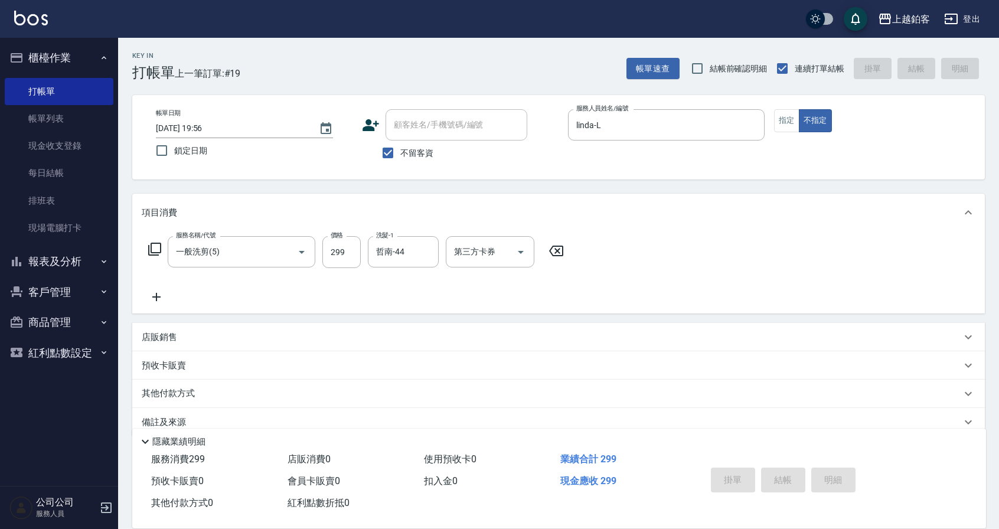
type input "2025/10/08 20:01"
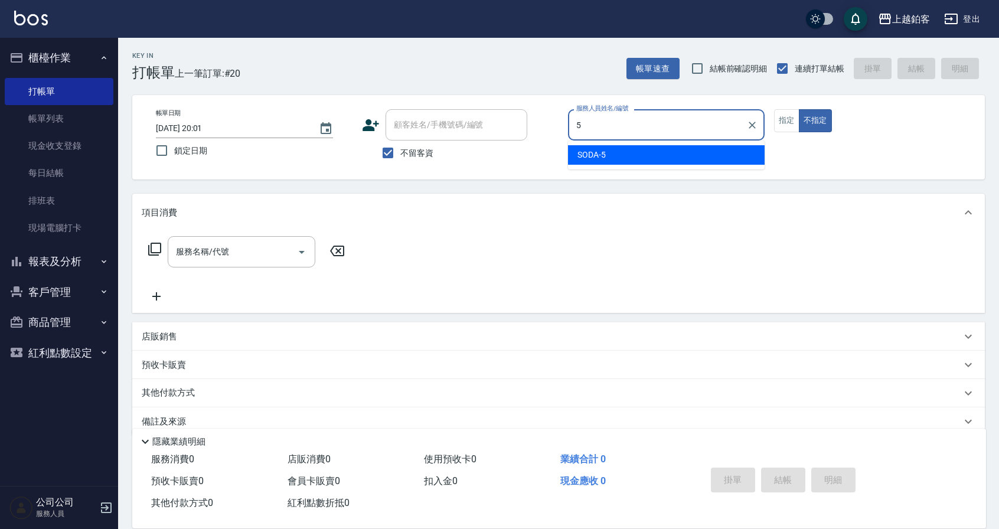
type input "SODA-5"
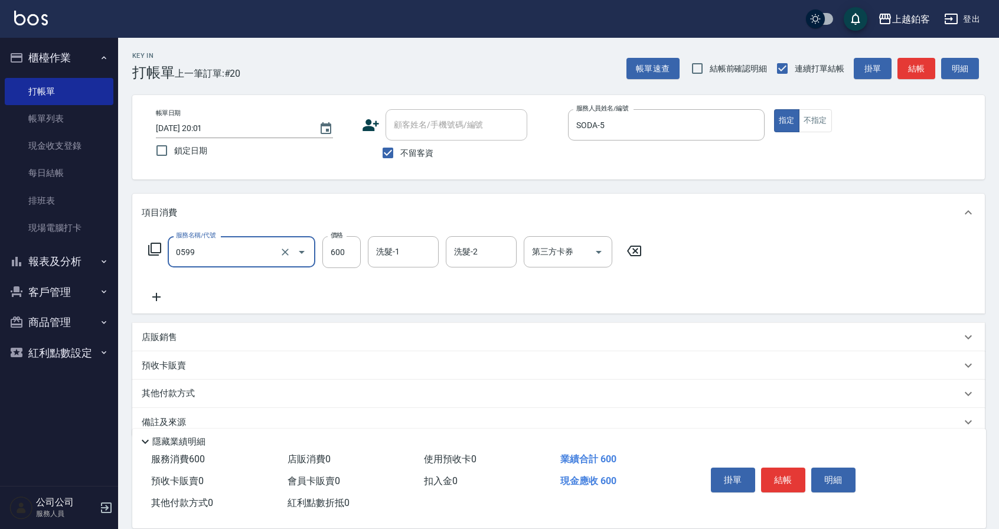
type input "精油-599(0599)"
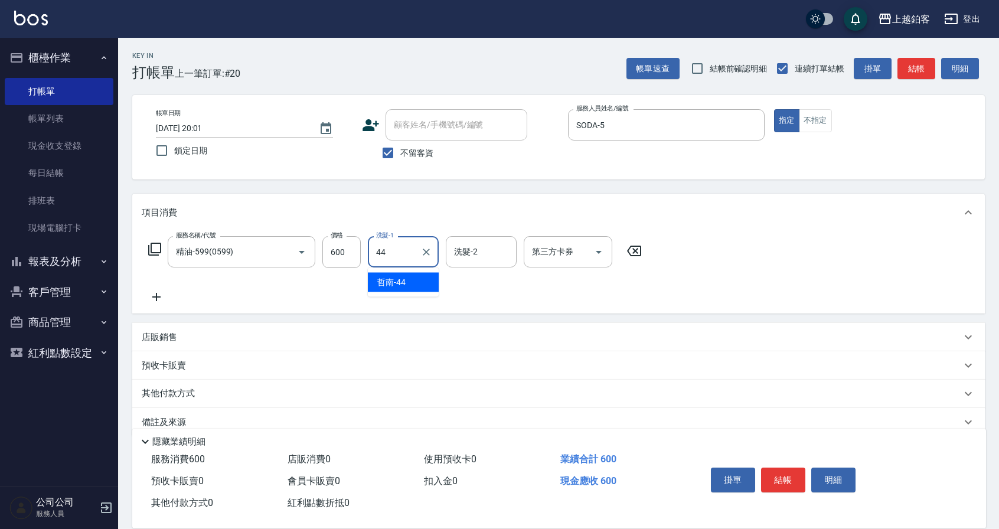
type input "哲南-44"
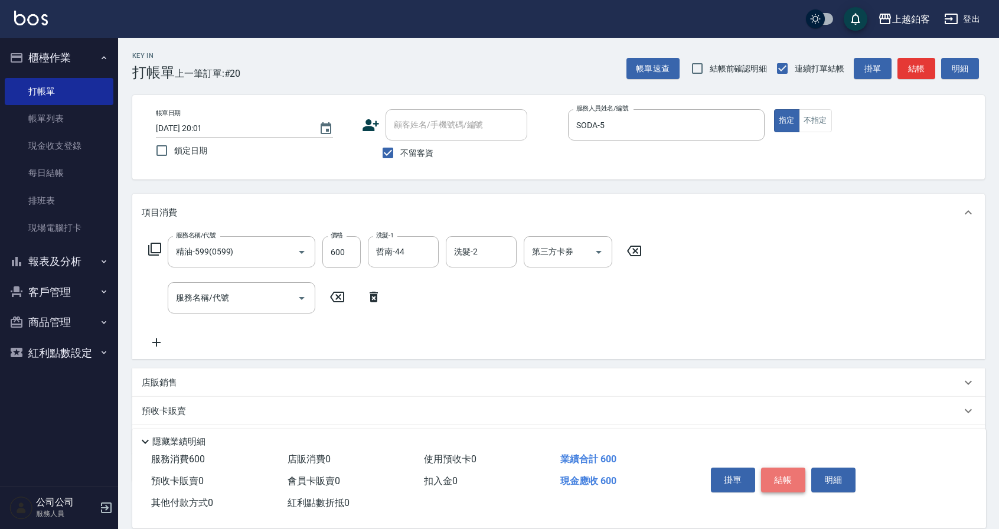
click at [778, 474] on button "結帳" at bounding box center [783, 480] width 44 height 25
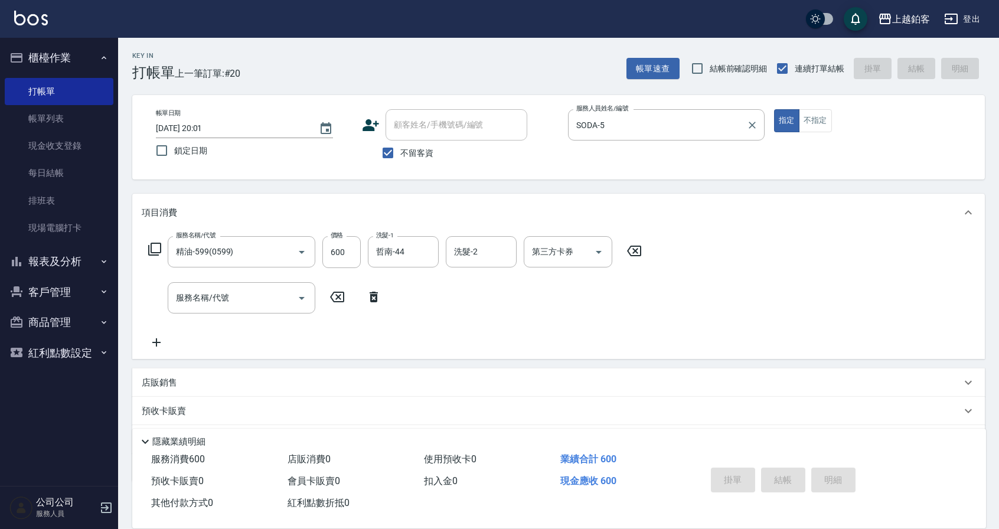
type input "2025/10/08 20:14"
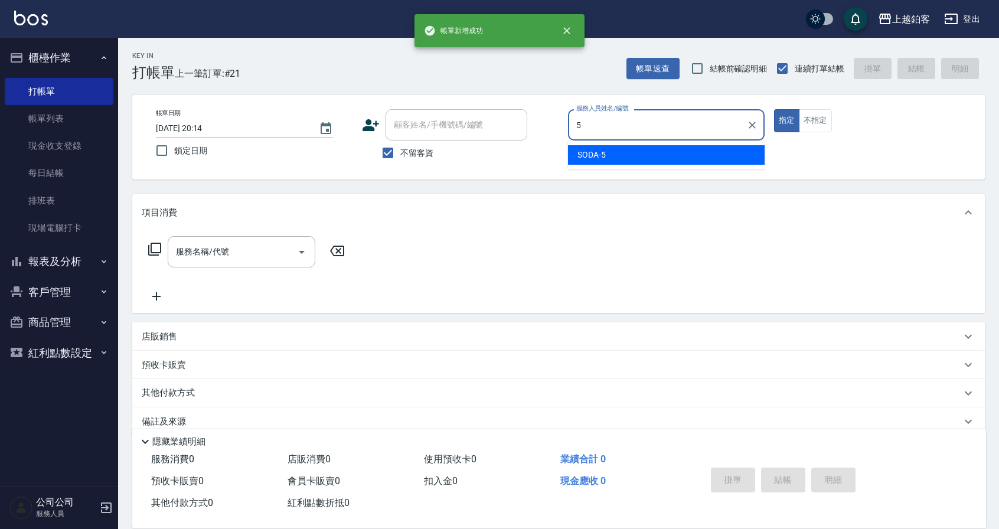
type input "SODA-5"
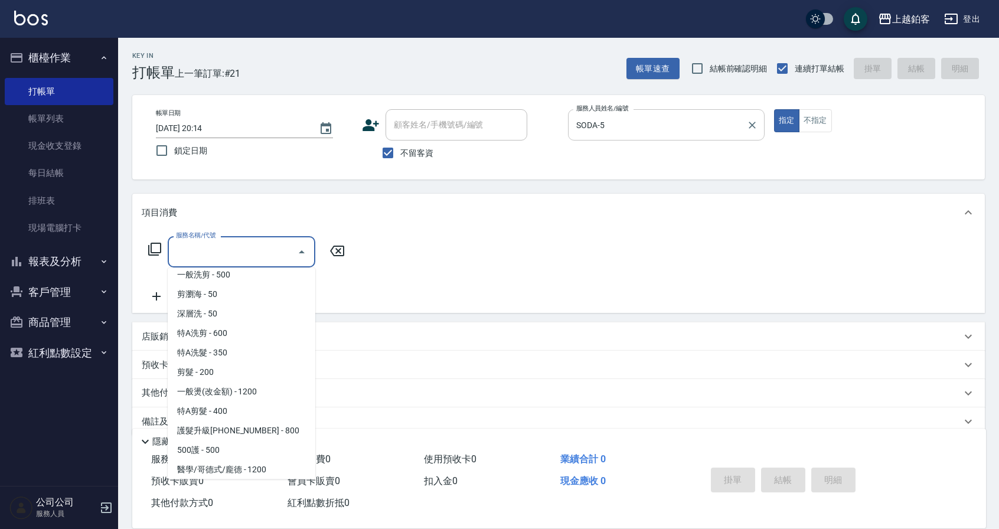
scroll to position [125, 0]
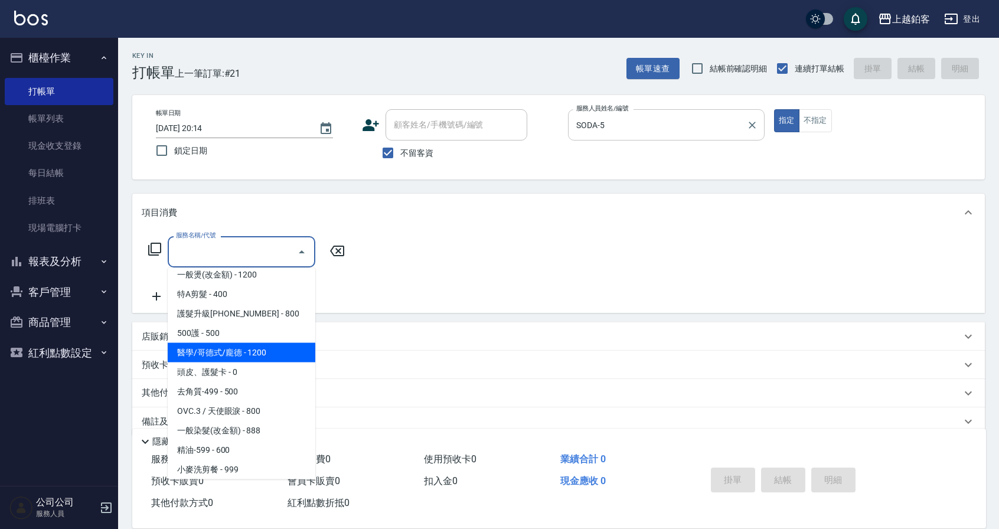
type input "醫學/哥德式/龐德(417)"
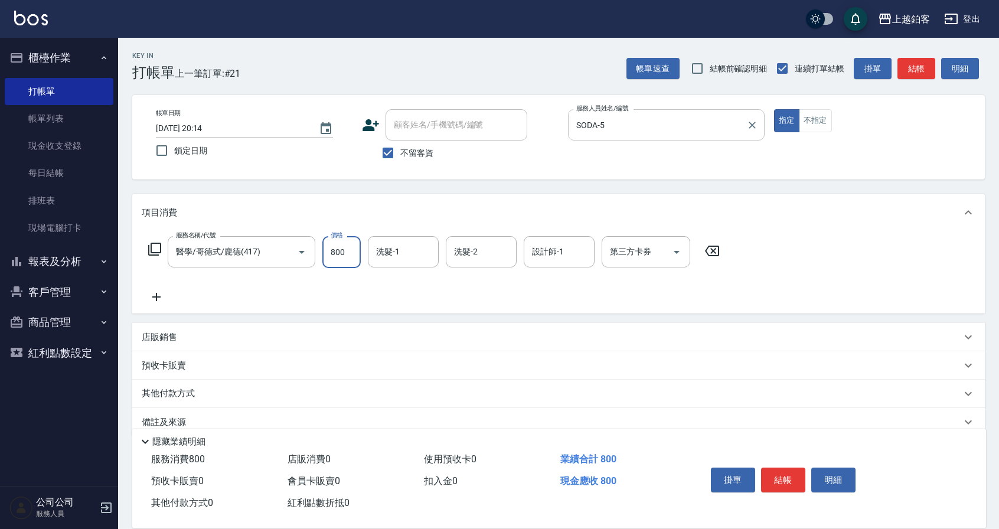
type input "800"
type input "雪莉-55"
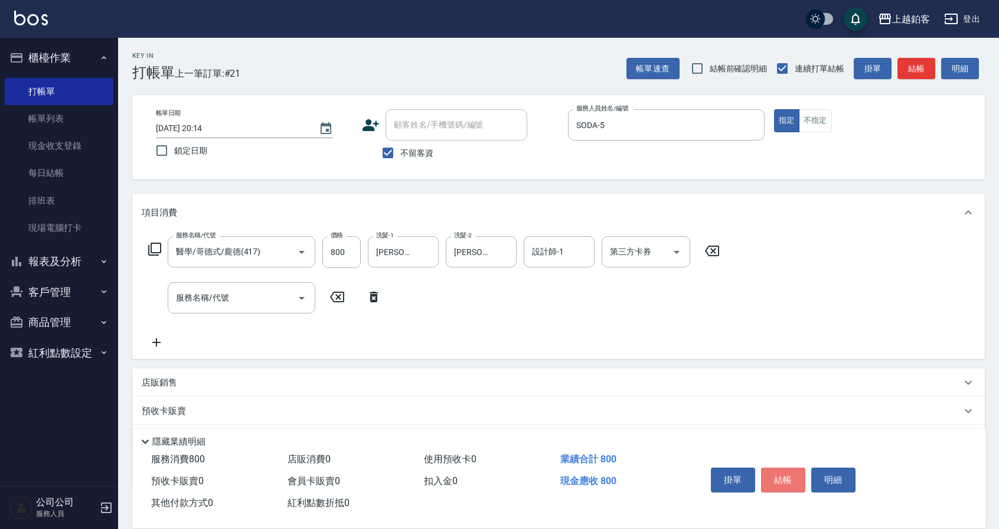
click at [787, 484] on button "結帳" at bounding box center [783, 480] width 44 height 25
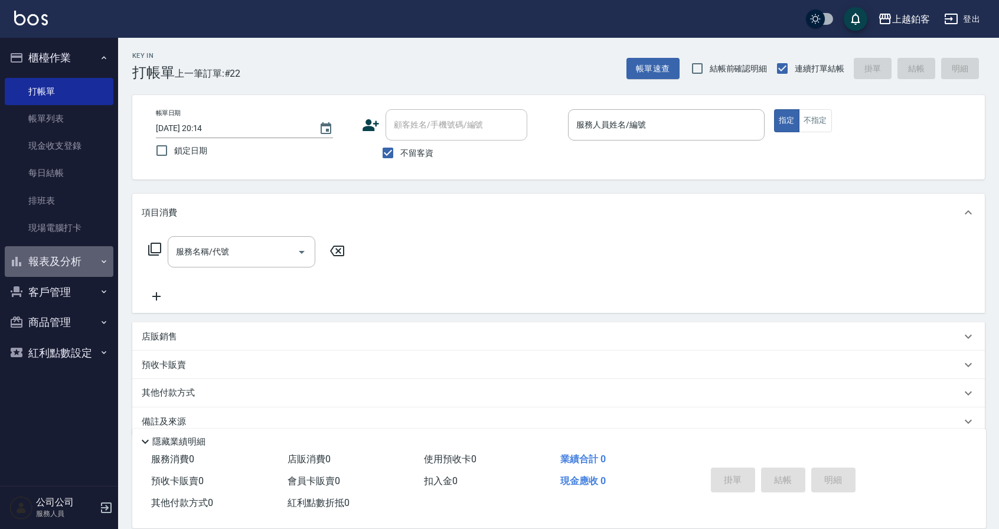
click at [22, 263] on icon "button" at bounding box center [16, 262] width 14 height 14
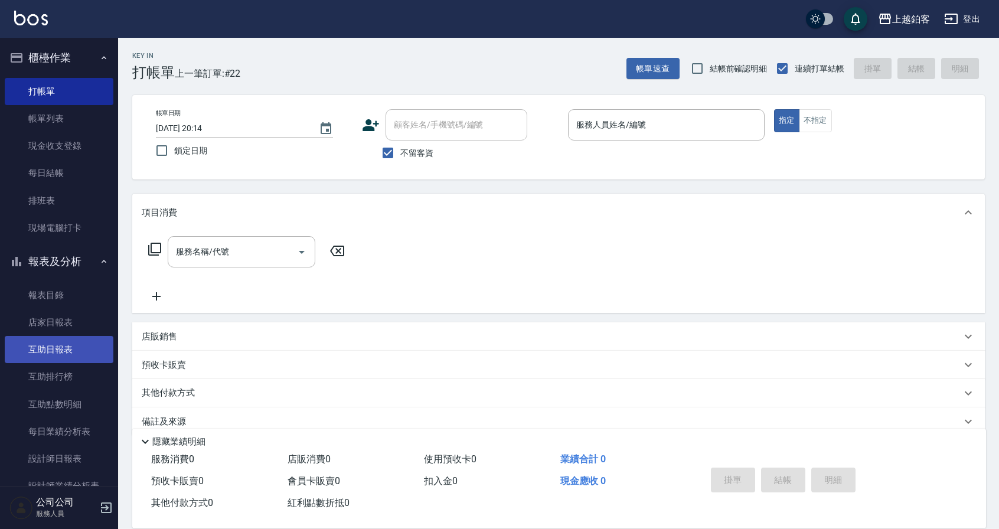
click at [57, 348] on link "互助日報表" at bounding box center [59, 349] width 109 height 27
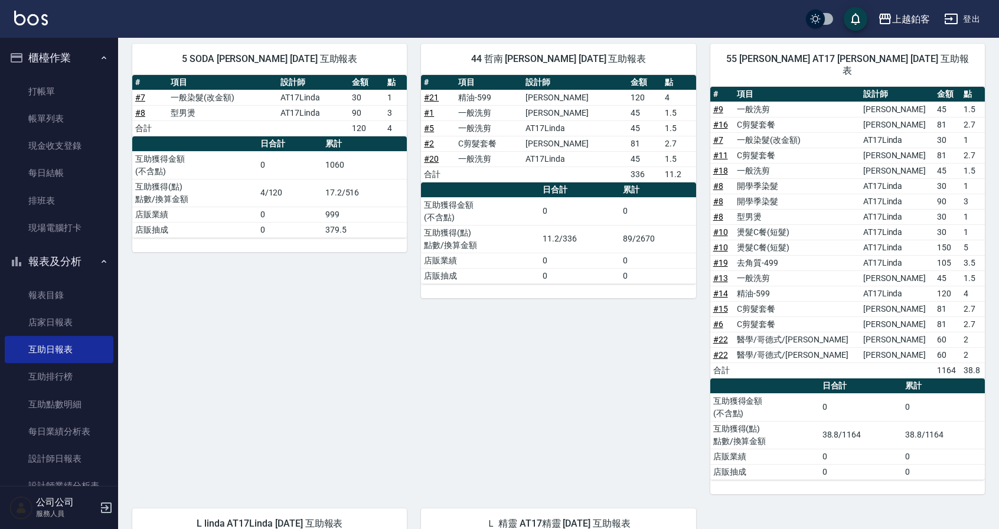
scroll to position [130, 0]
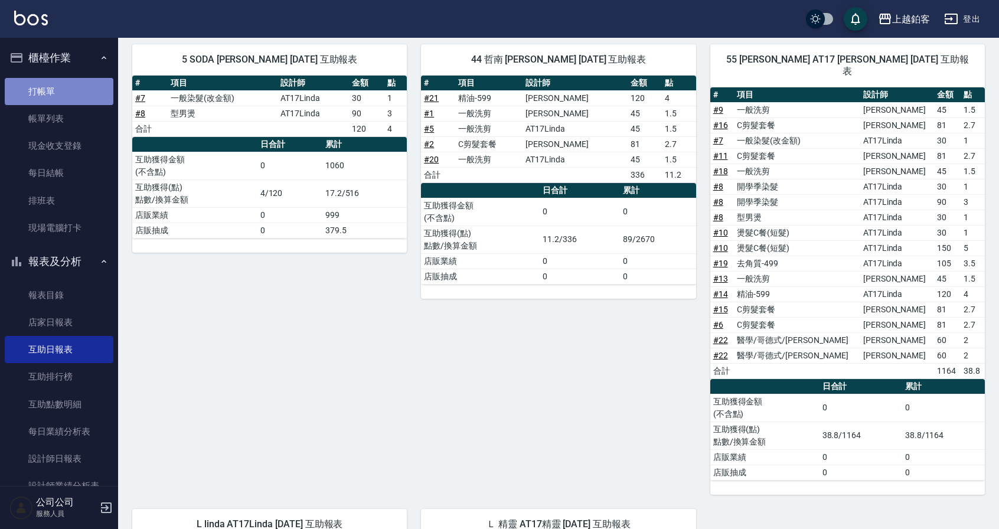
click at [64, 87] on link "打帳單" at bounding box center [59, 91] width 109 height 27
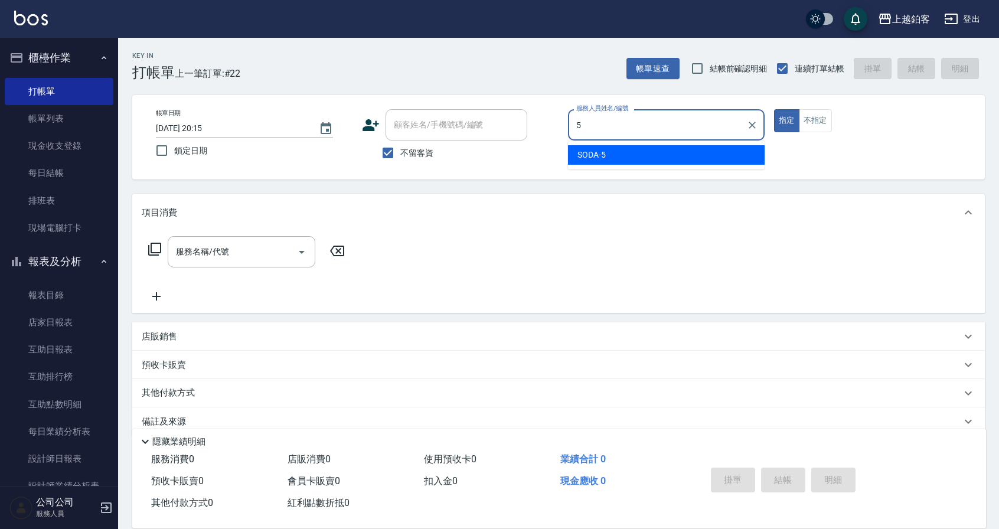
type input "SODA-5"
type button "true"
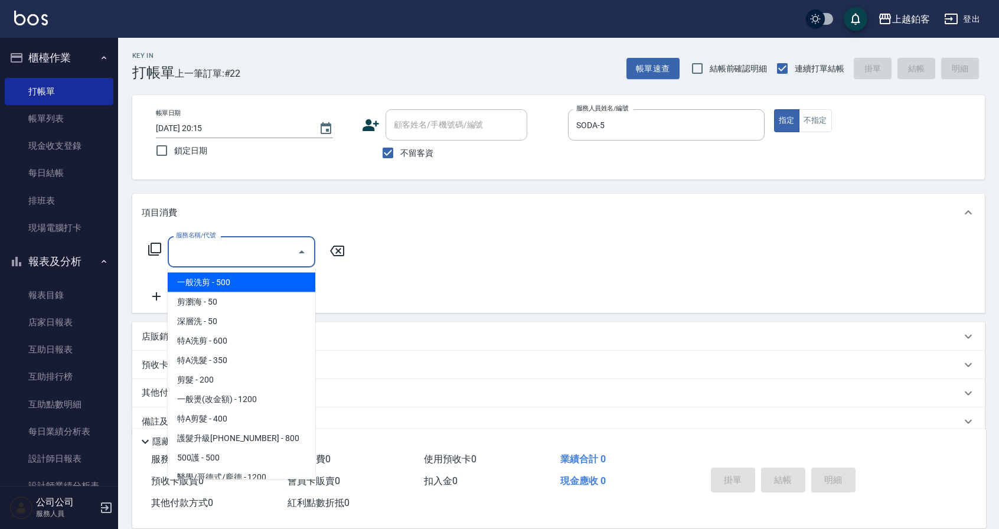
type input "一般洗剪(5)"
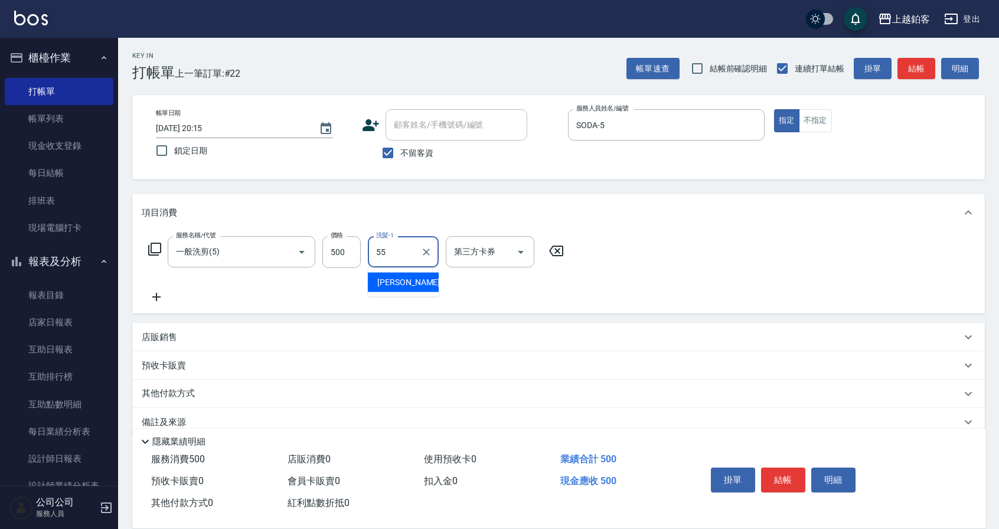
type input "雪莉-55"
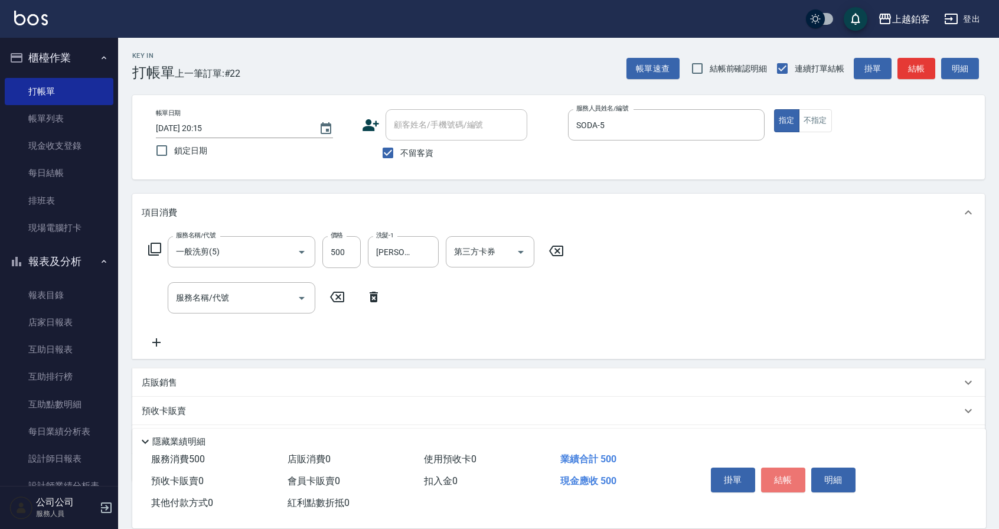
click at [777, 475] on button "結帳" at bounding box center [783, 480] width 44 height 25
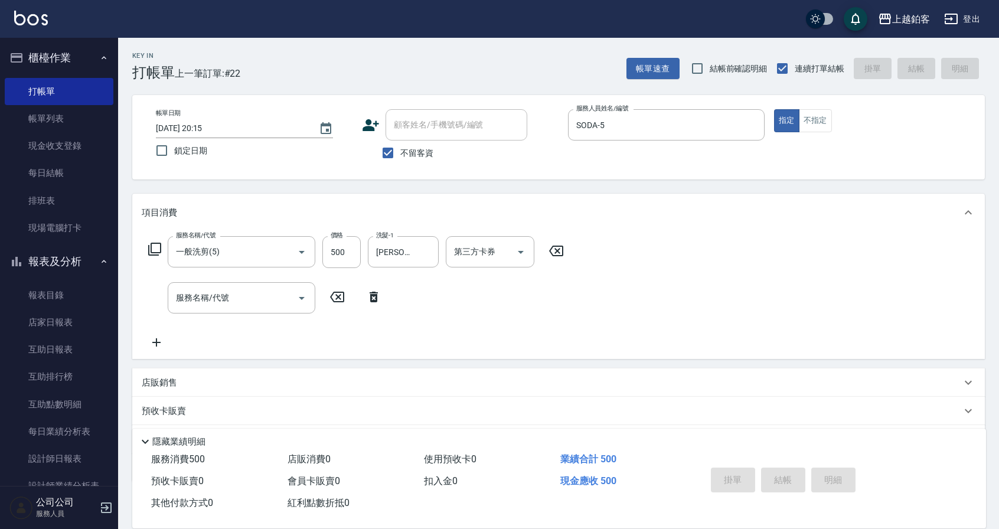
type input "2025/10/08 20:30"
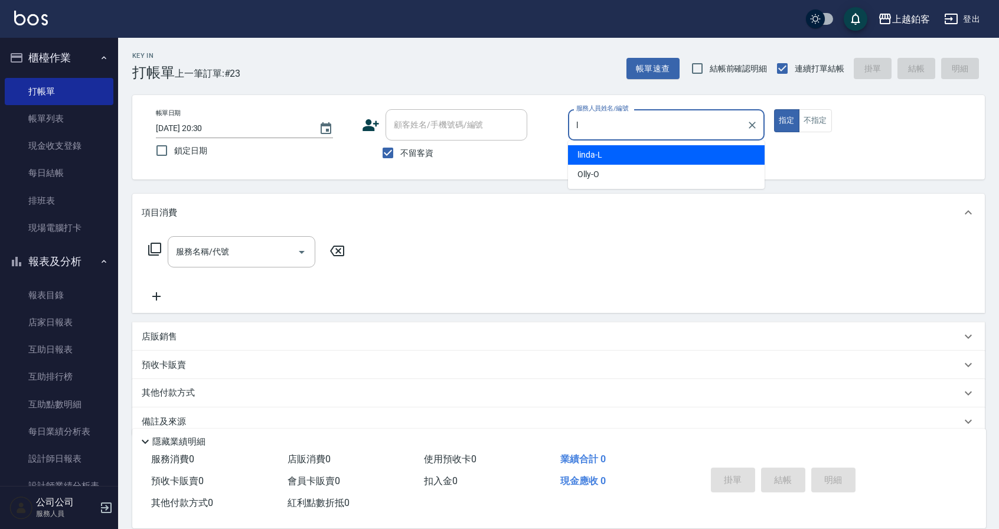
type input "linda-L"
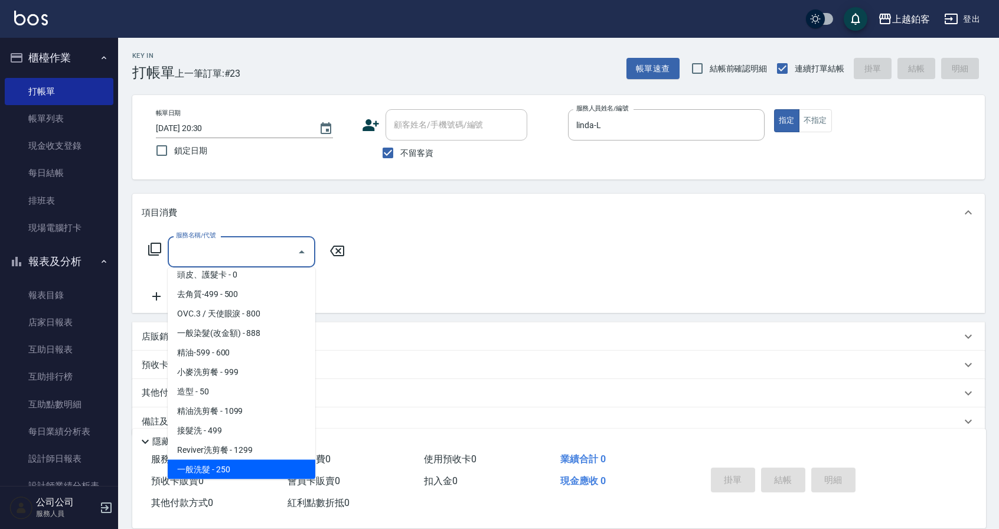
scroll to position [242, 0]
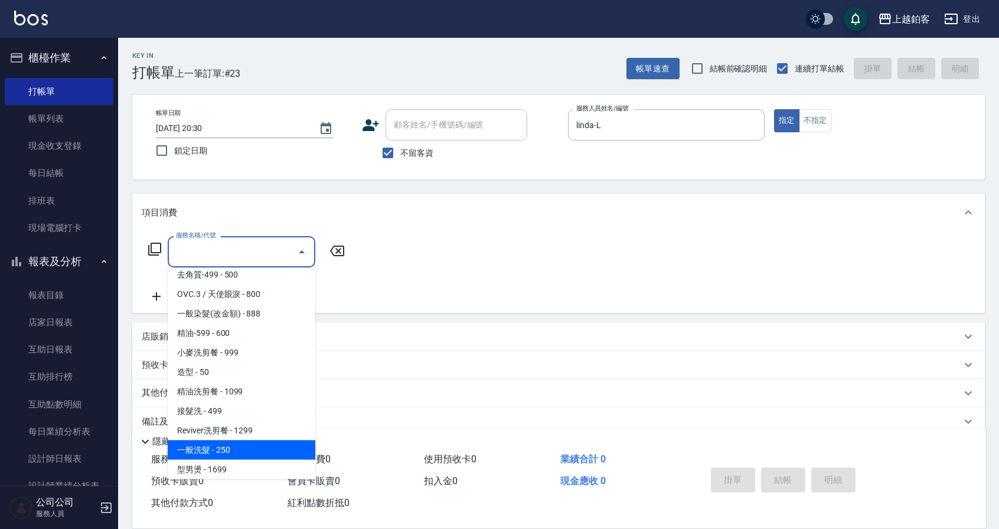
type input "一般洗髮(1300)"
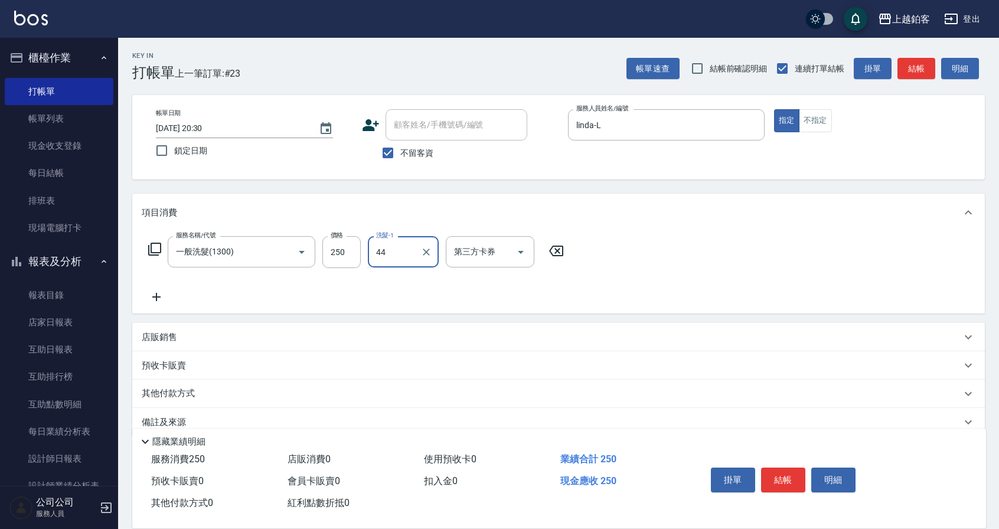
type input "哲南-44"
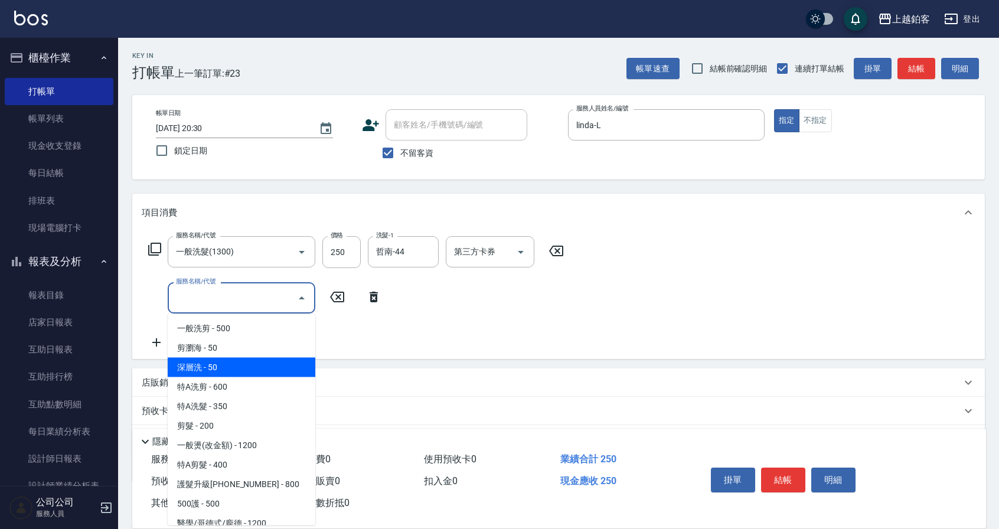
type input "深層洗(105)"
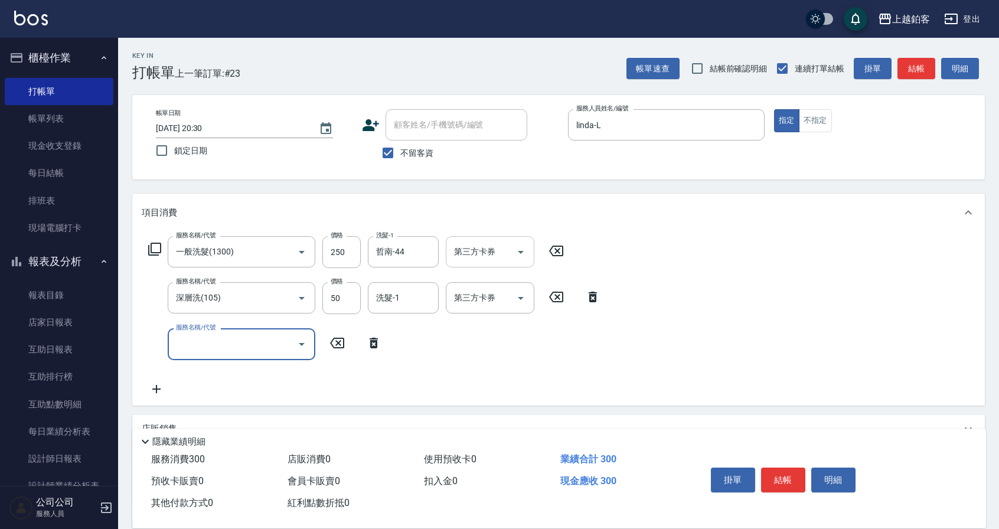
drag, startPoint x: 519, startPoint y: 249, endPoint x: 510, endPoint y: 261, distance: 14.9
click at [519, 249] on icon "Open" at bounding box center [521, 252] width 14 height 14
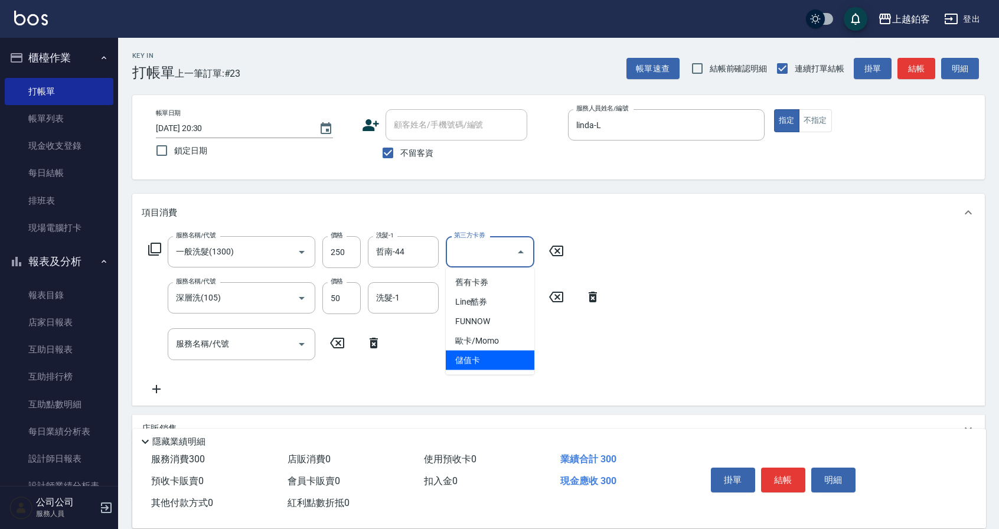
click at [480, 367] on span "儲值卡" at bounding box center [490, 360] width 89 height 19
type input "儲值卡"
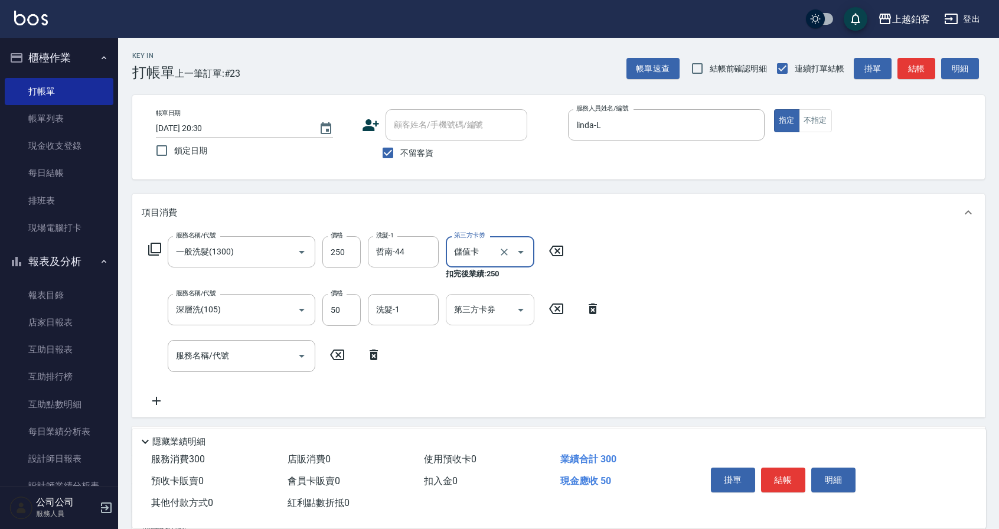
drag, startPoint x: 513, startPoint y: 307, endPoint x: 512, endPoint y: 313, distance: 6.0
click at [514, 308] on icon "Open" at bounding box center [521, 310] width 14 height 14
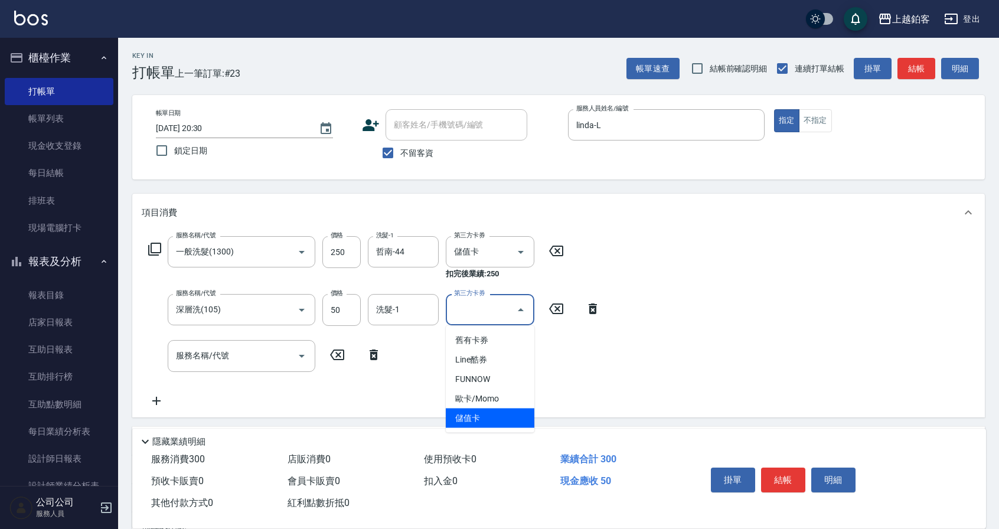
click at [488, 420] on span "儲值卡" at bounding box center [490, 418] width 89 height 19
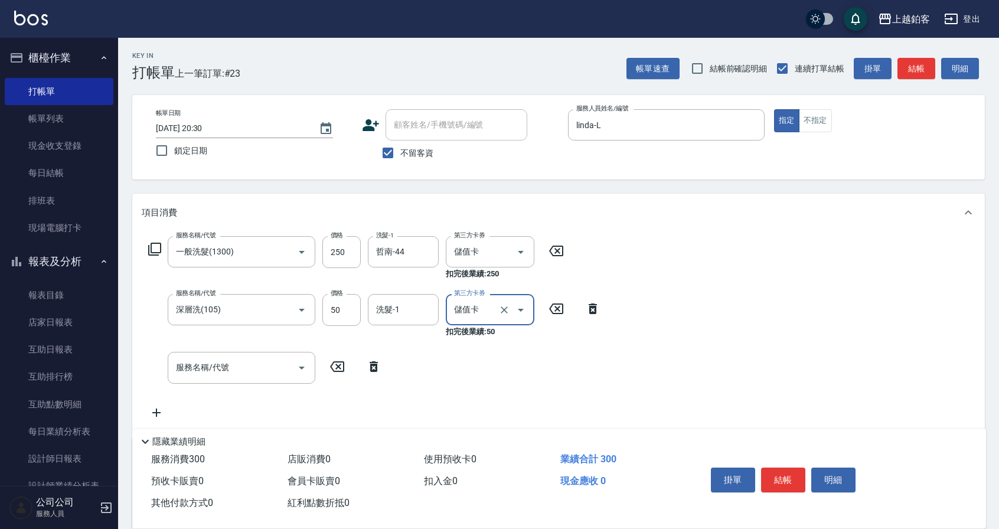
type input "儲值卡"
click at [803, 475] on button "結帳" at bounding box center [783, 480] width 44 height 25
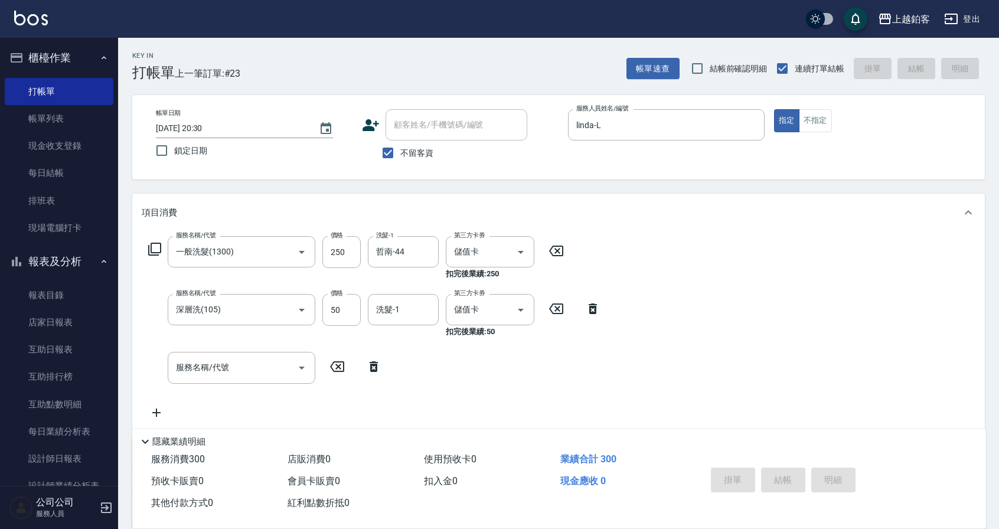
type input "2025/10/08 20:31"
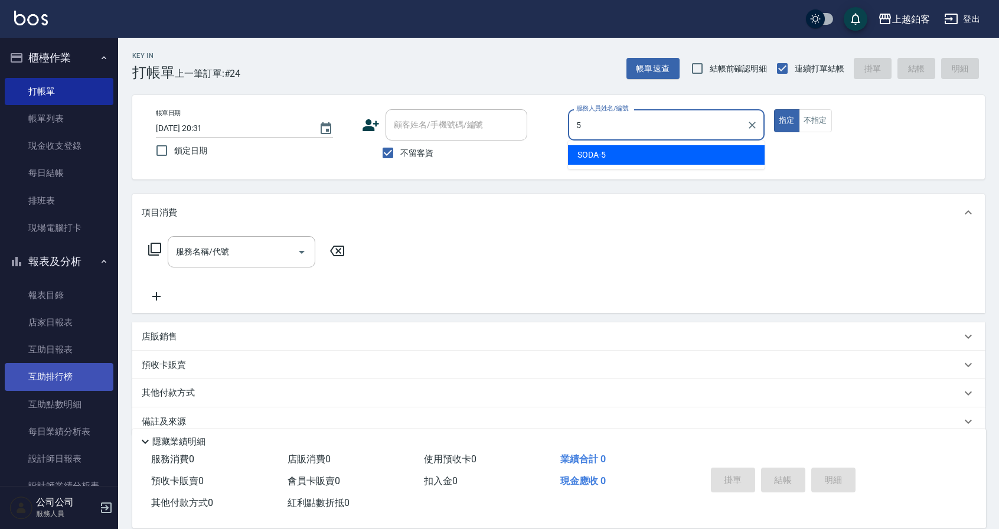
type input "SODA-5"
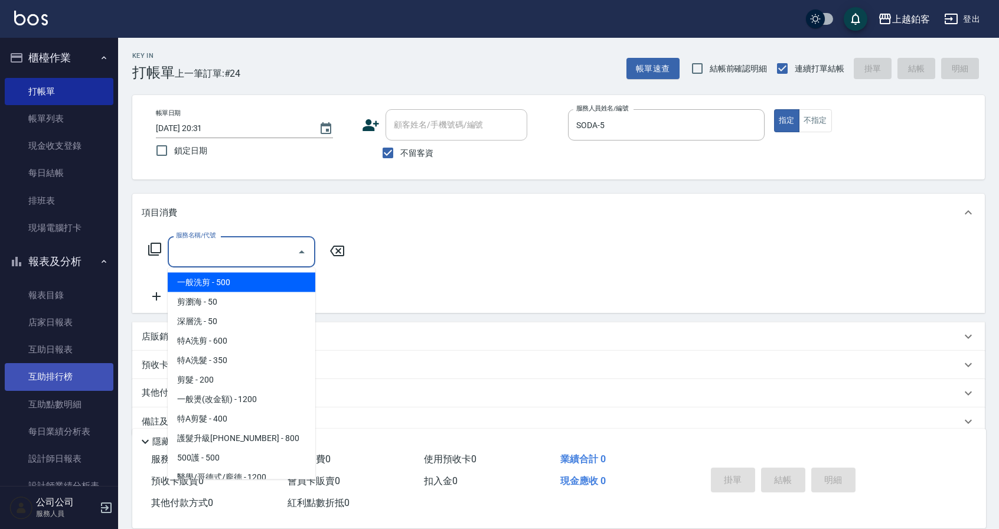
type input "一般洗剪(5)"
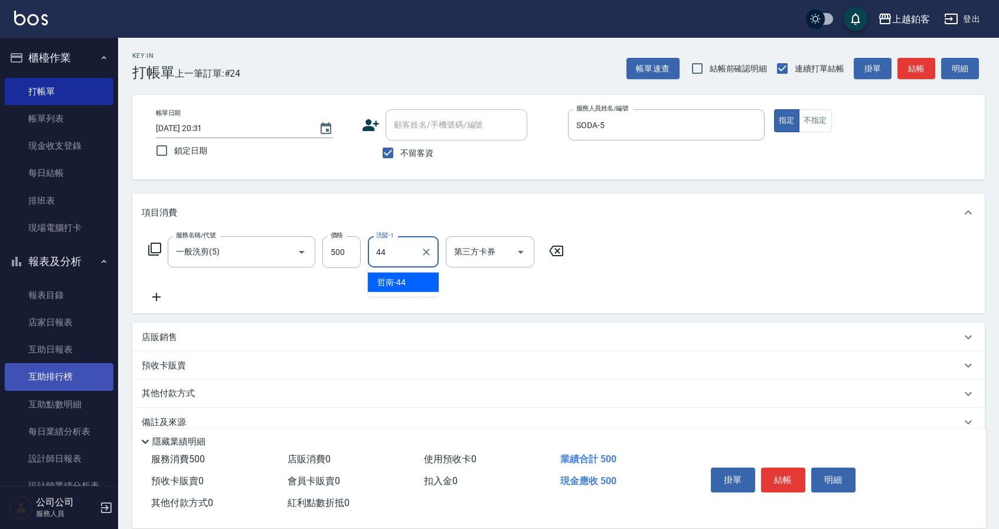
type input "哲南-44"
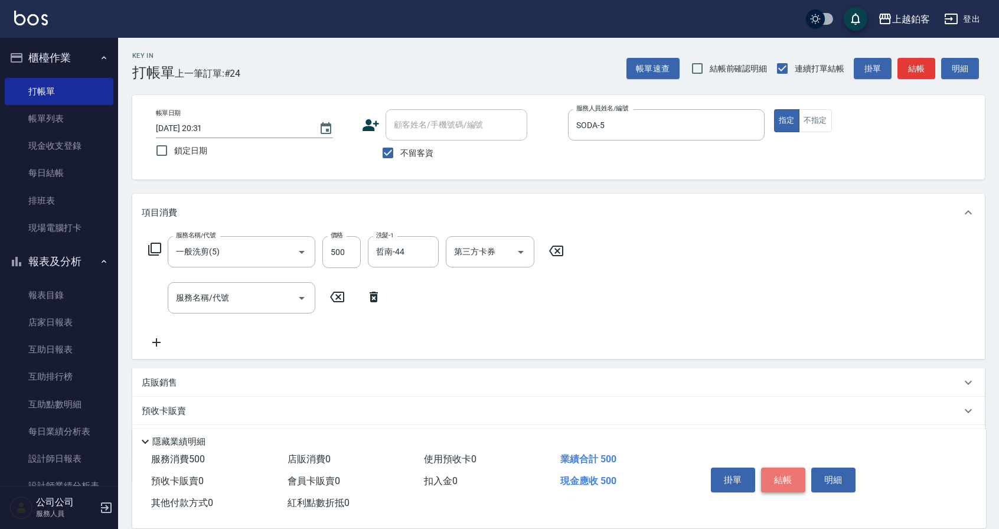
click at [786, 475] on button "結帳" at bounding box center [783, 480] width 44 height 25
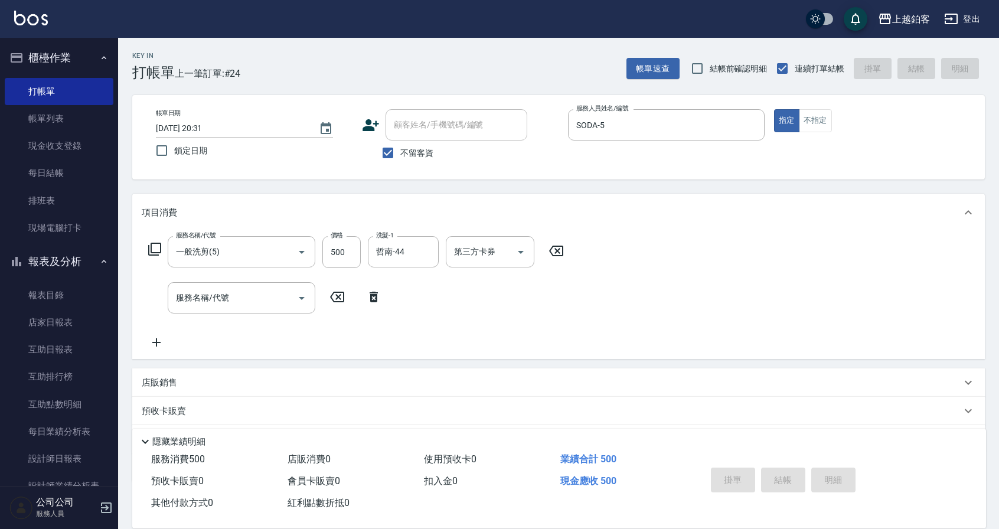
type input "2025/10/08 21:10"
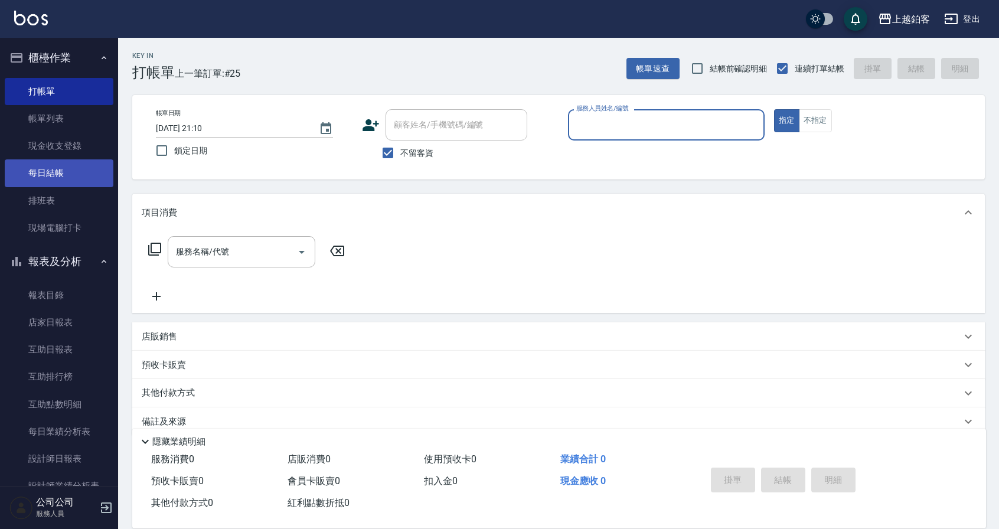
click at [71, 168] on link "每日結帳" at bounding box center [59, 172] width 109 height 27
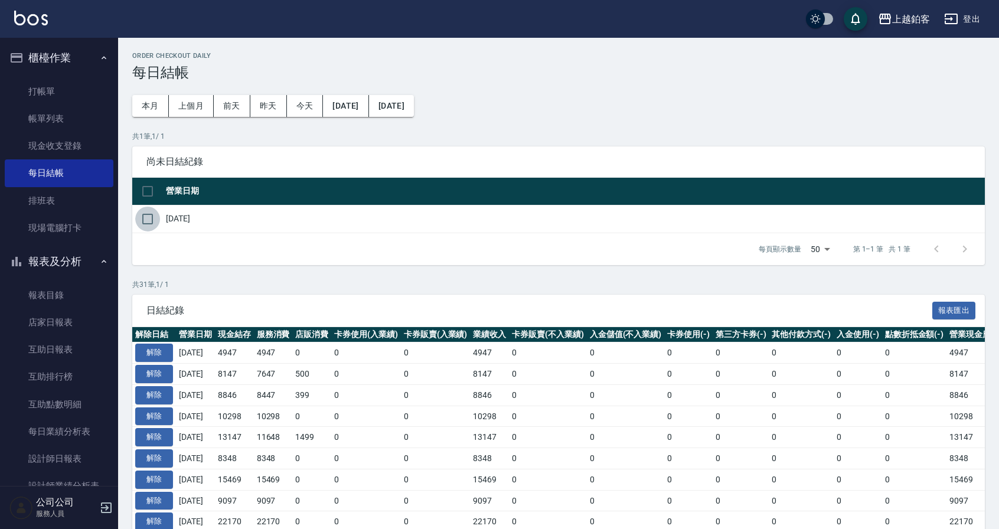
click at [139, 219] on input "checkbox" at bounding box center [147, 219] width 25 height 25
checkbox input "true"
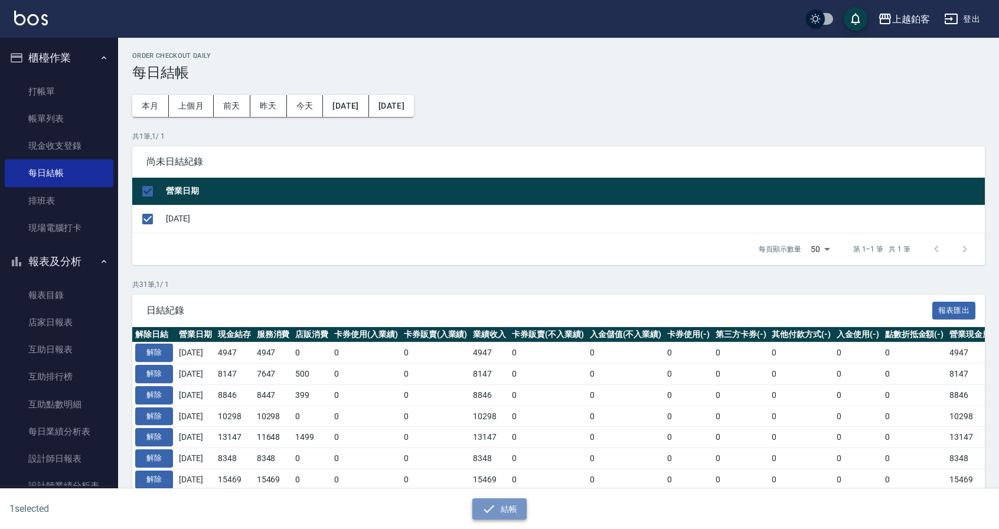
click at [519, 513] on button "結帳" at bounding box center [499, 509] width 55 height 22
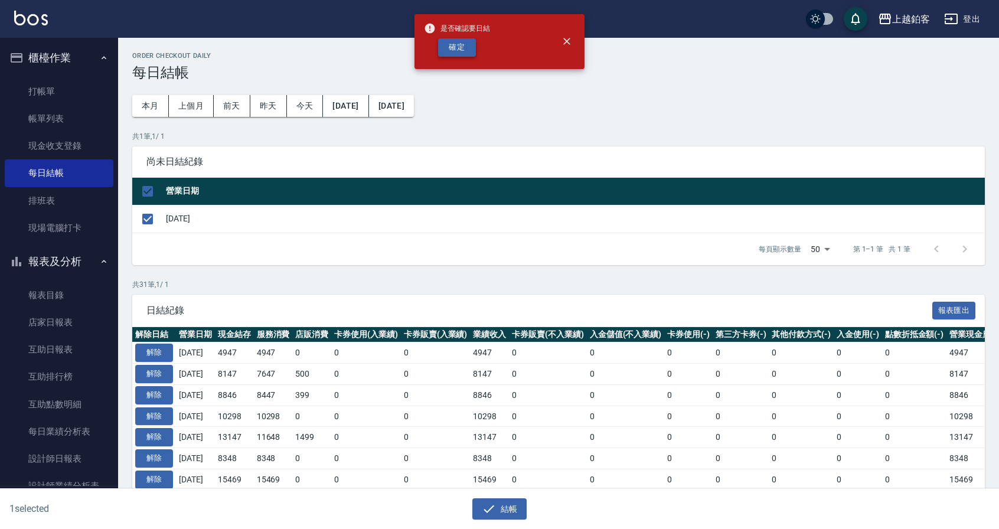
click at [468, 48] on button "確定" at bounding box center [457, 47] width 38 height 18
checkbox input "false"
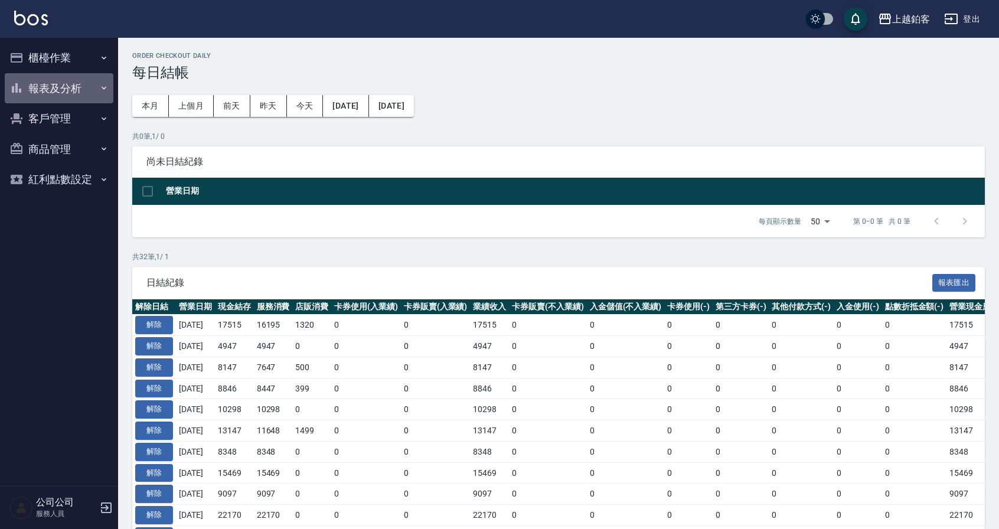
click at [65, 90] on button "報表及分析" at bounding box center [59, 88] width 109 height 31
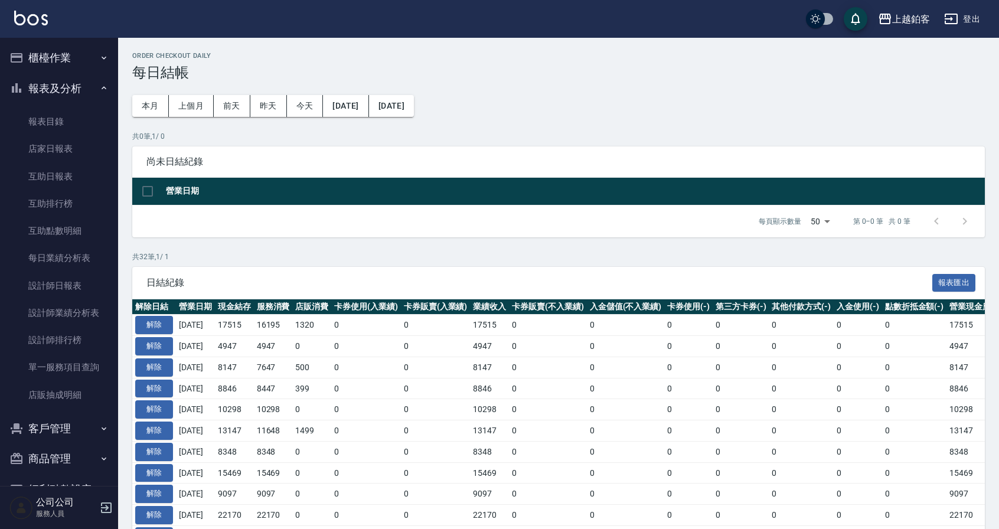
click at [49, 426] on button "客戶管理" at bounding box center [59, 428] width 109 height 31
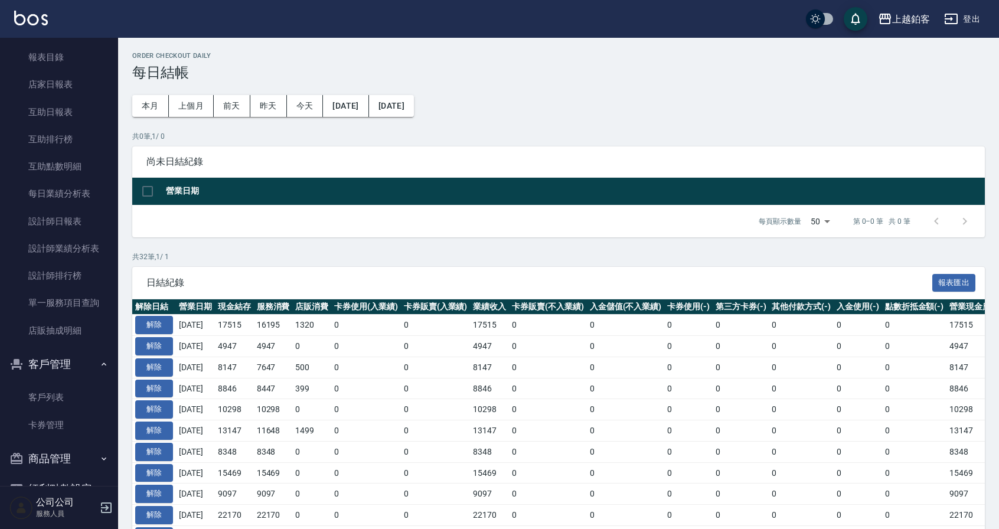
scroll to position [97, 0]
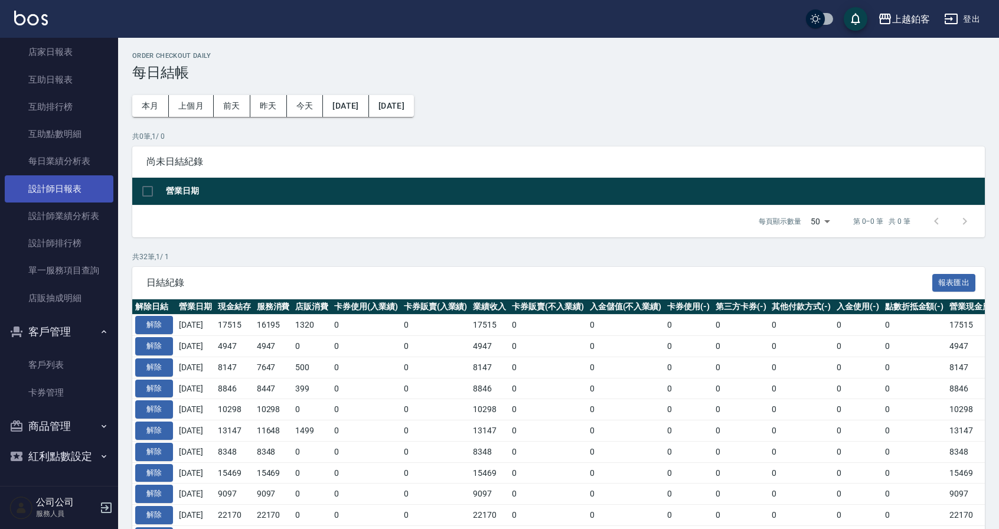
click at [41, 189] on link "設計師日報表" at bounding box center [59, 188] width 109 height 27
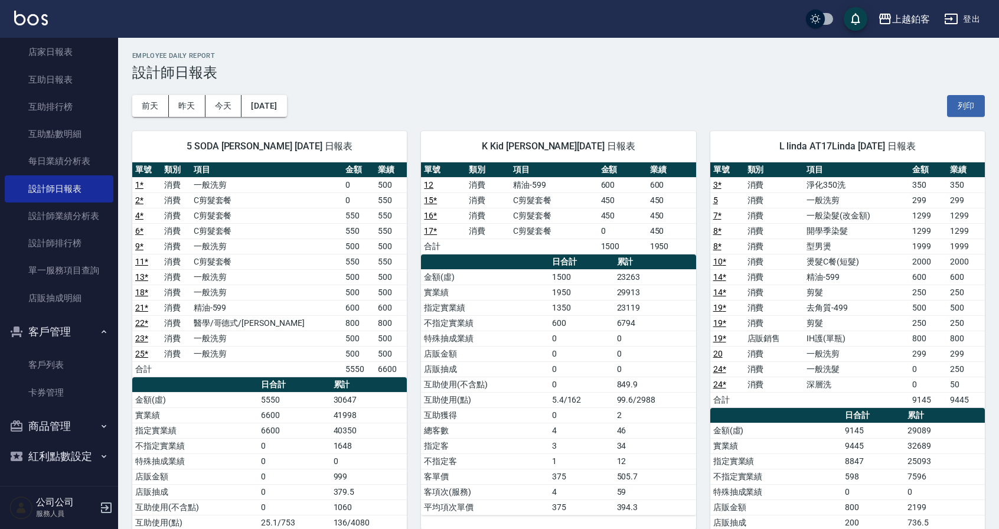
click at [400, 102] on div "[DATE] [DATE] [DATE] [DATE] 列印" at bounding box center [558, 106] width 853 height 50
click at [232, 113] on button "今天" at bounding box center [224, 106] width 37 height 22
drag, startPoint x: 353, startPoint y: 246, endPoint x: 399, endPoint y: 249, distance: 46.1
click at [399, 249] on tr "9 * 消費 一般洗剪 500 500" at bounding box center [269, 246] width 275 height 15
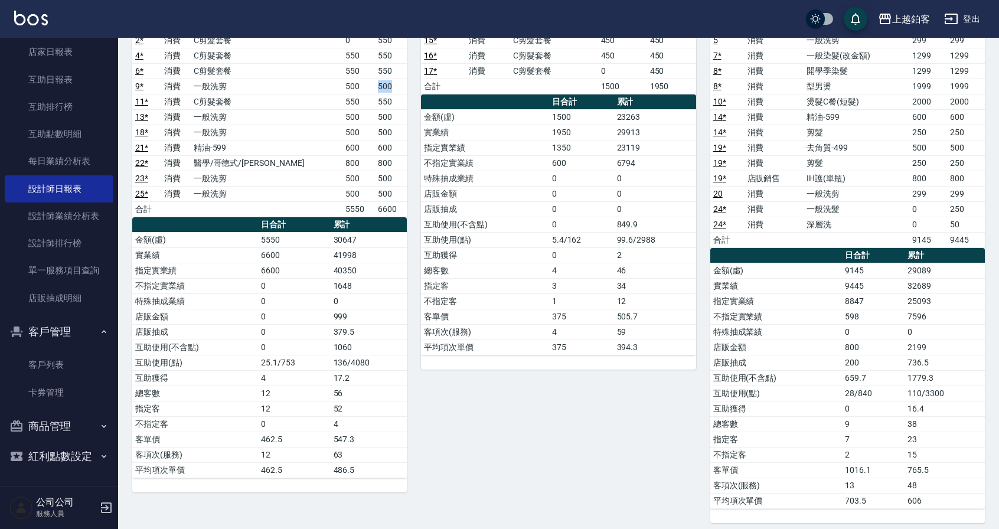
scroll to position [162, 0]
